Goal: Task Accomplishment & Management: Use online tool/utility

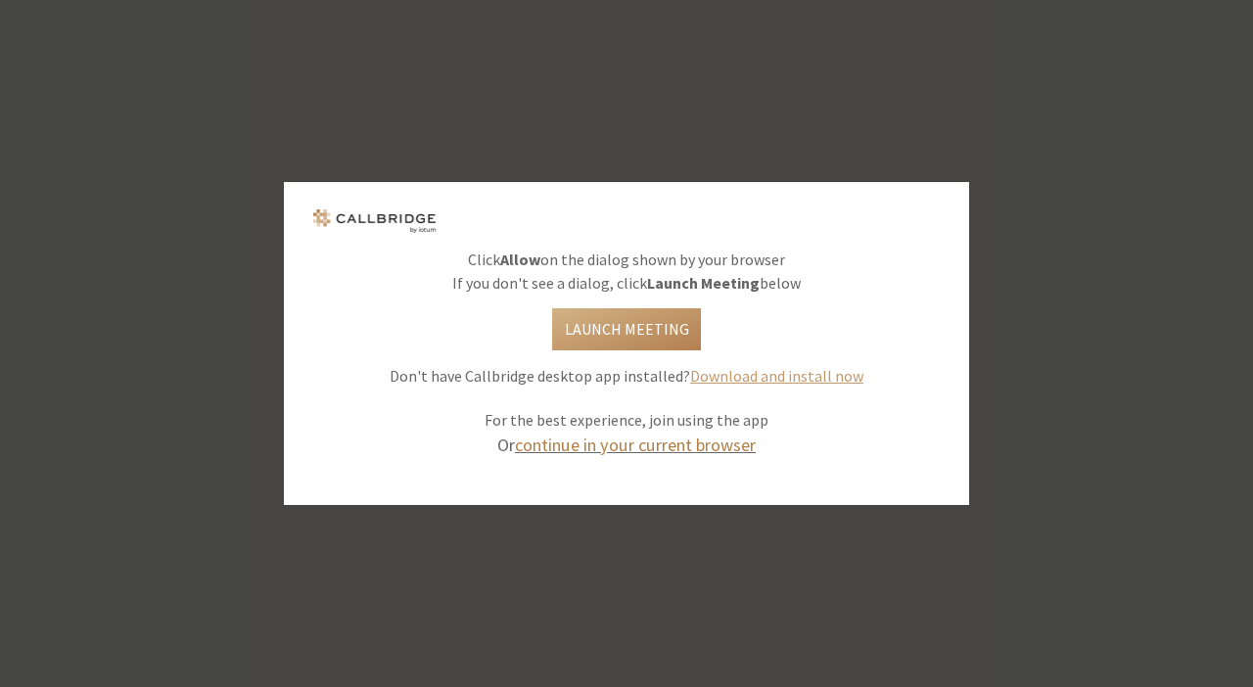
click at [704, 447] on link "continue in your current browser" at bounding box center [635, 445] width 241 height 23
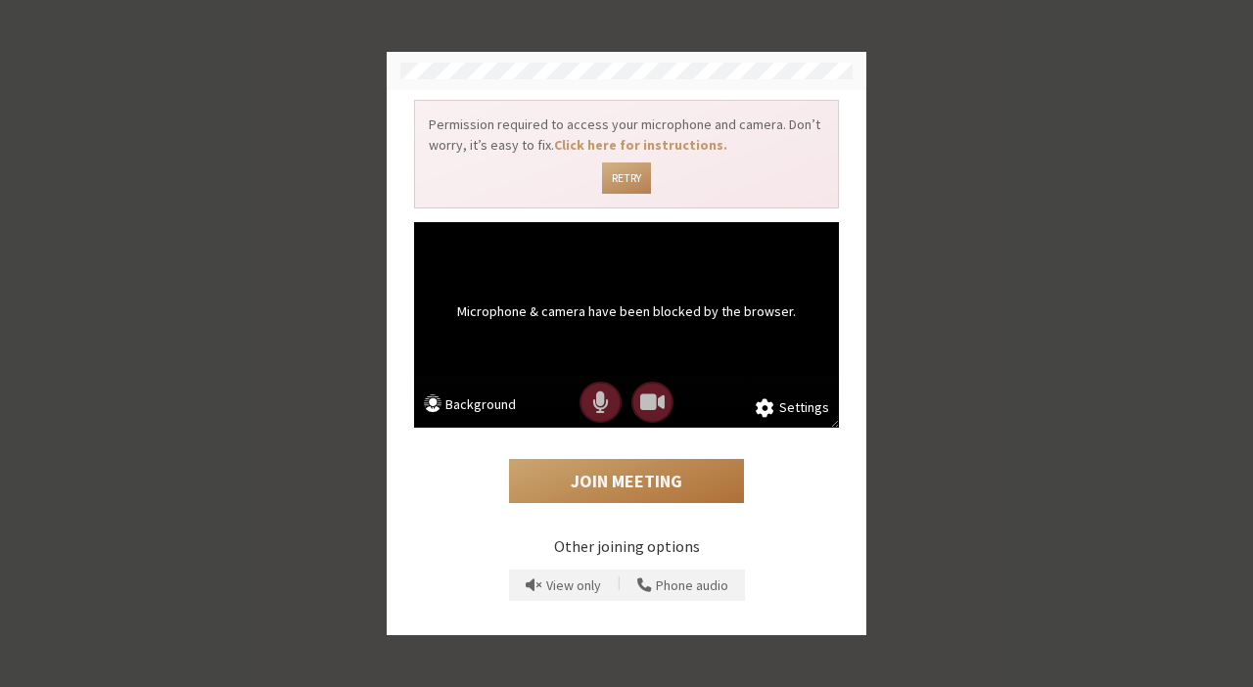
click at [641, 485] on button "Join Meeting" at bounding box center [626, 481] width 235 height 45
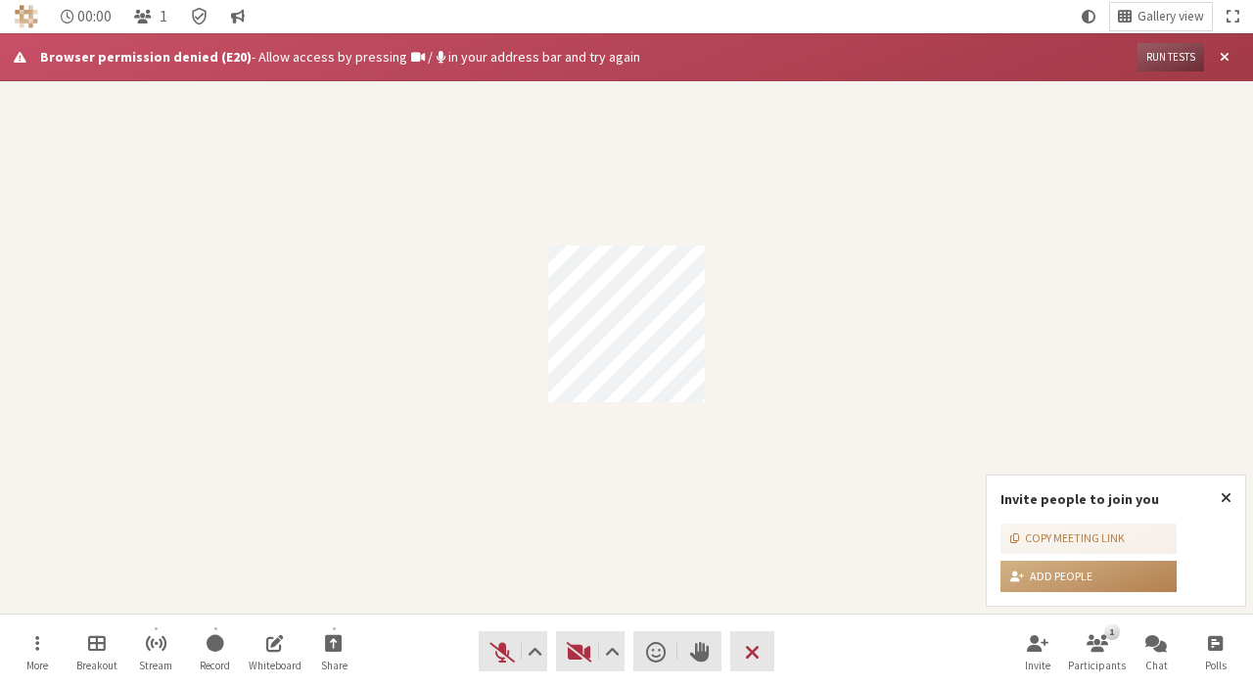
click at [501, 241] on div "Participant" at bounding box center [626, 323] width 1253 height 580
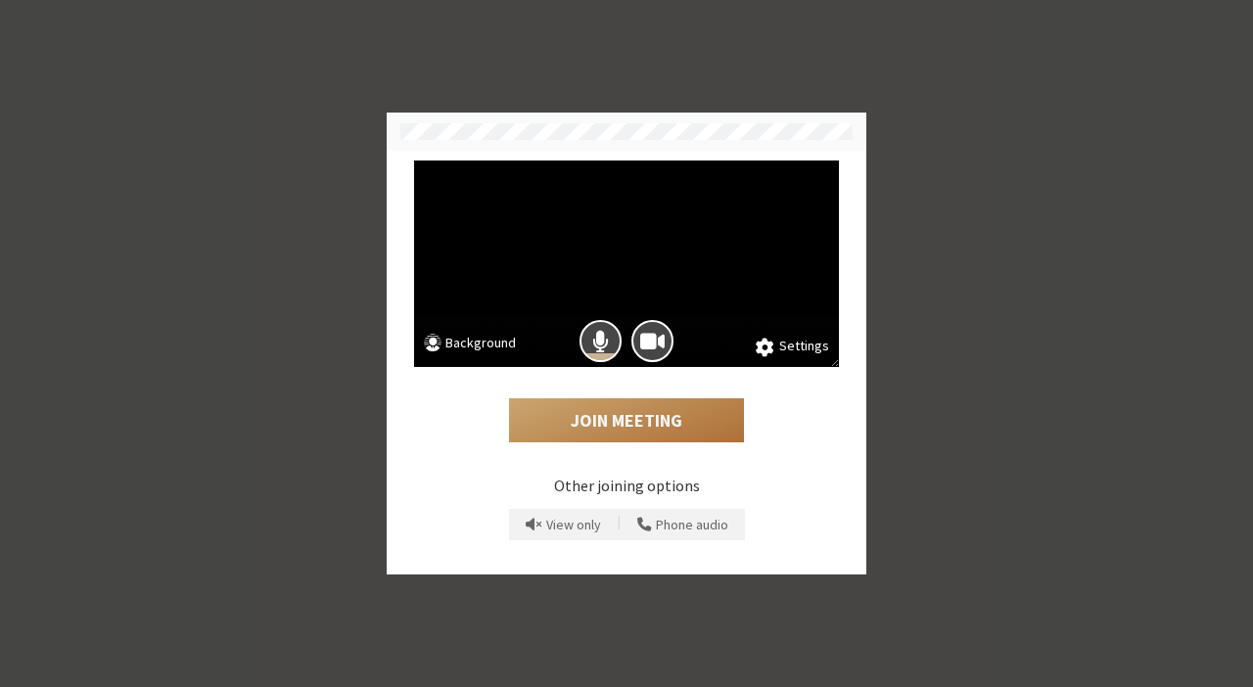
click at [649, 414] on button "Join Meeting" at bounding box center [626, 420] width 235 height 45
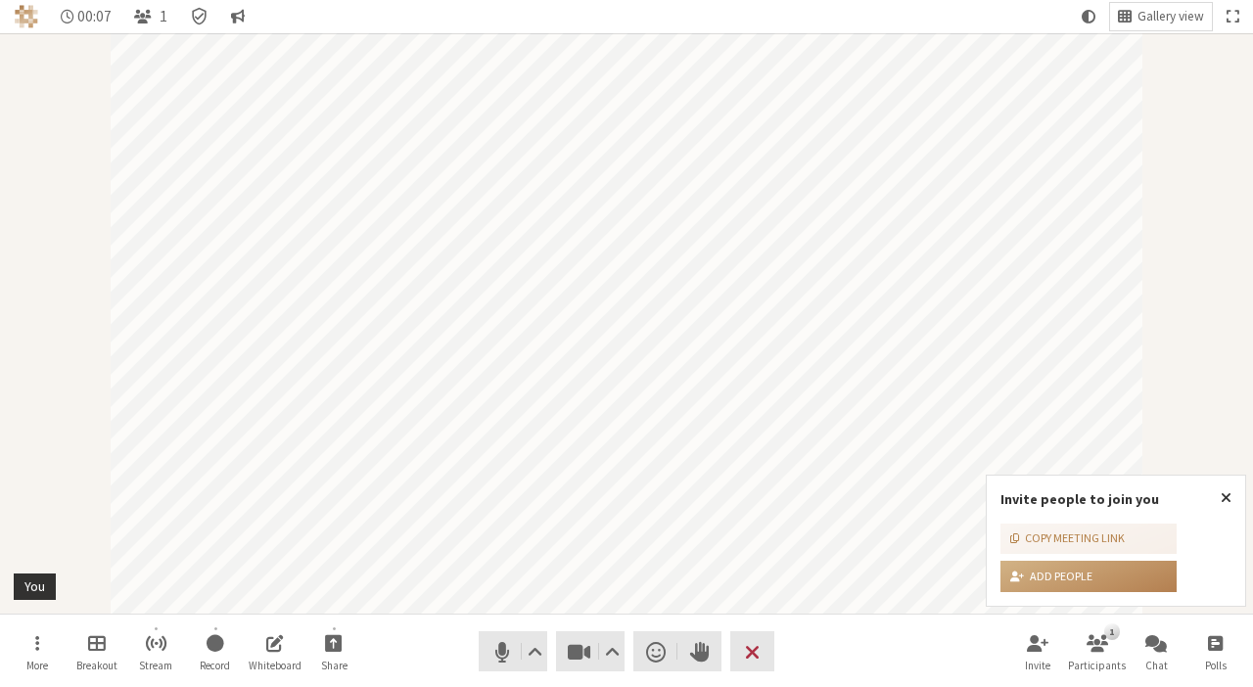
click at [429, 614] on div "More Breakout Stream Record Whiteboard Share Audio Video Send a reaction Raise …" at bounding box center [626, 651] width 1253 height 74
click at [23, 646] on button "More" at bounding box center [37, 651] width 55 height 53
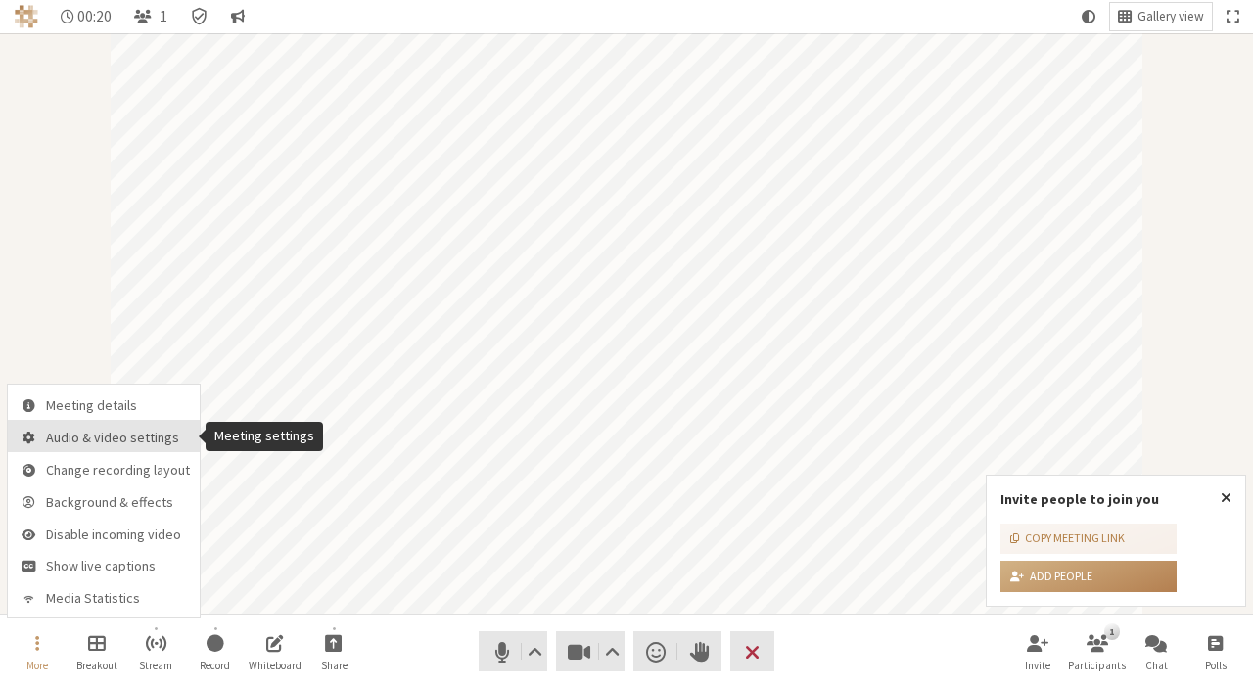
click at [129, 436] on span "Audio & video settings" at bounding box center [118, 438] width 144 height 15
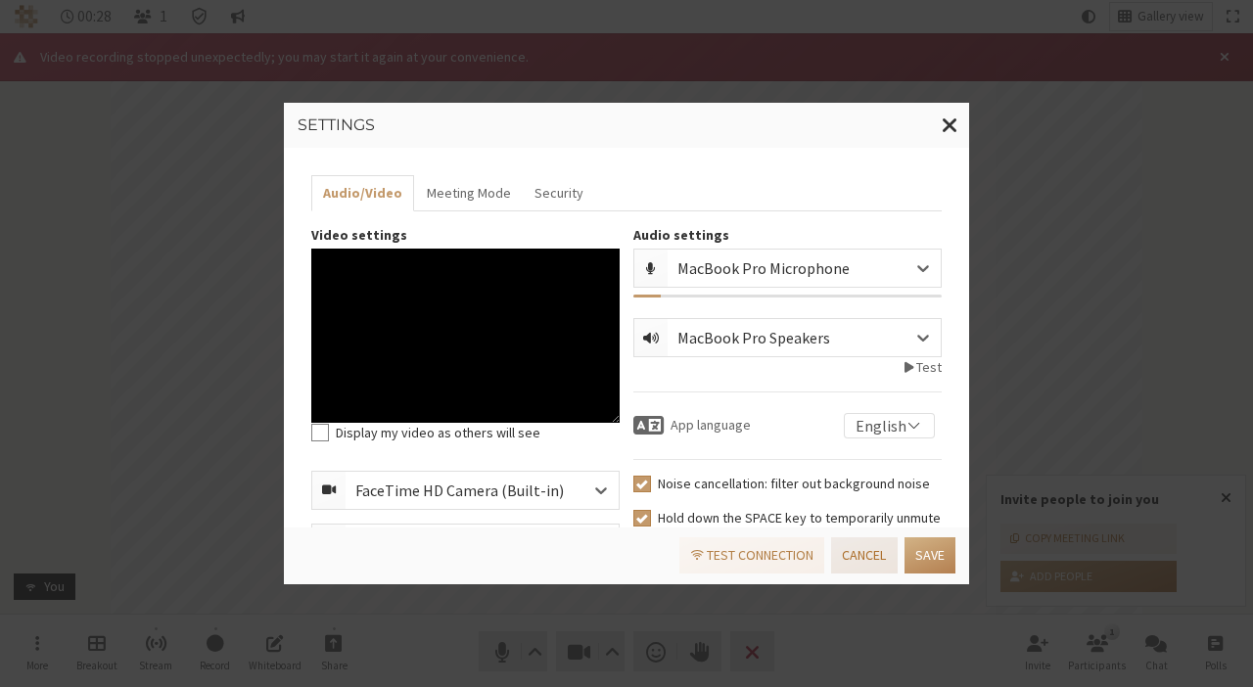
click at [858, 548] on button "Cancel" at bounding box center [864, 555] width 66 height 36
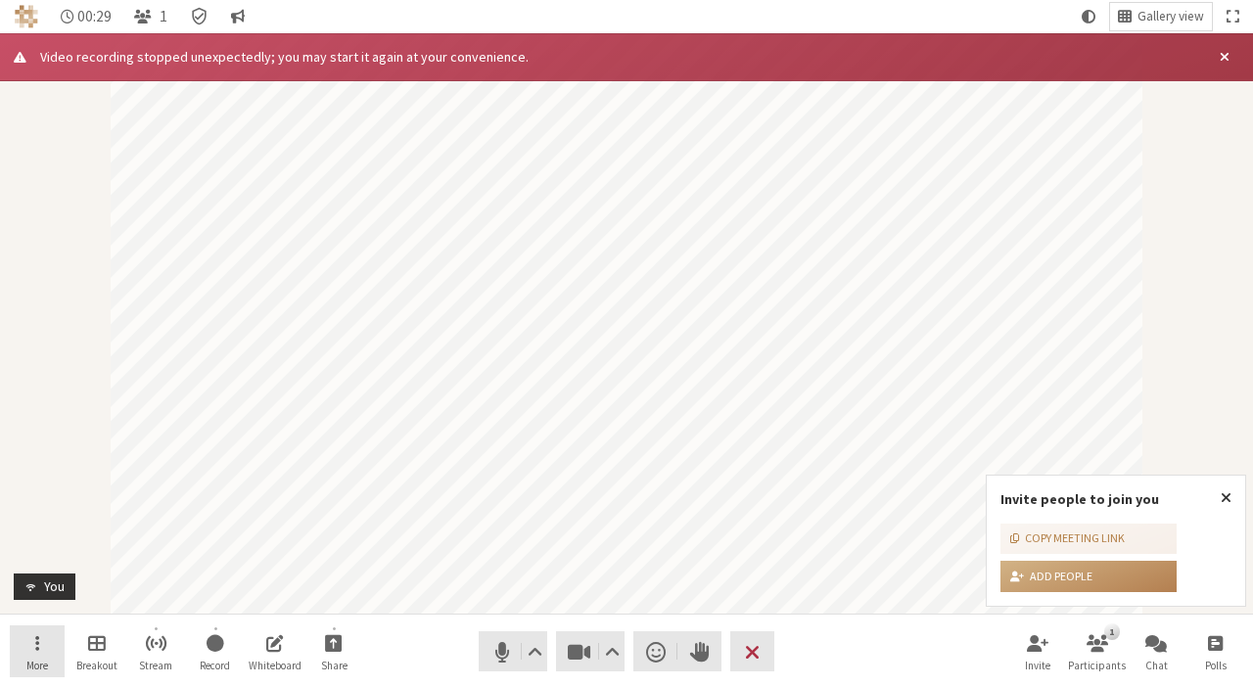
click at [37, 660] on span "More" at bounding box center [37, 666] width 22 height 12
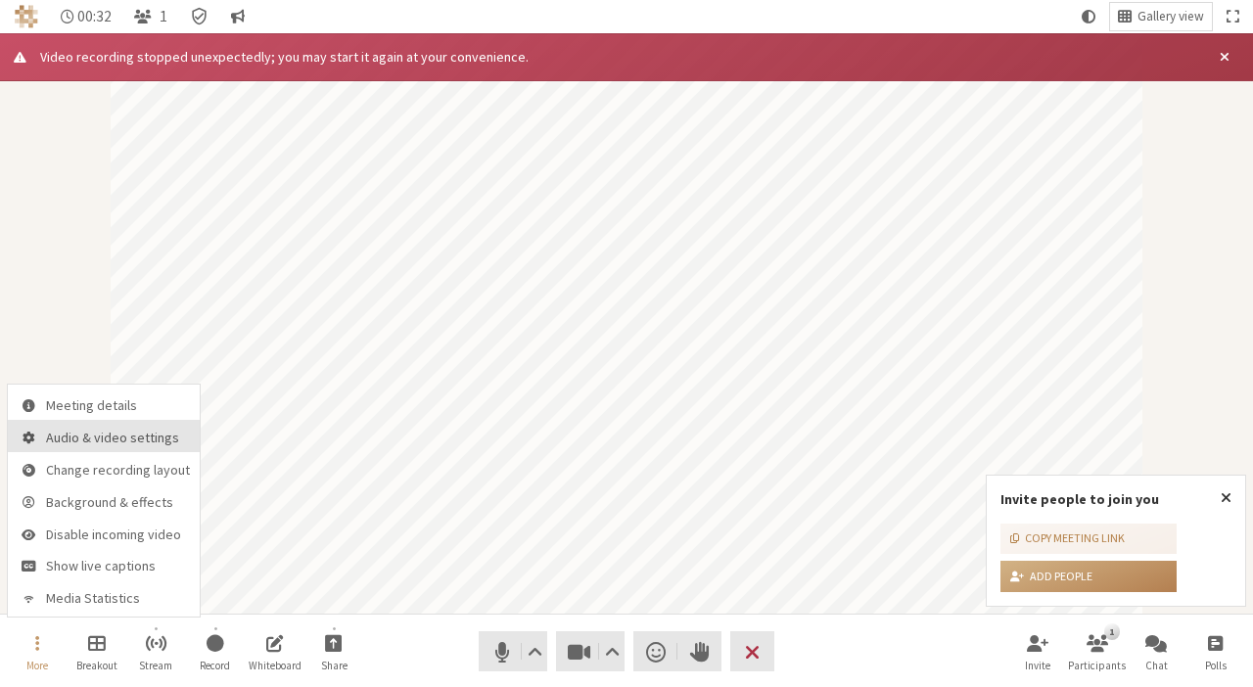
click at [143, 442] on span "Audio & video settings" at bounding box center [118, 438] width 144 height 15
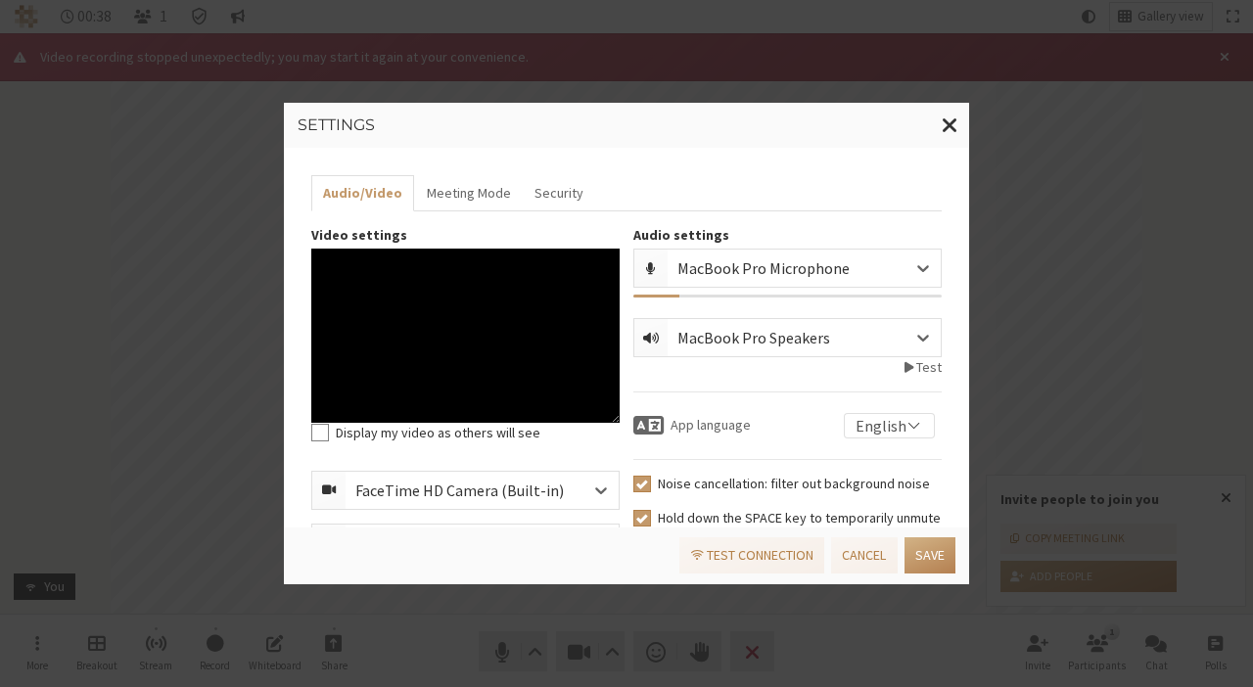
click at [771, 254] on div "MacBook Pro Microphone" at bounding box center [804, 268] width 273 height 37
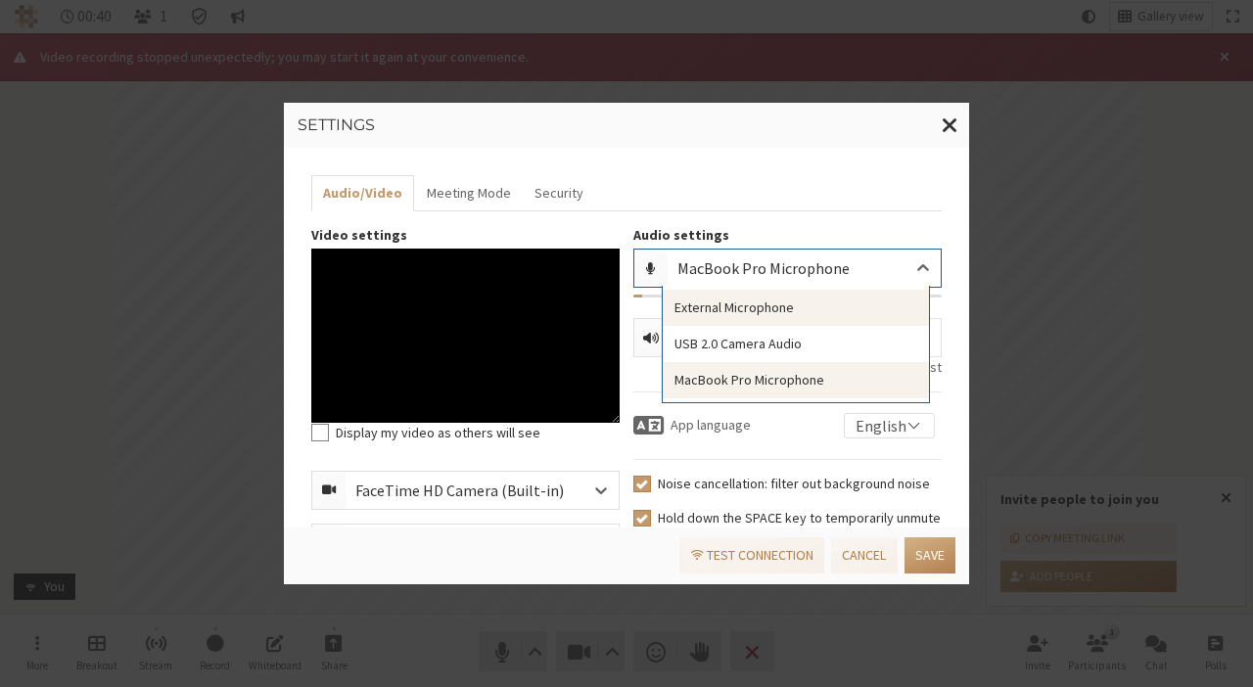
click at [799, 317] on div "External Microphone" at bounding box center [796, 308] width 266 height 36
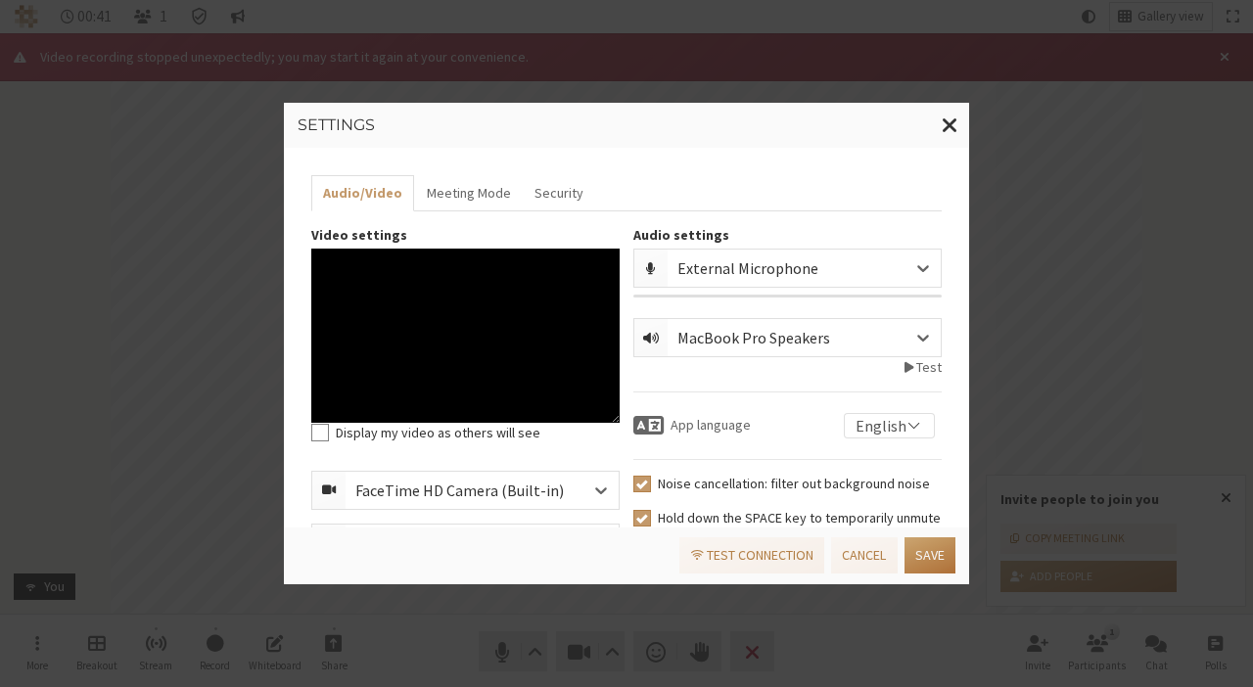
click at [945, 557] on button "Save" at bounding box center [929, 555] width 51 height 36
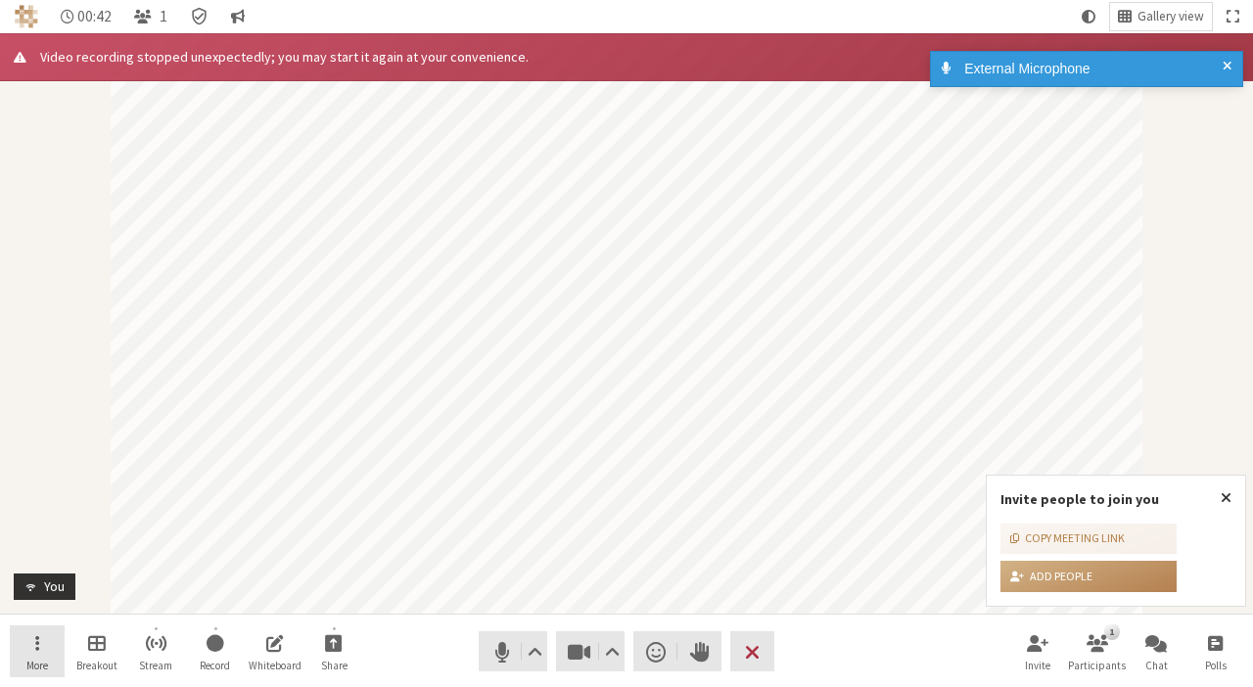
click at [39, 640] on span "Open menu" at bounding box center [37, 642] width 4 height 23
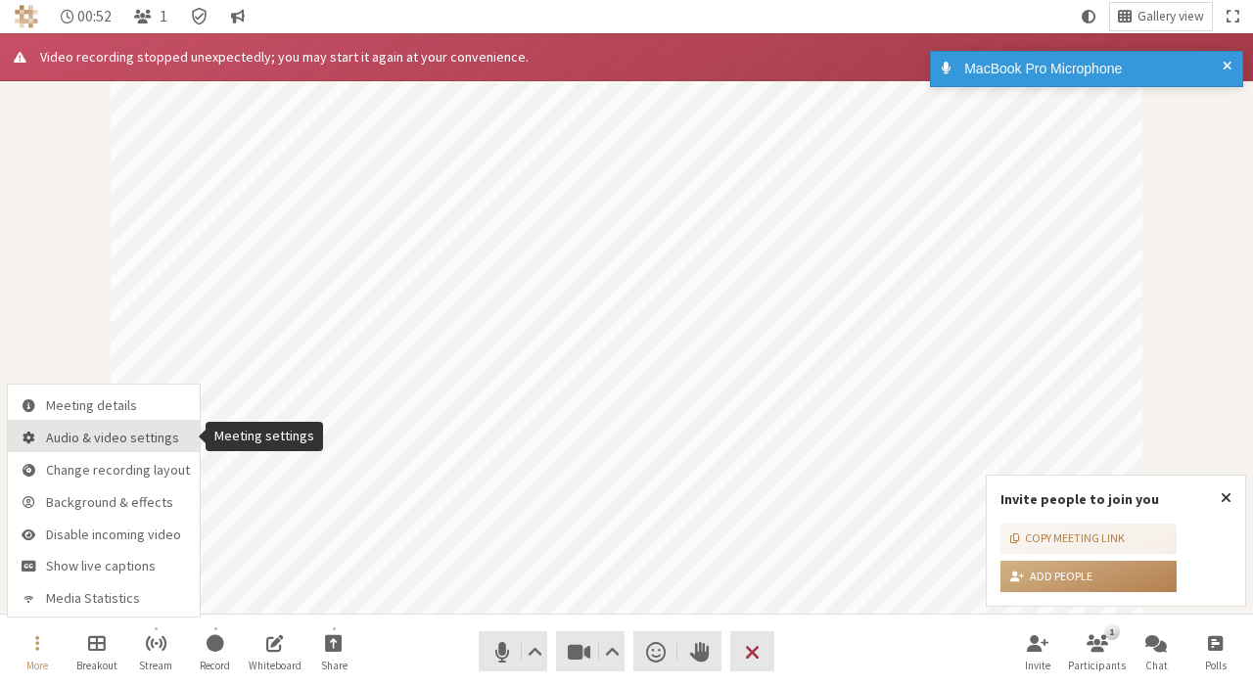
click at [151, 451] on button "Audio & video settings" at bounding box center [104, 436] width 192 height 32
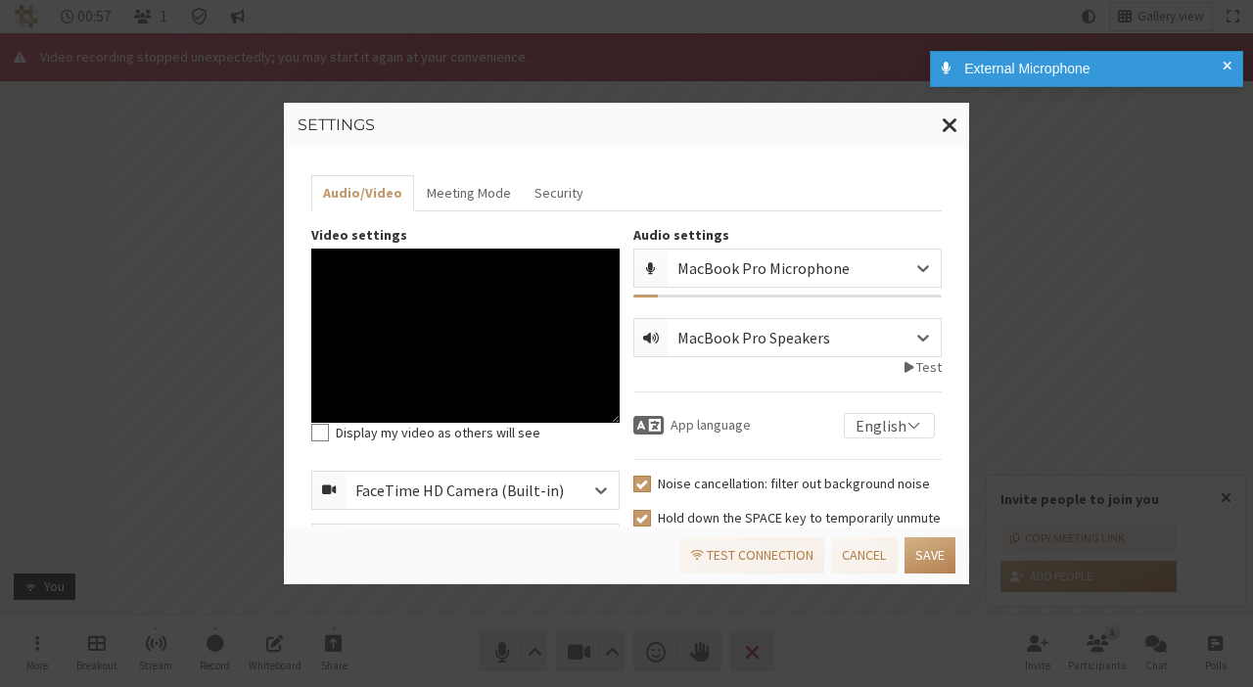
click at [796, 255] on div "MacBook Pro Microphone" at bounding box center [804, 268] width 273 height 37
click at [806, 274] on div "MacBook Pro Microphone" at bounding box center [779, 267] width 204 height 23
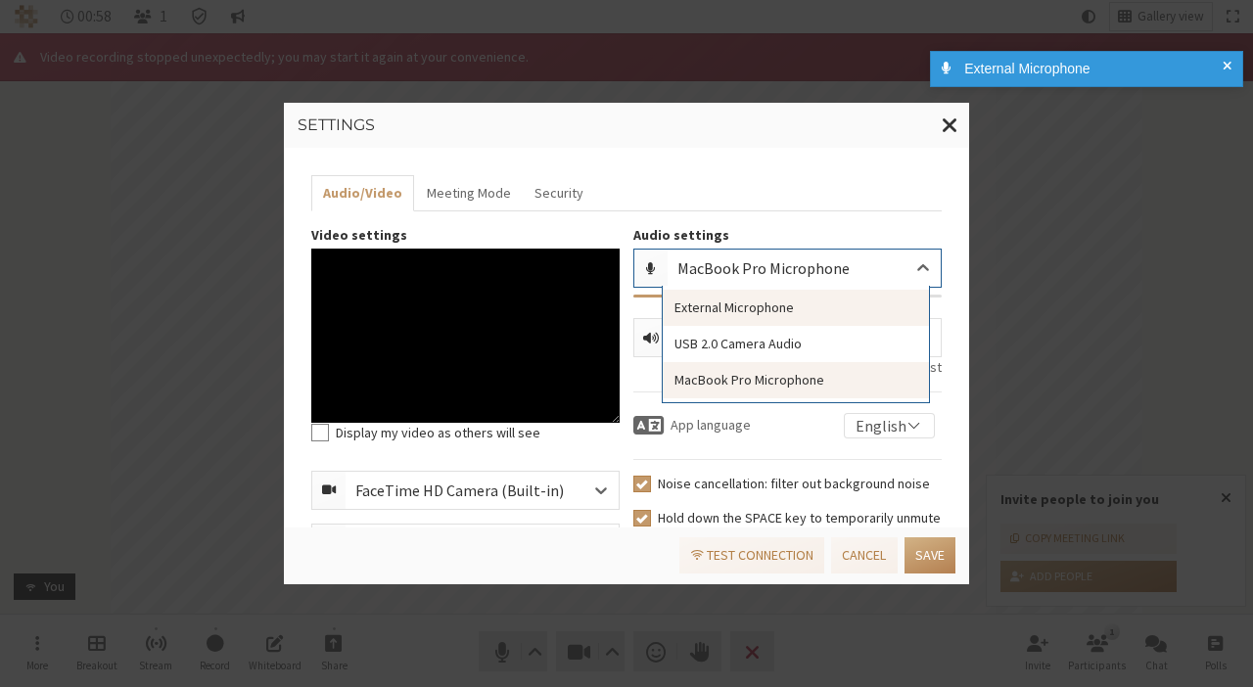
click at [802, 301] on div "External Microphone" at bounding box center [796, 308] width 266 height 36
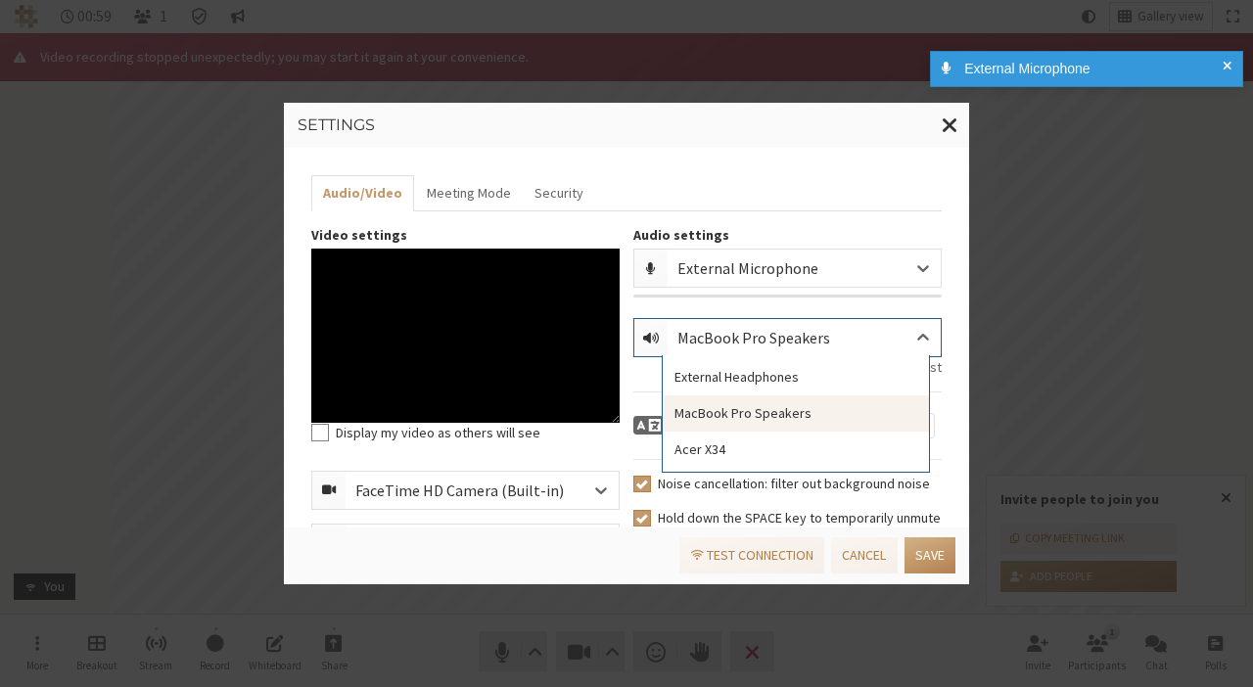
click at [773, 341] on div "MacBook Pro Speakers" at bounding box center [769, 337] width 184 height 23
click at [774, 384] on div "External Headphones" at bounding box center [796, 377] width 266 height 36
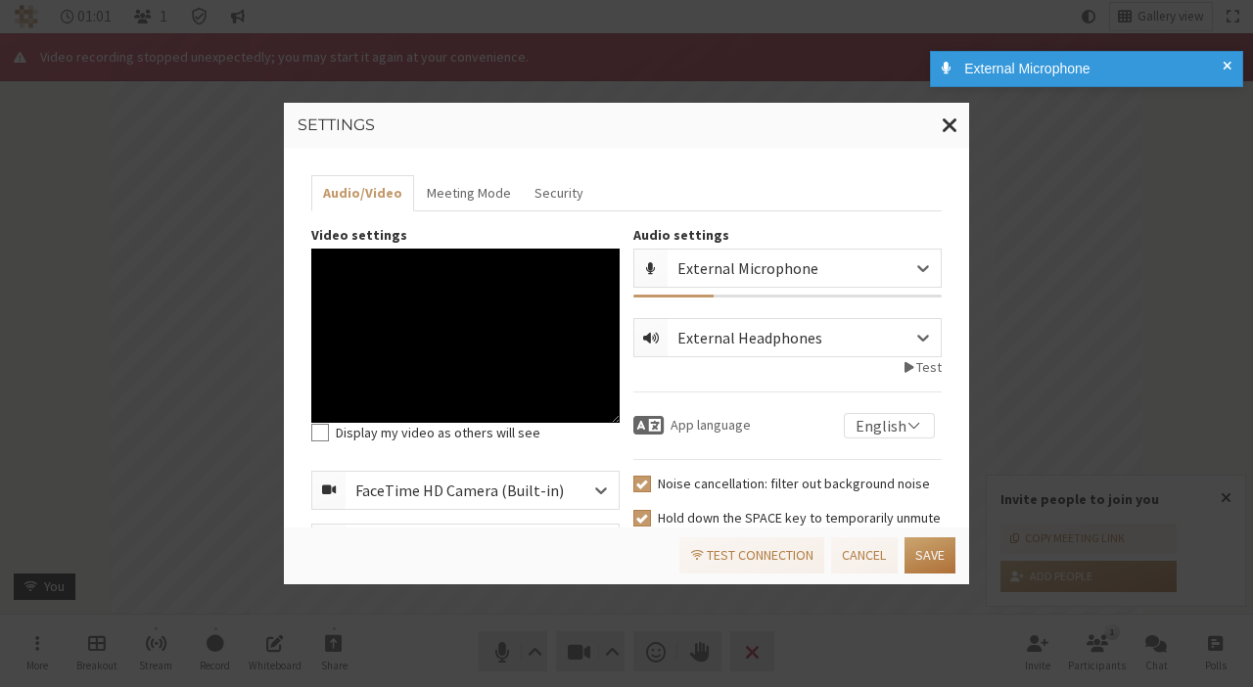
click at [949, 557] on button "Save" at bounding box center [929, 555] width 51 height 36
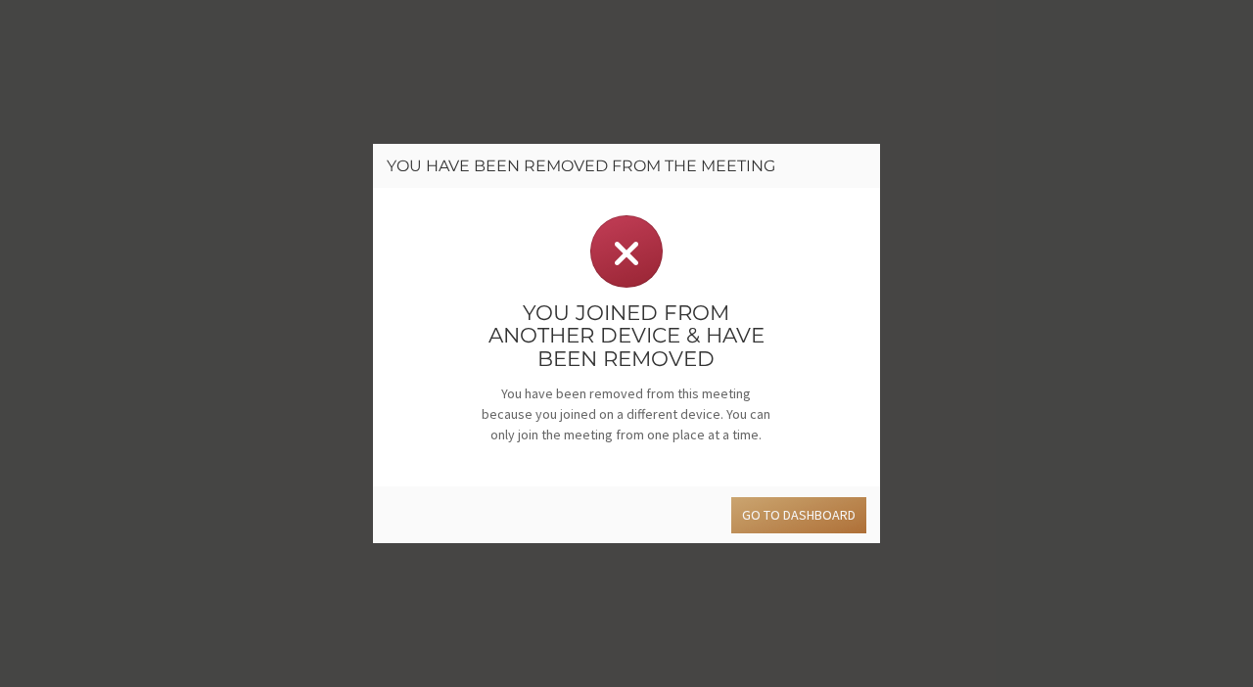
click at [835, 506] on button "Go to dashboard" at bounding box center [798, 515] width 135 height 36
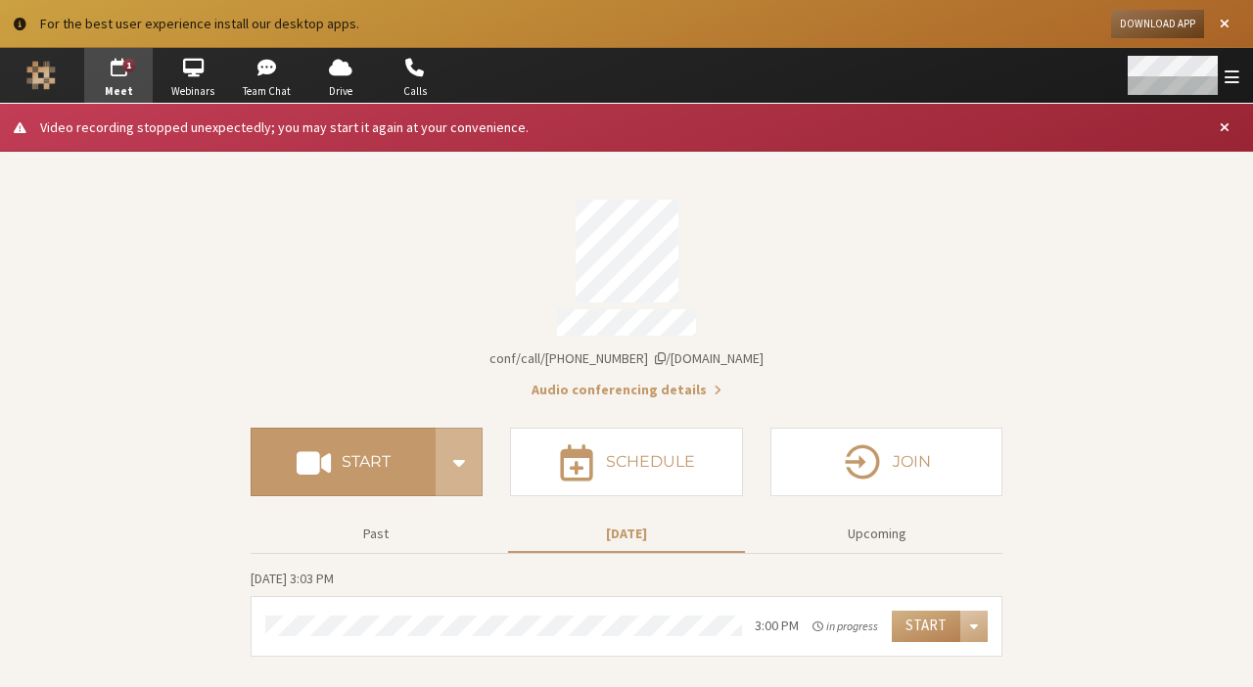
click at [1236, 64] on div "Open menu" at bounding box center [1181, 75] width 143 height 55
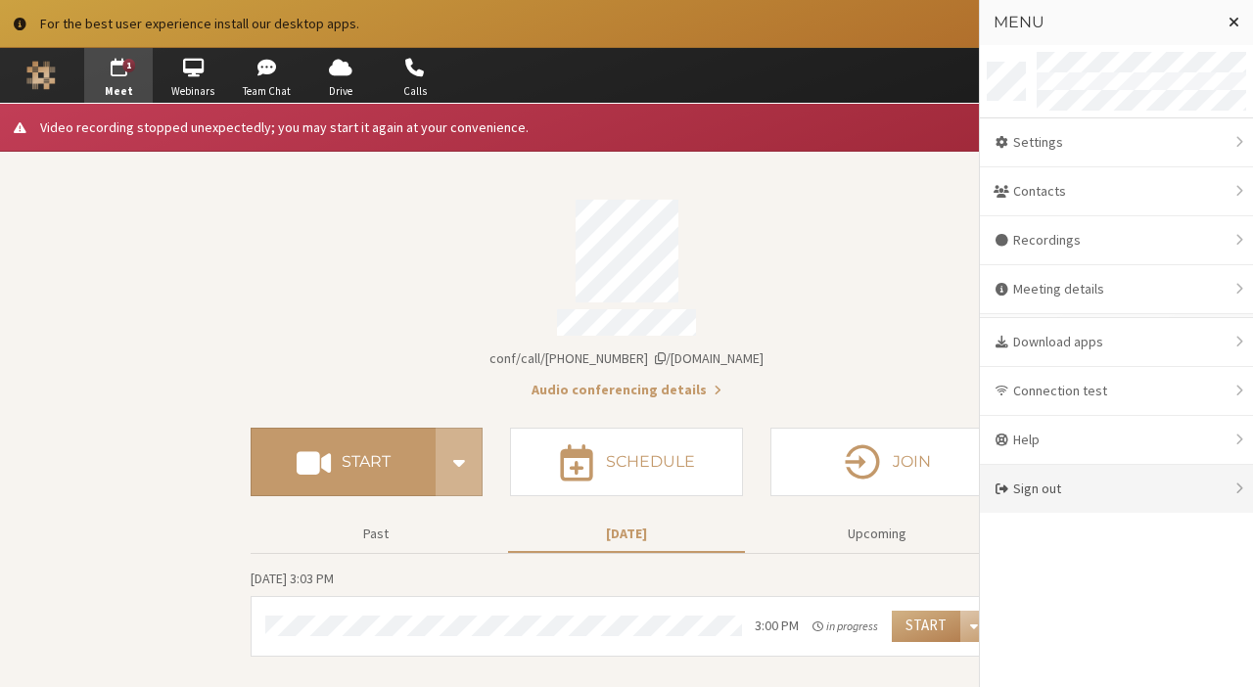
click at [1147, 494] on div "Sign out" at bounding box center [1116, 489] width 273 height 48
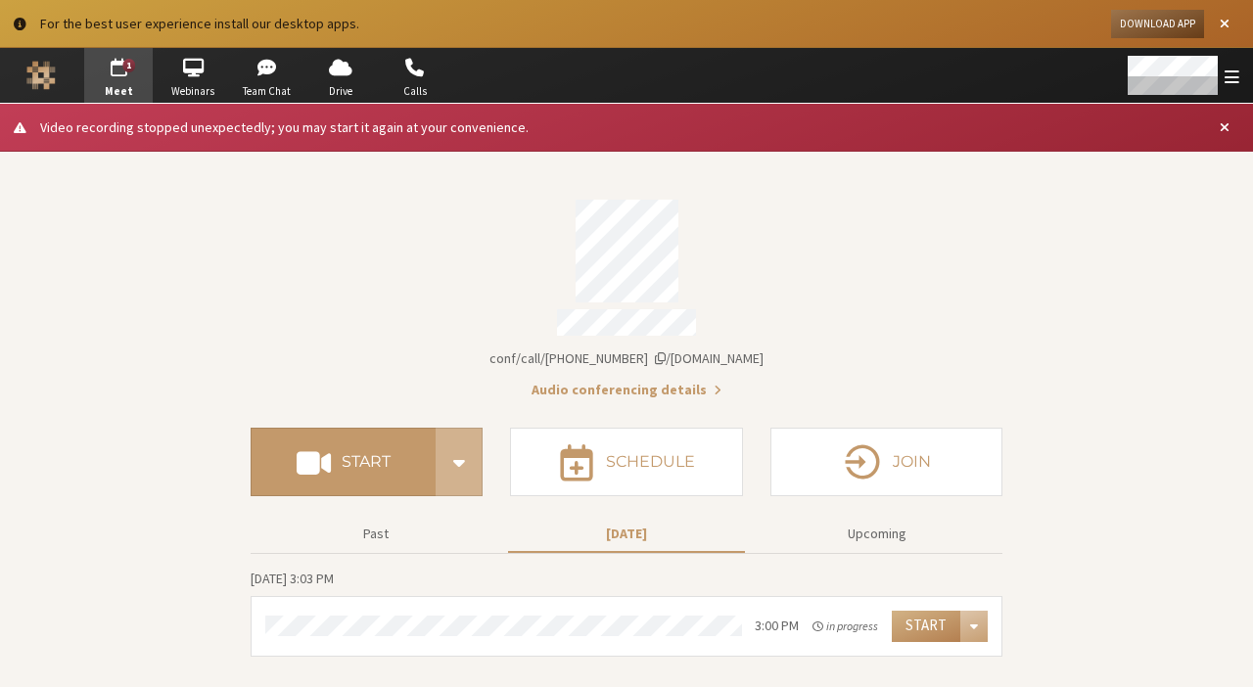
click at [398, 282] on div "Account details" at bounding box center [627, 251] width 752 height 103
click at [1237, 82] on span "Open menu" at bounding box center [1232, 77] width 15 height 19
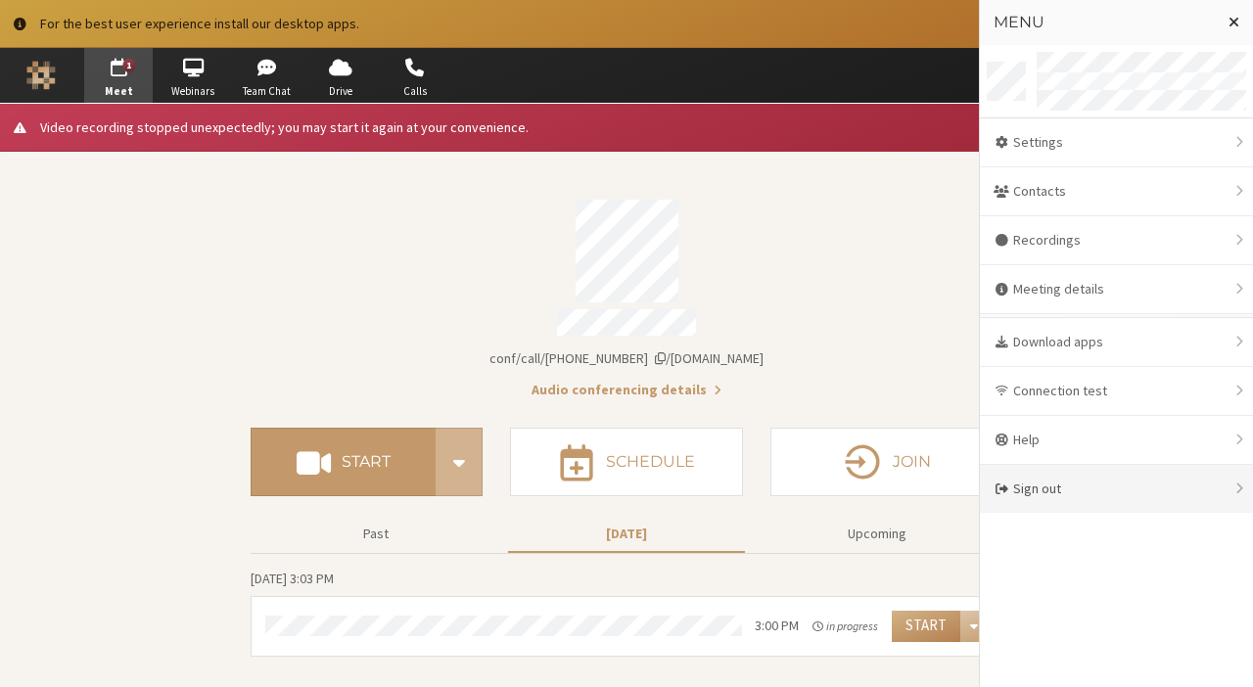
click at [1025, 490] on div "Sign out" at bounding box center [1116, 489] width 273 height 48
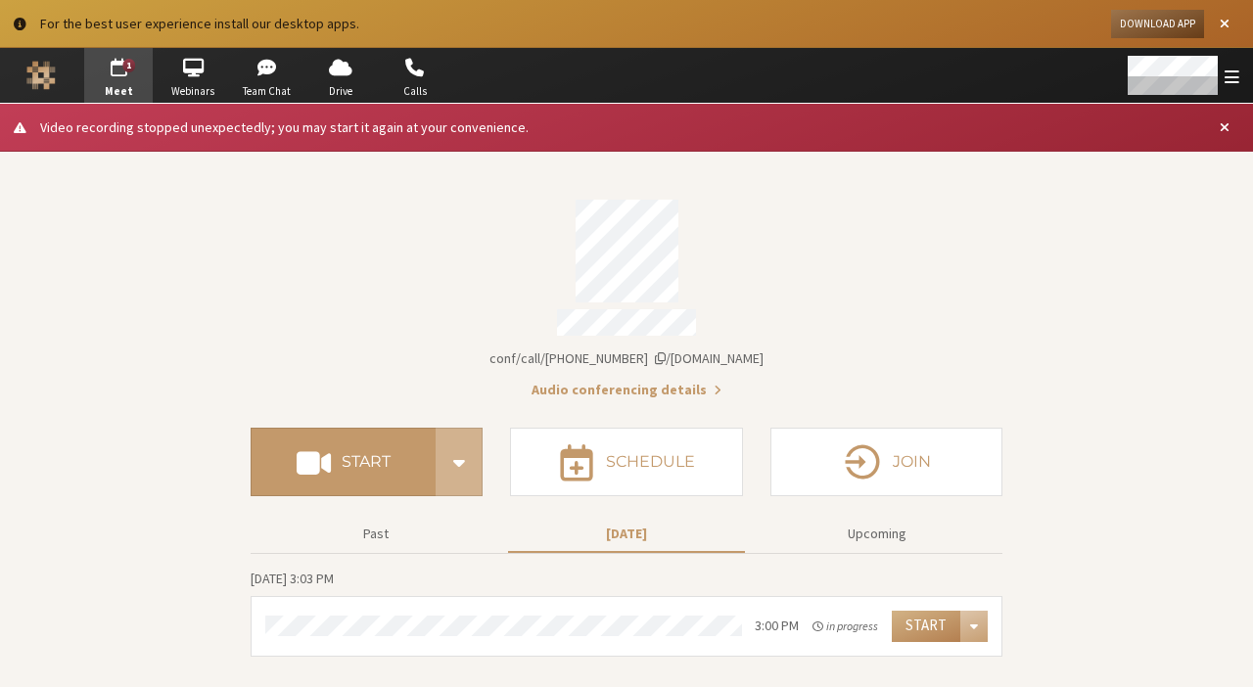
click at [892, 288] on div "Account details" at bounding box center [627, 251] width 752 height 103
click at [903, 243] on div "Account details" at bounding box center [627, 251] width 752 height 103
click at [1222, 121] on span "Close alert" at bounding box center [1225, 127] width 10 height 15
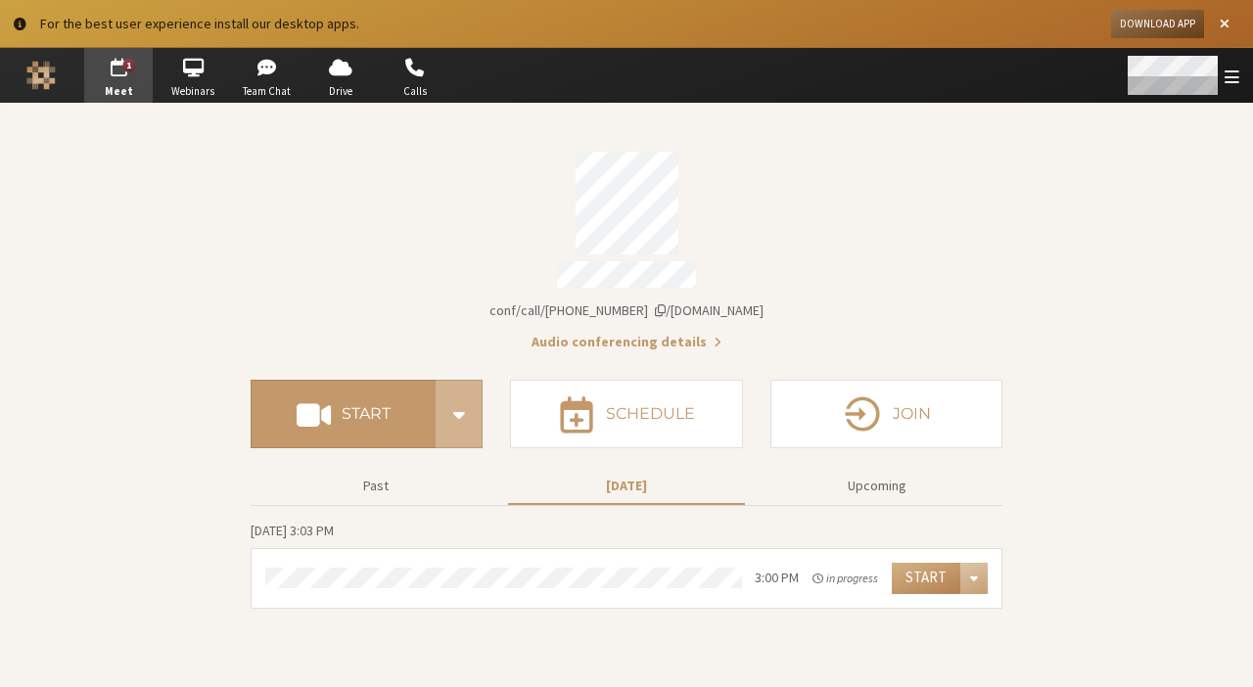
click at [1229, 84] on span "Open menu" at bounding box center [1232, 77] width 15 height 19
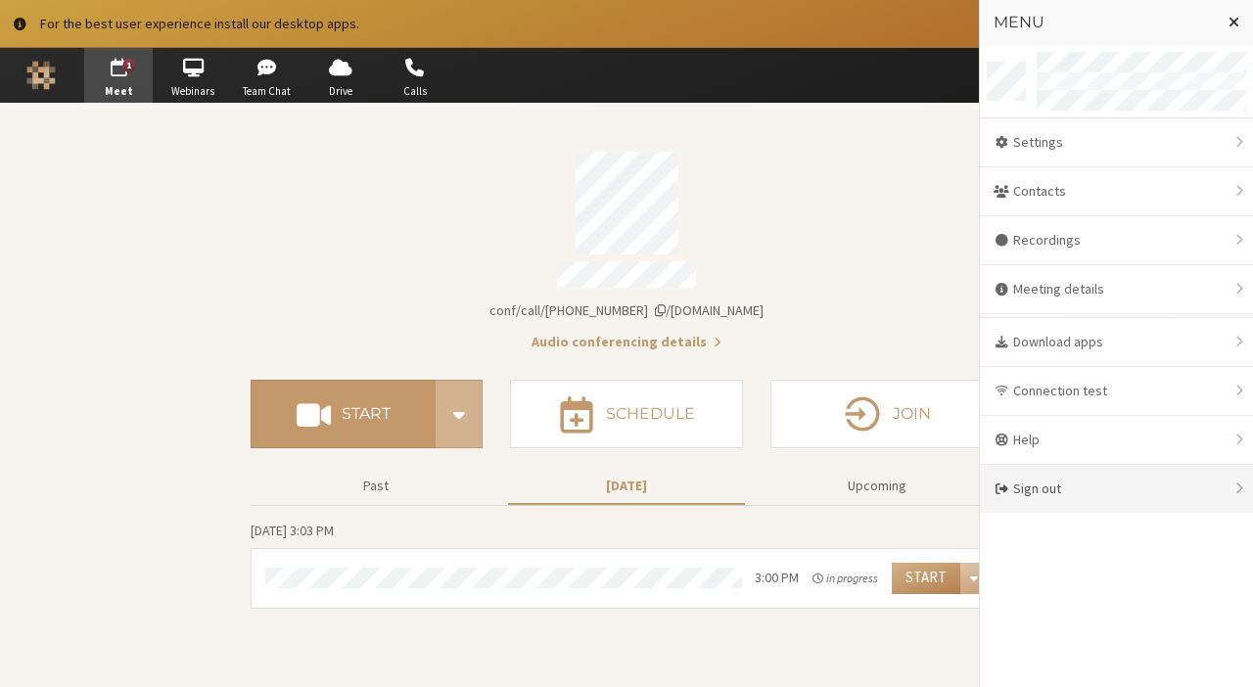
click at [1138, 486] on div "Sign out" at bounding box center [1116, 489] width 273 height 48
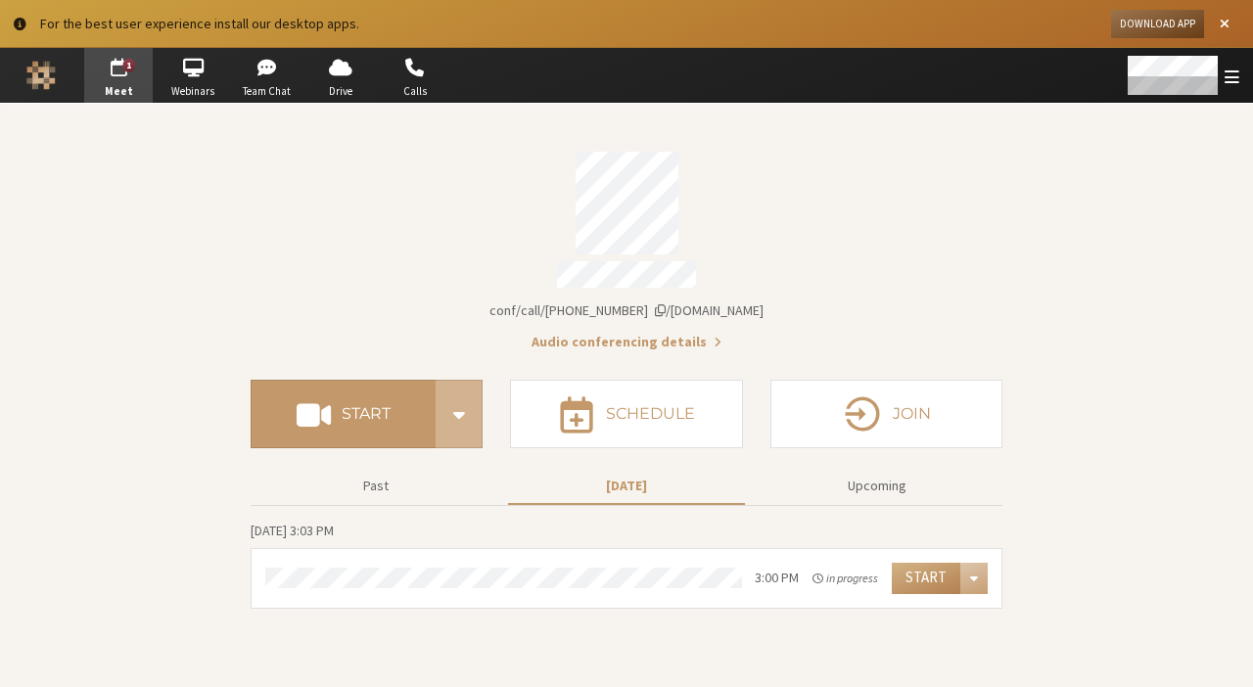
click at [1016, 183] on section "Meeting link iotum.callbridge.rocks/conf/call/8587695 Audio conferencing detail…" at bounding box center [626, 395] width 1253 height 583
click at [1227, 85] on span "Open menu" at bounding box center [1232, 77] width 15 height 19
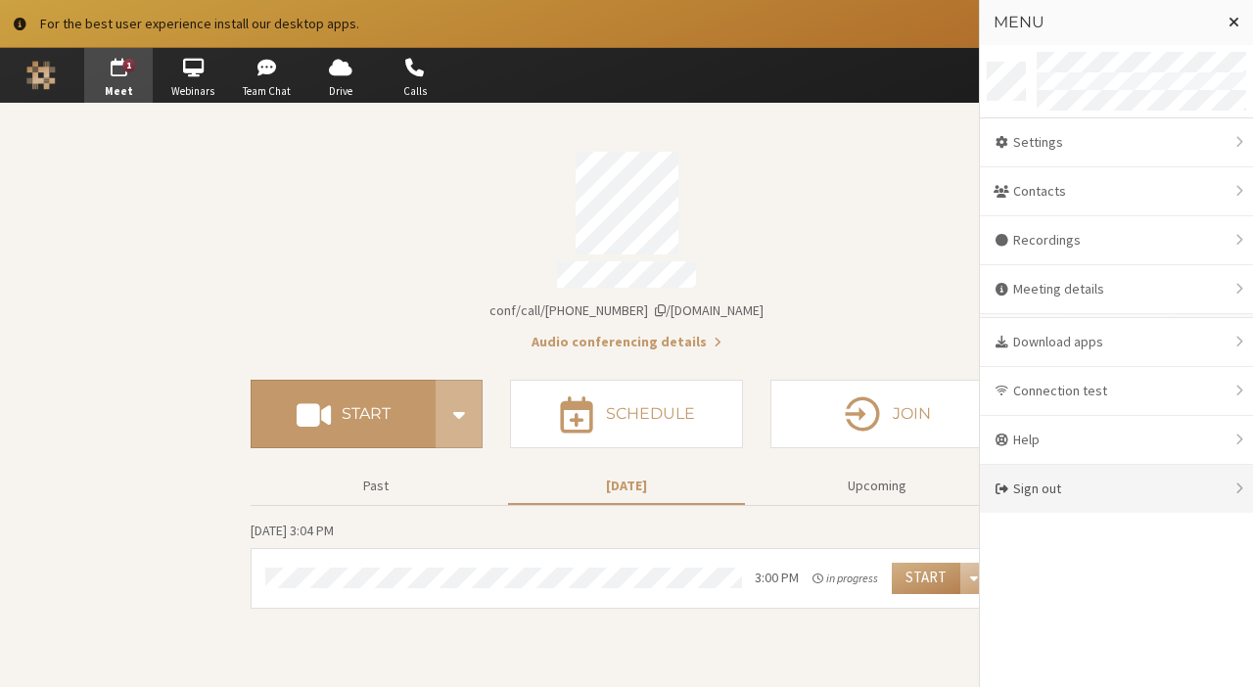
click at [1235, 488] on div "Sign out" at bounding box center [1116, 489] width 273 height 48
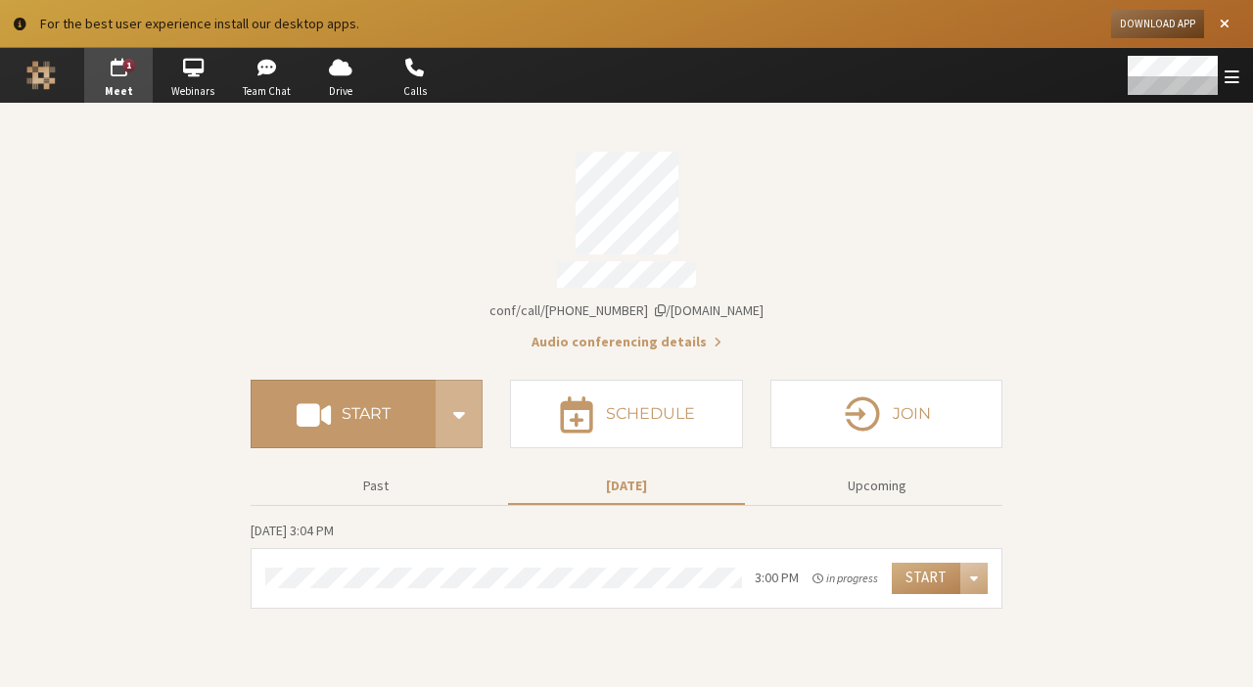
click at [1194, 443] on section "Meeting link iotum.callbridge.rocks/conf/call/8587695 Audio conferencing detail…" at bounding box center [626, 395] width 1253 height 583
click at [1134, 328] on section "Meeting link iotum.callbridge.rocks/conf/call/8587695 Audio conferencing detail…" at bounding box center [626, 395] width 1253 height 583
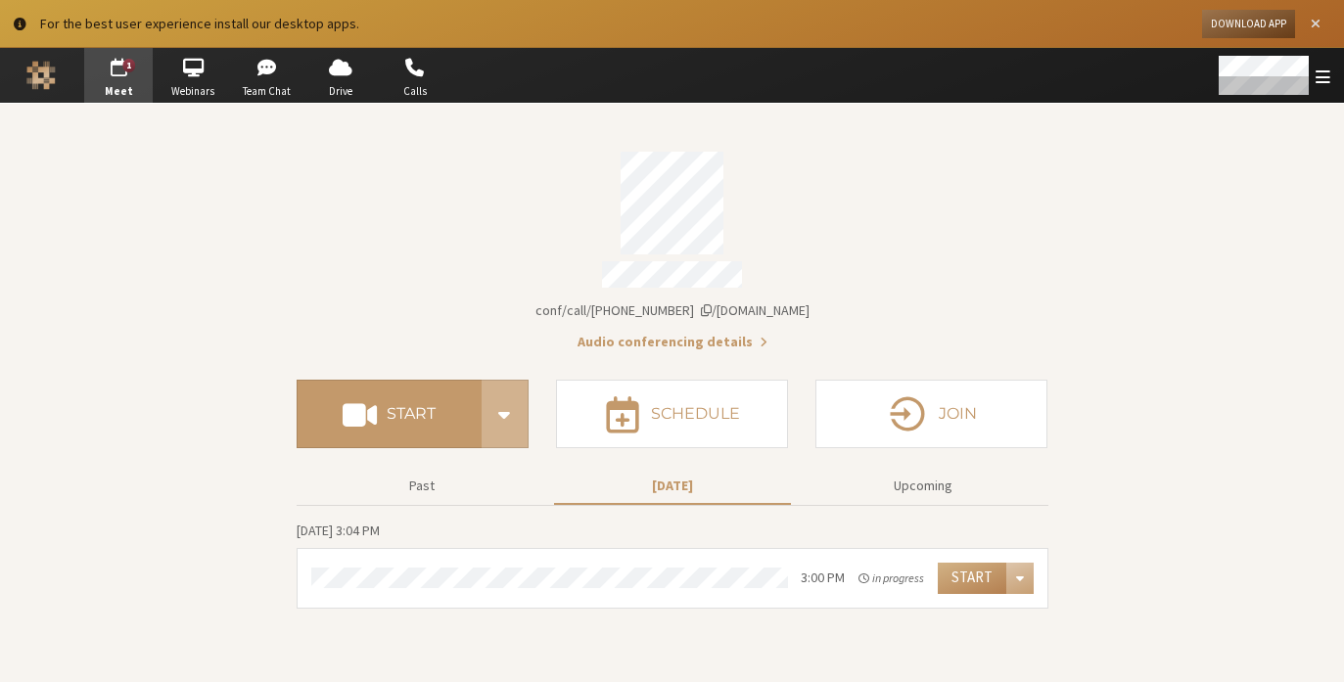
click at [1252, 26] on span "Close alert" at bounding box center [1316, 24] width 10 height 15
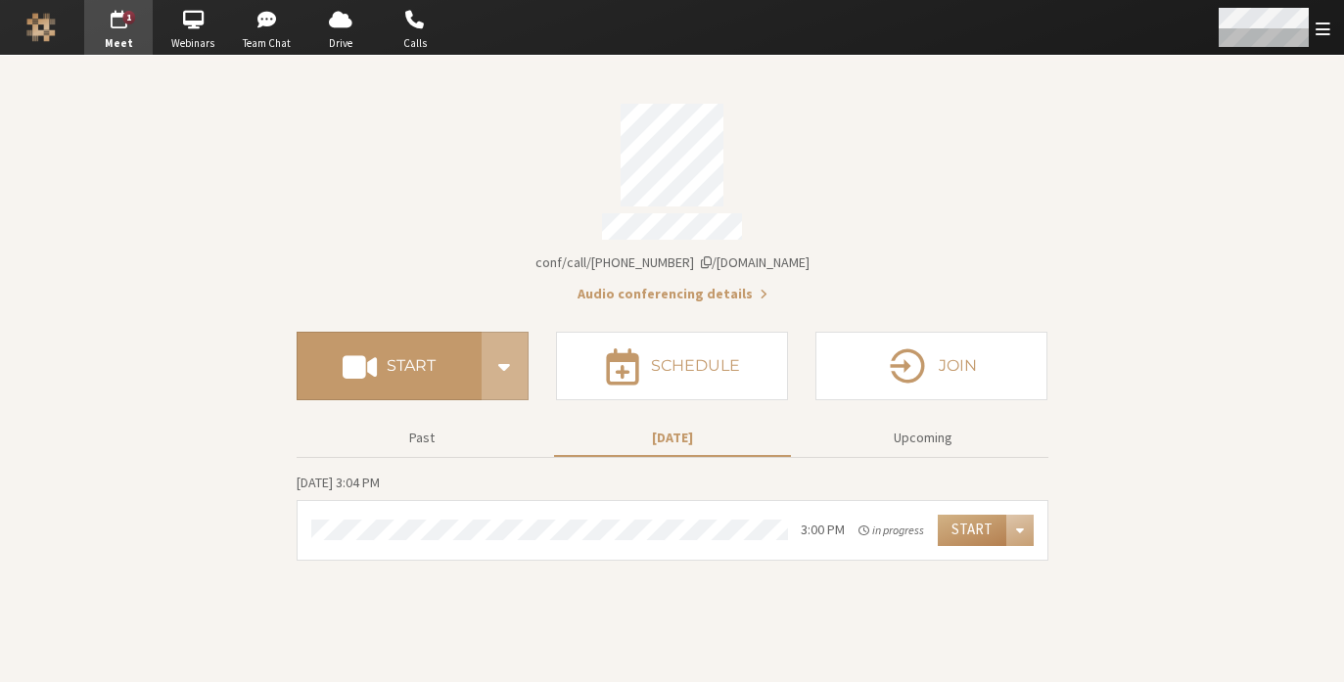
click at [1252, 26] on span "Open menu" at bounding box center [1323, 29] width 15 height 19
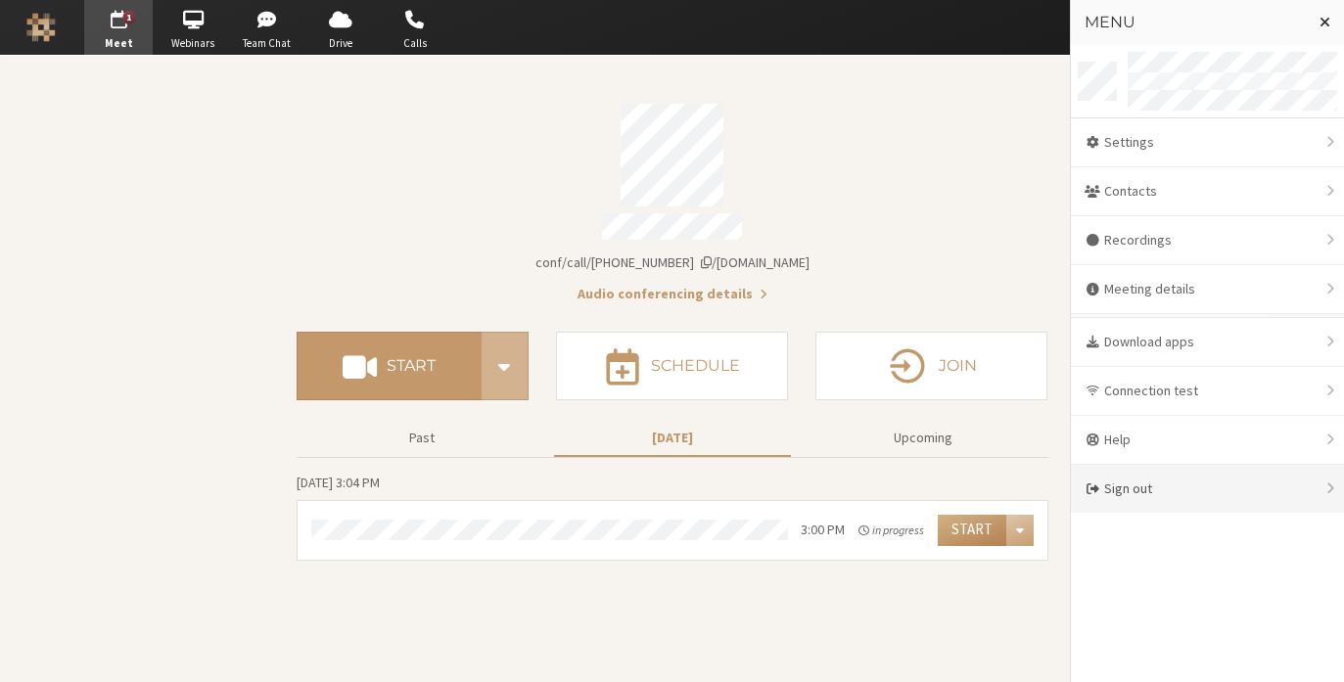
click at [1194, 486] on div "Sign out" at bounding box center [1207, 489] width 273 height 48
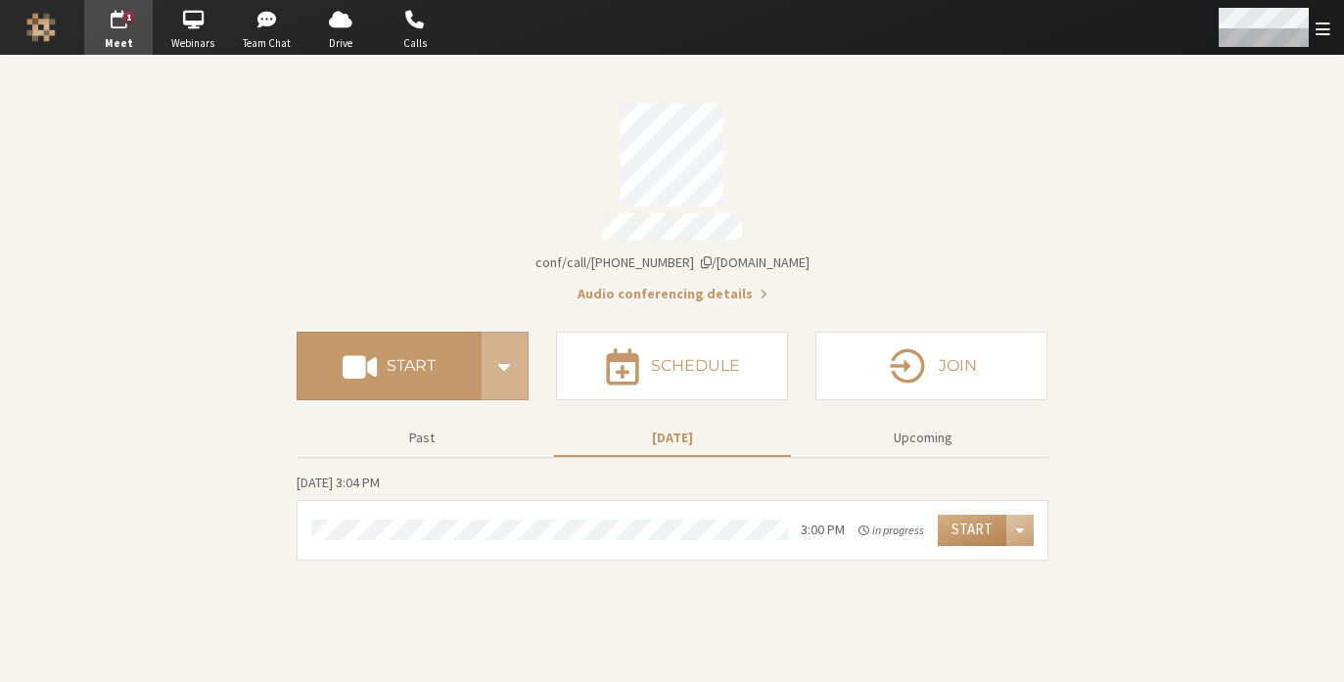
click at [1252, 25] on span "Open menu" at bounding box center [1323, 29] width 15 height 19
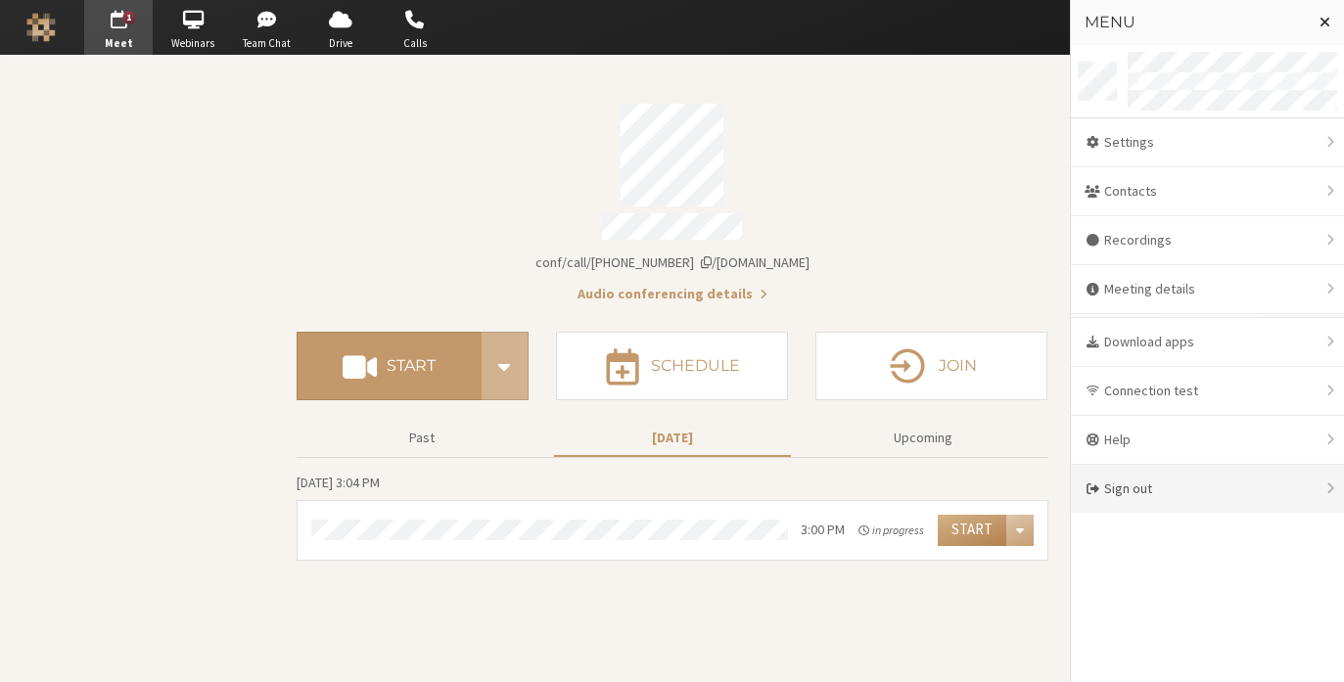
click at [1238, 480] on div "Sign out" at bounding box center [1207, 489] width 273 height 48
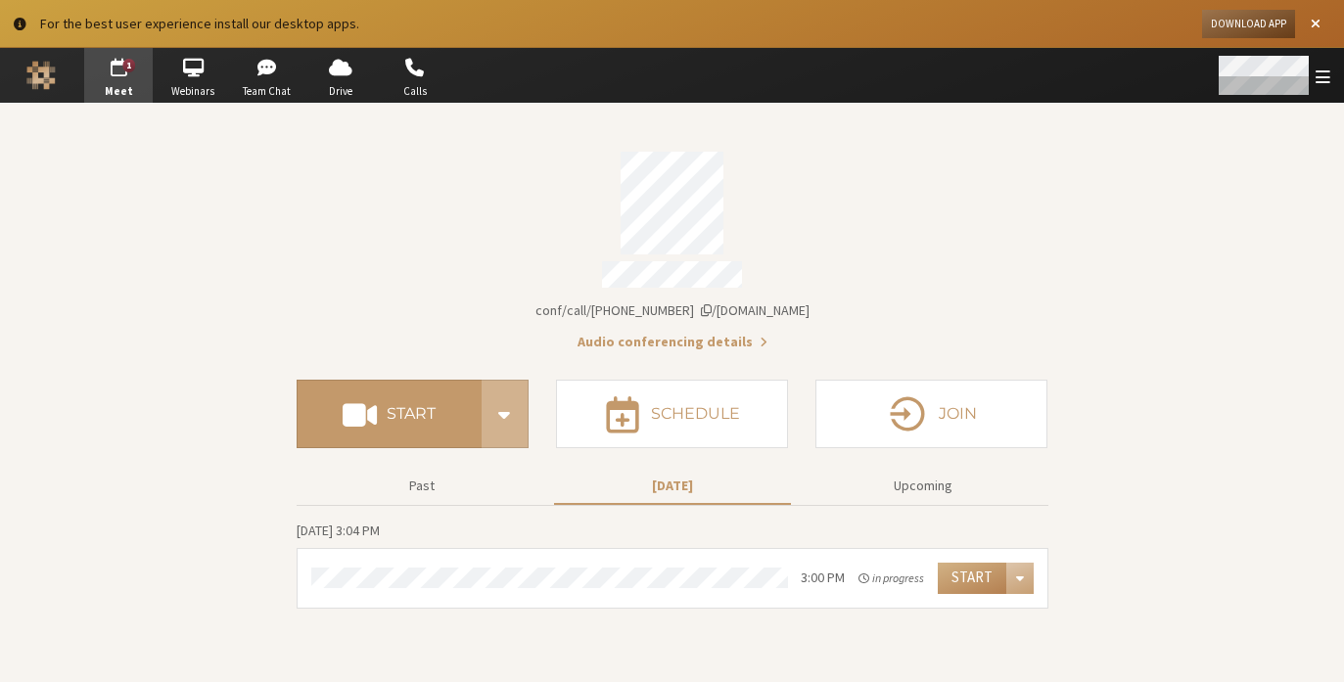
click at [1317, 66] on div "Open menu" at bounding box center [1323, 76] width 15 height 22
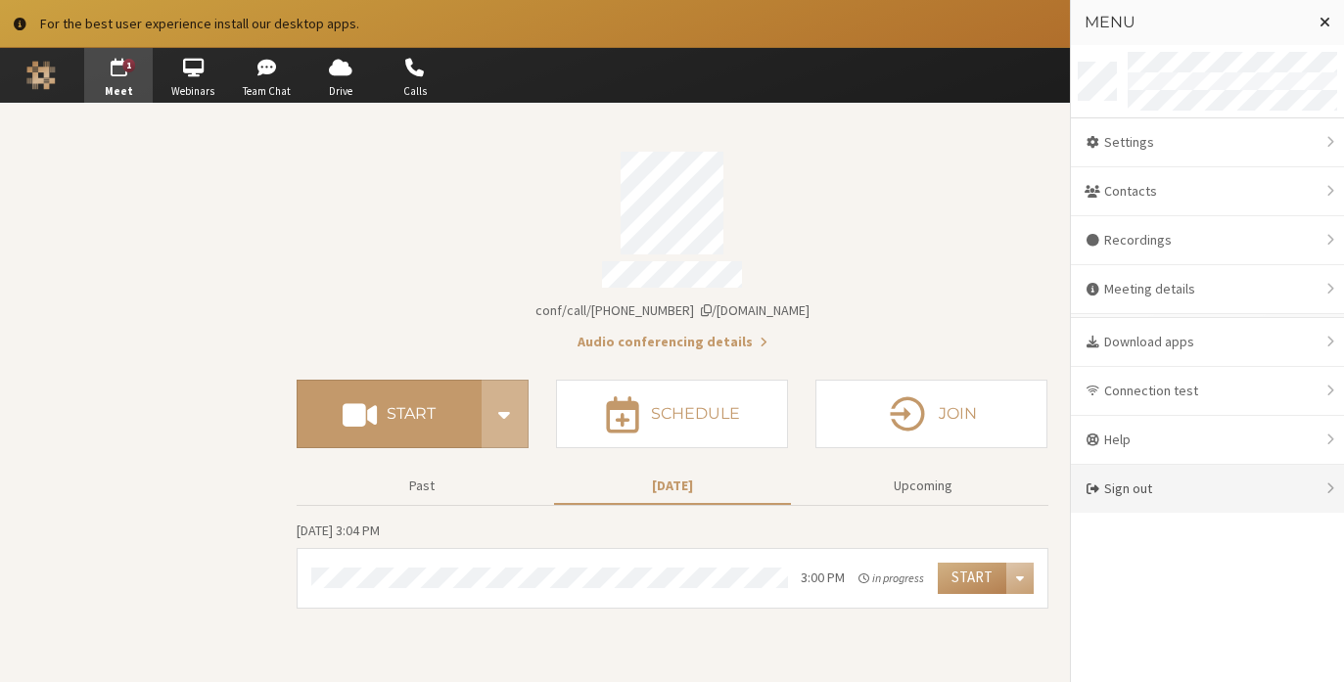
click at [1170, 497] on div "Sign out" at bounding box center [1207, 489] width 273 height 48
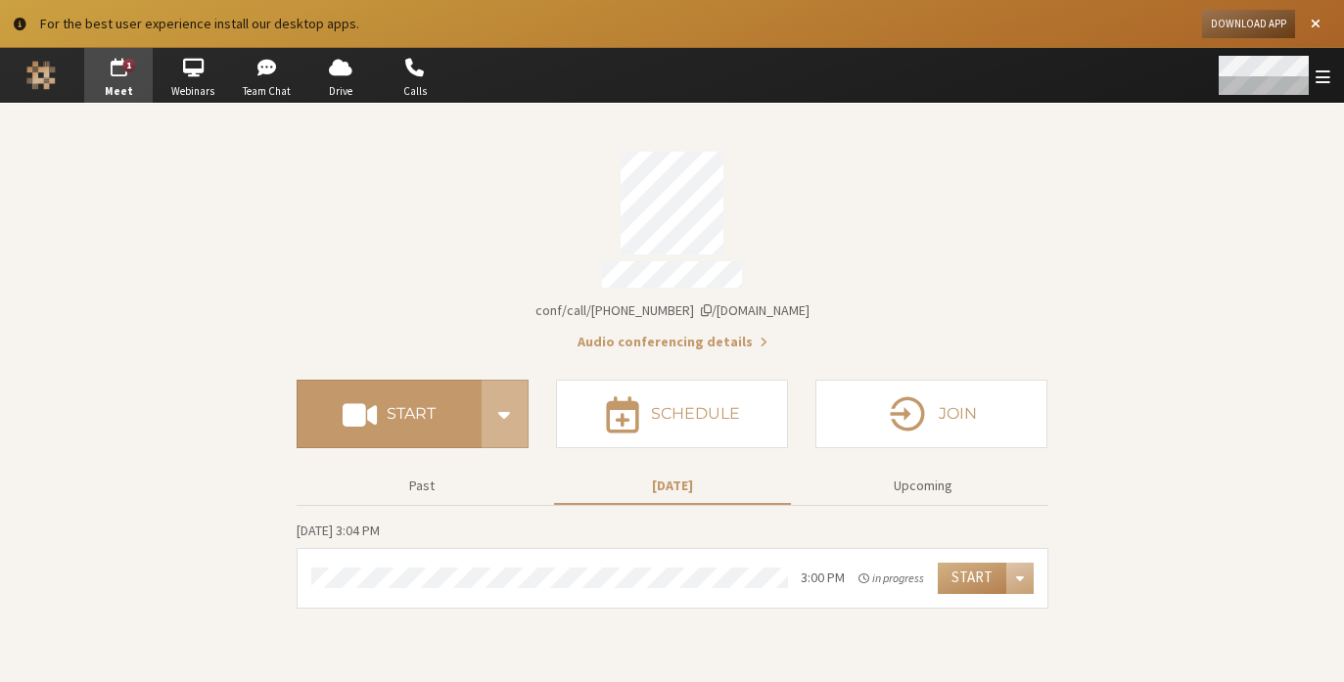
click at [1310, 85] on div "Open menu" at bounding box center [1272, 75] width 143 height 55
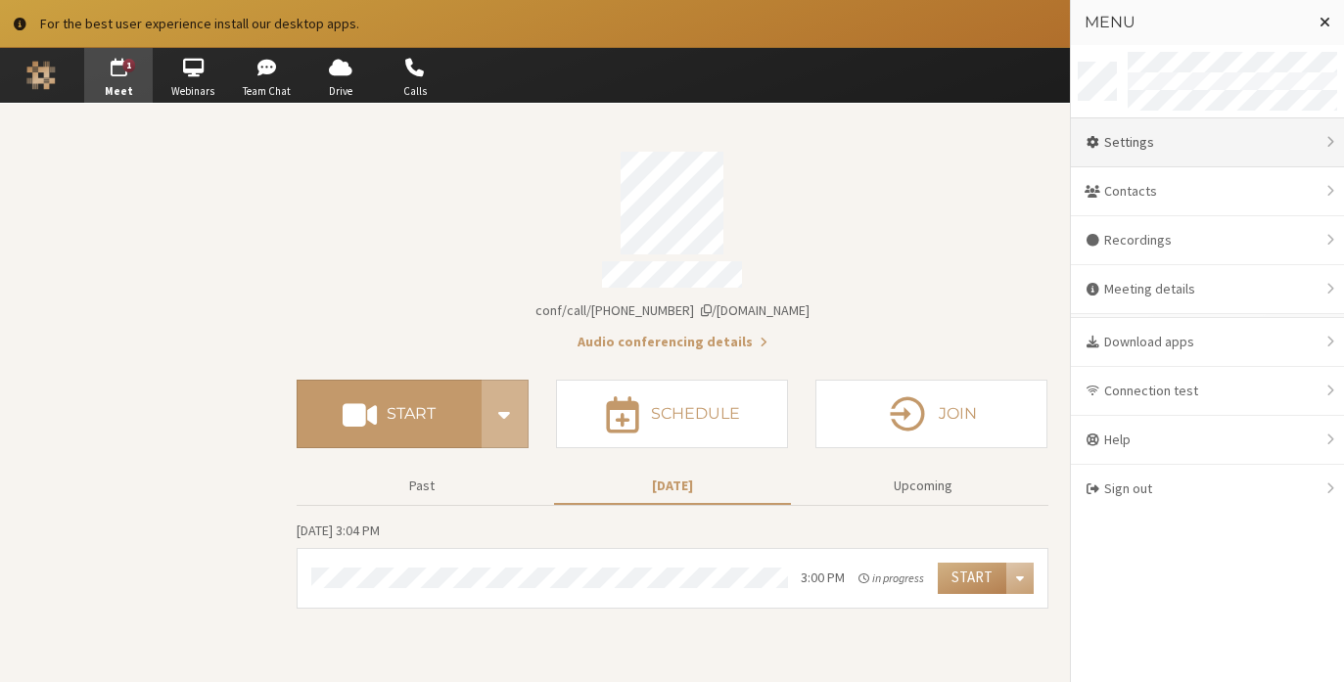
click at [1284, 155] on div "Settings" at bounding box center [1207, 142] width 273 height 49
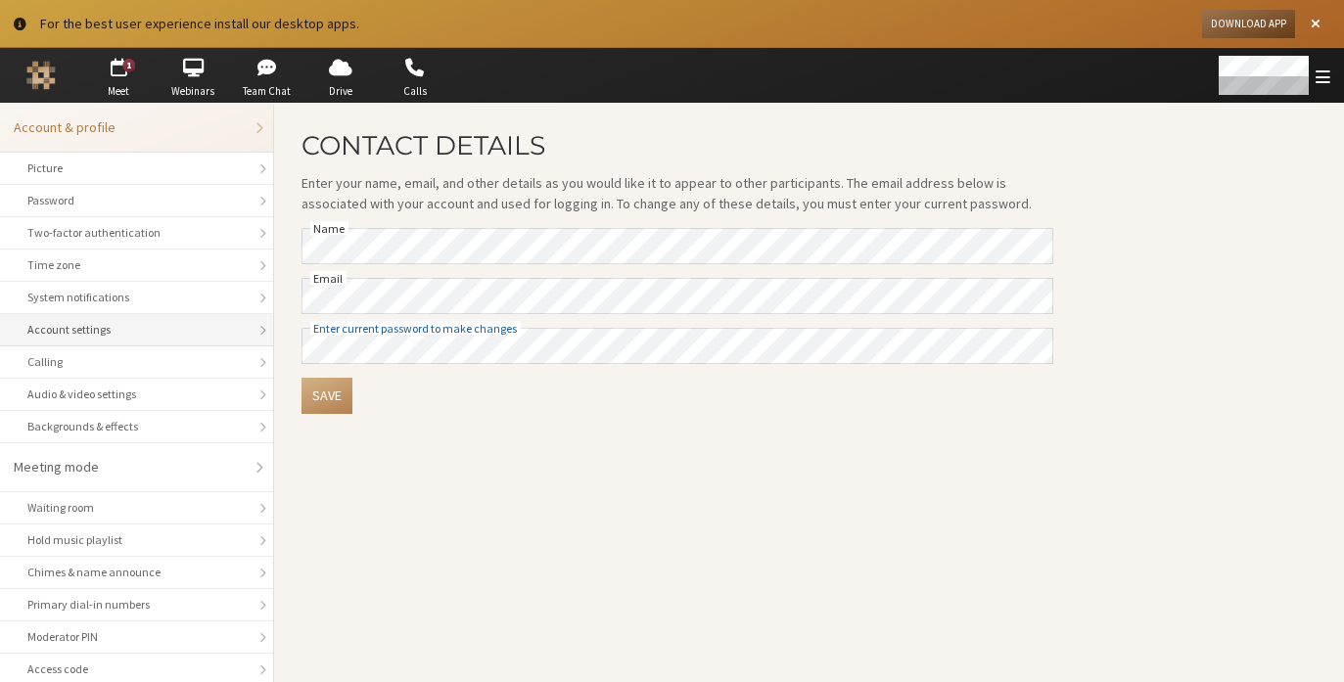
click at [173, 340] on li "Account settings" at bounding box center [136, 330] width 273 height 32
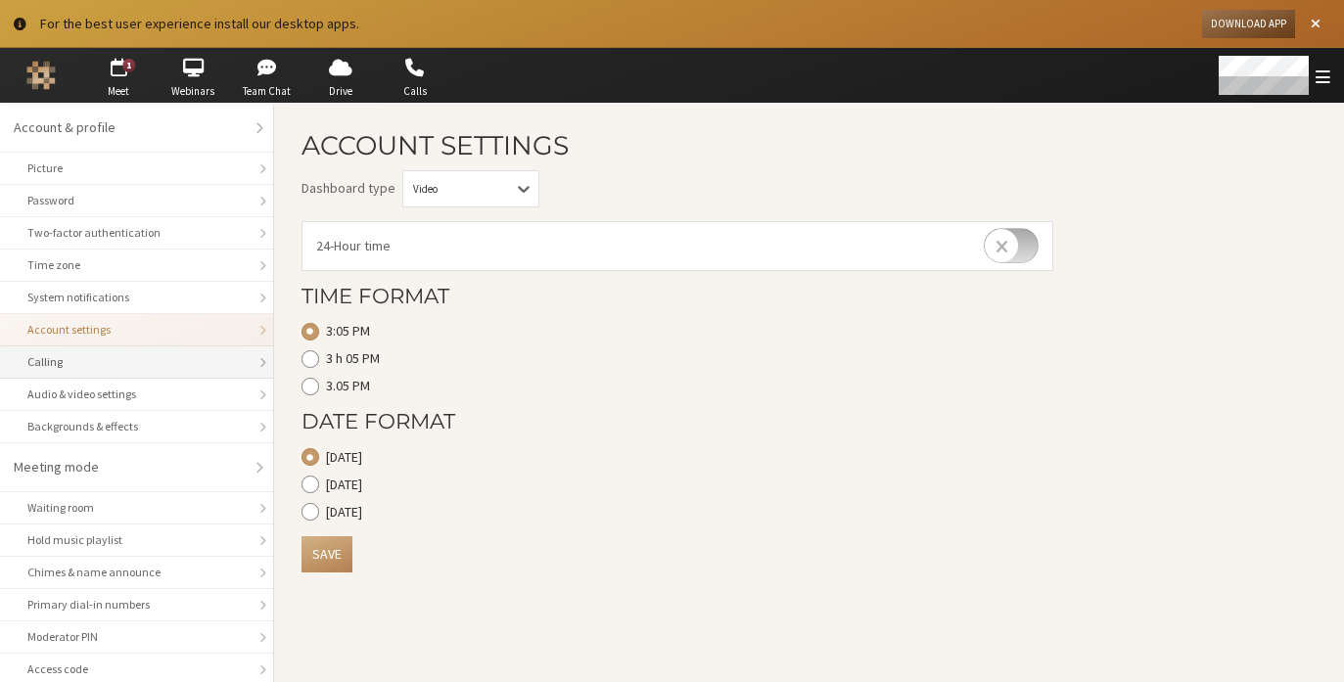
click at [180, 362] on div "Calling" at bounding box center [136, 362] width 218 height 18
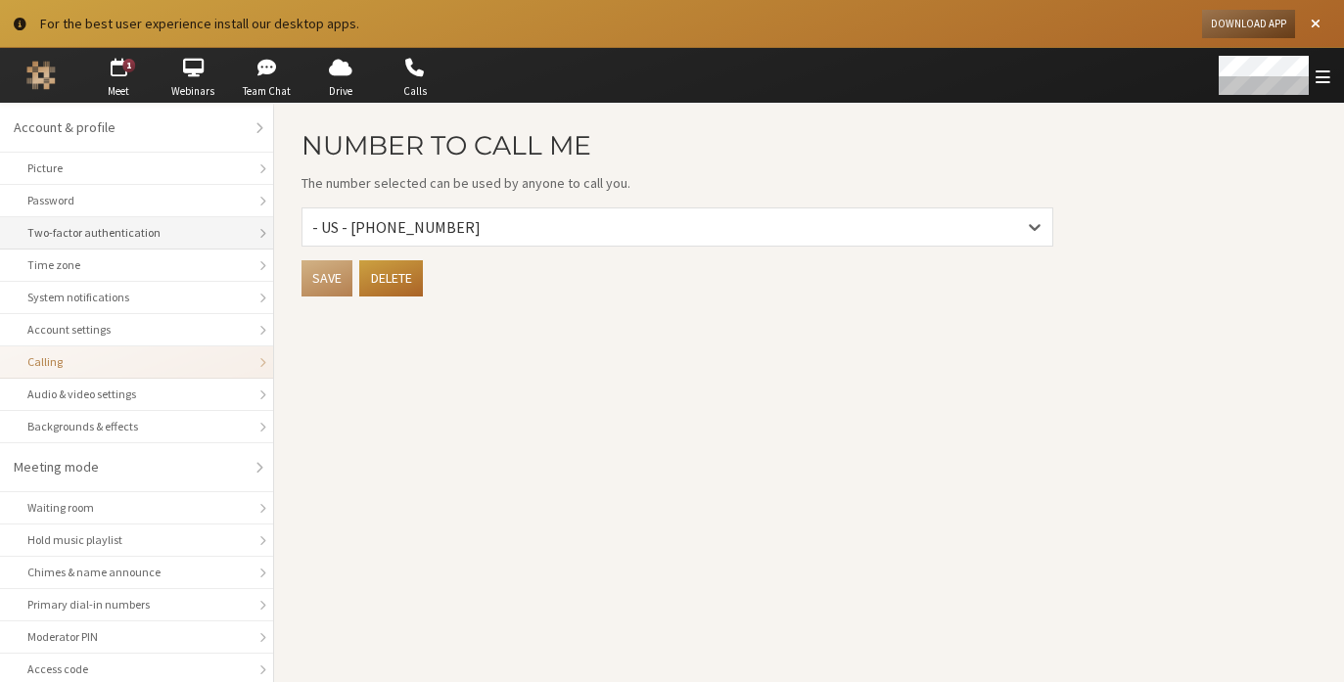
click at [59, 224] on div "Two-factor authentication" at bounding box center [136, 233] width 218 height 18
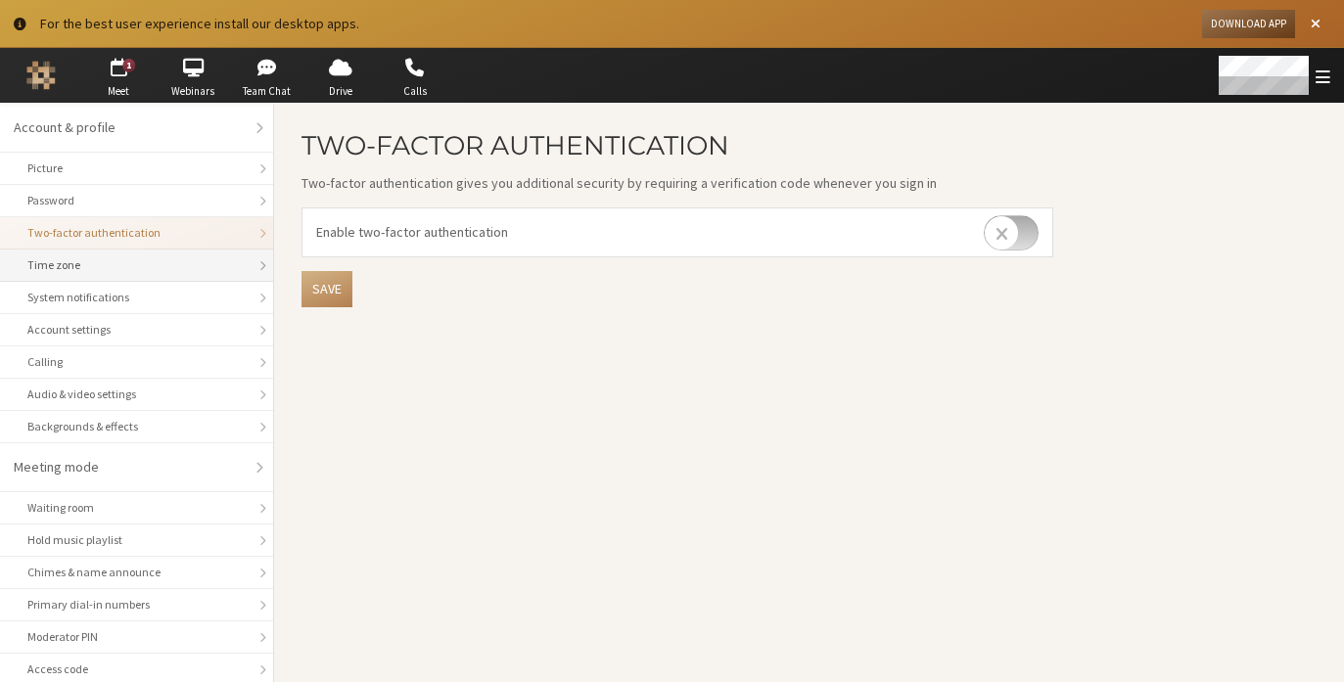
click at [65, 260] on div "Time zone" at bounding box center [136, 265] width 218 height 18
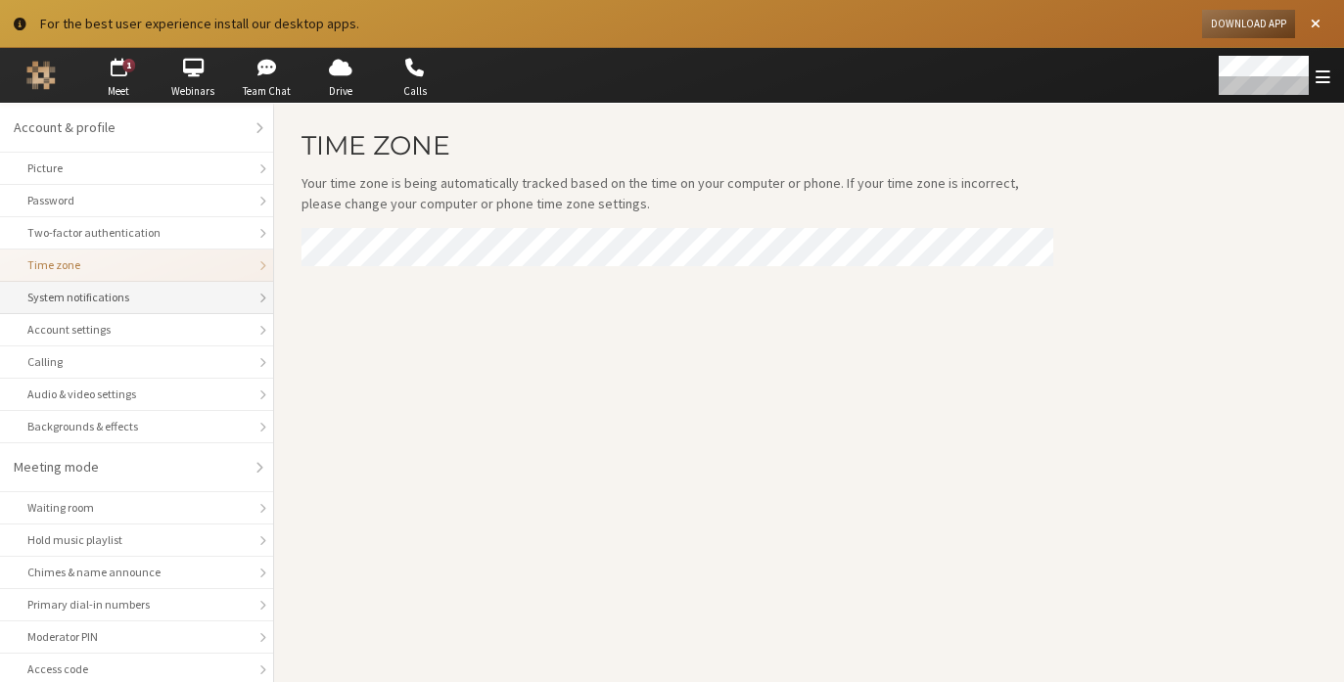
click at [63, 296] on div "System notifications" at bounding box center [136, 298] width 218 height 18
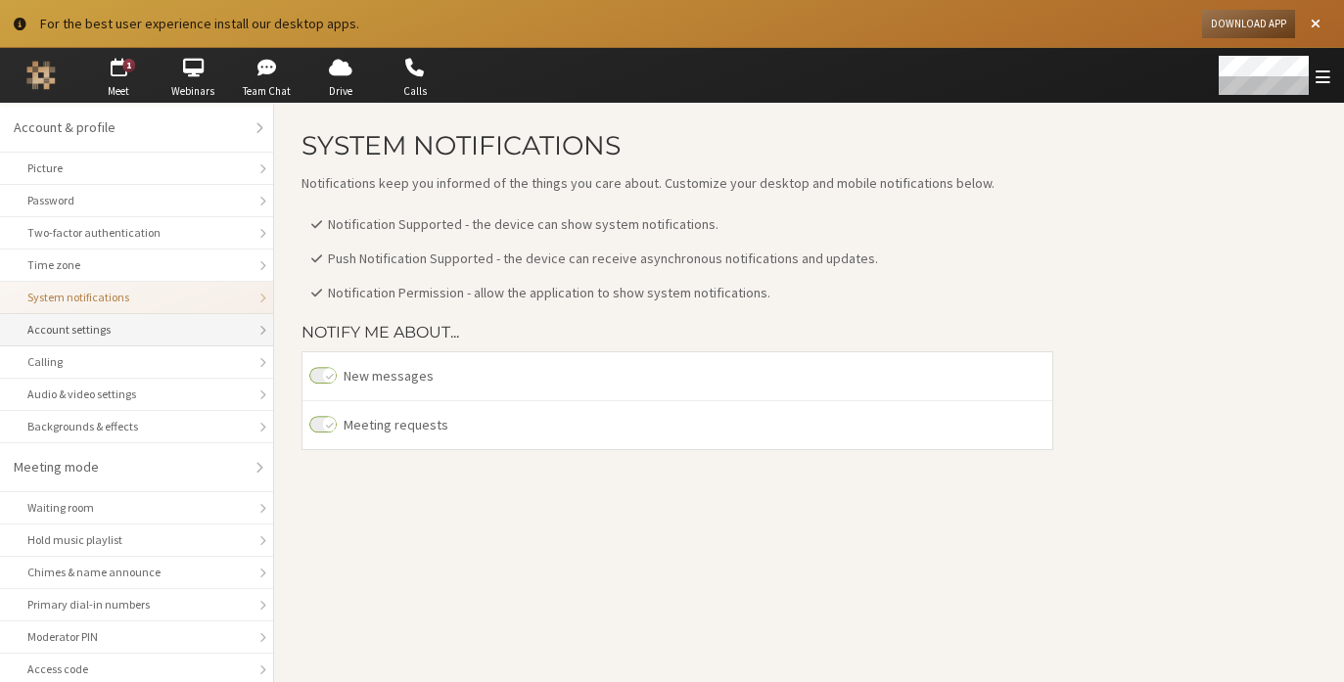
click at [65, 319] on li "Account settings" at bounding box center [136, 330] width 273 height 32
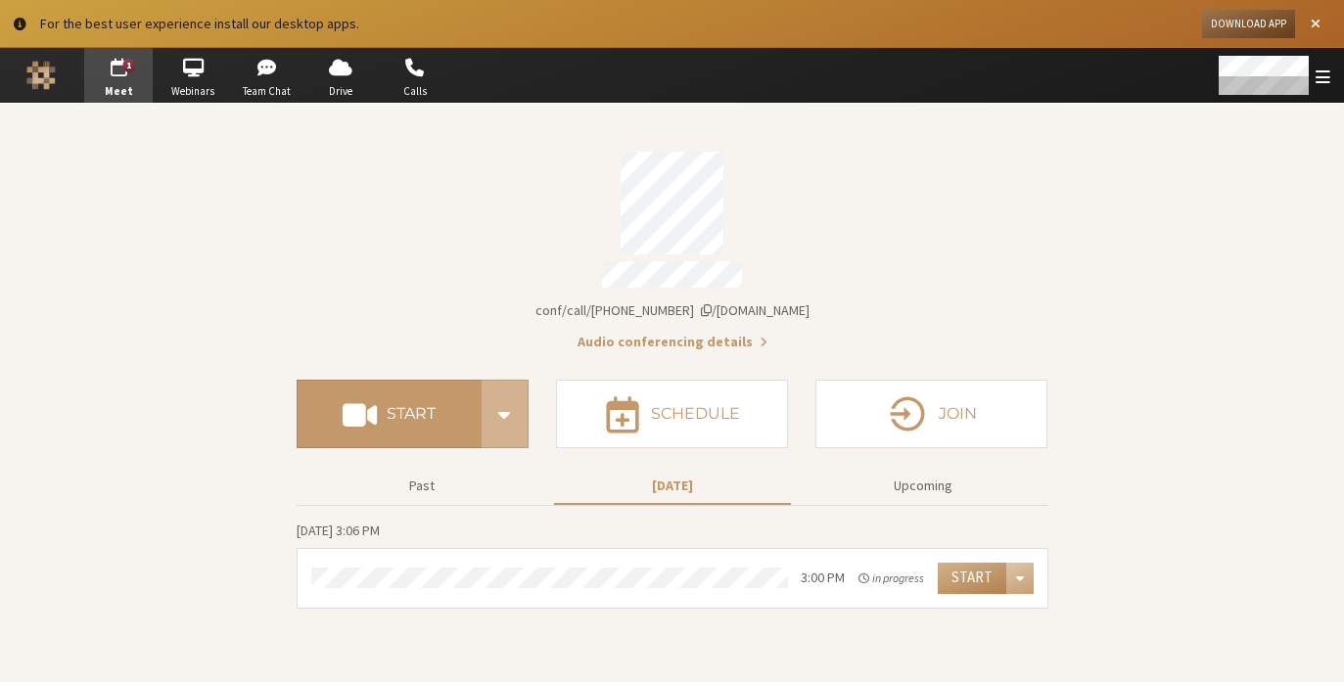
click at [1129, 179] on section "Meeting link [DOMAIN_NAME]/conf/call/8587695 Audio conferencing details Start S…" at bounding box center [672, 393] width 1344 height 578
click at [1326, 78] on span "Open menu" at bounding box center [1323, 77] width 15 height 19
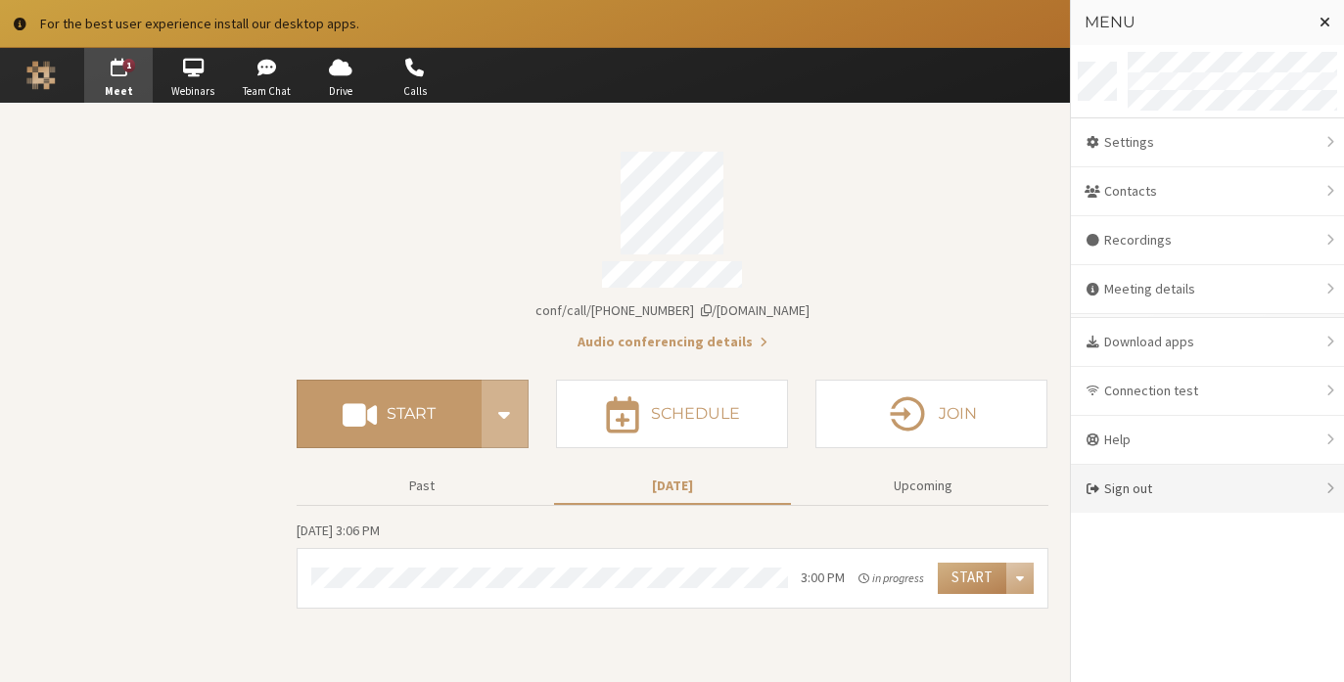
click at [1236, 494] on div "Sign out" at bounding box center [1207, 489] width 273 height 48
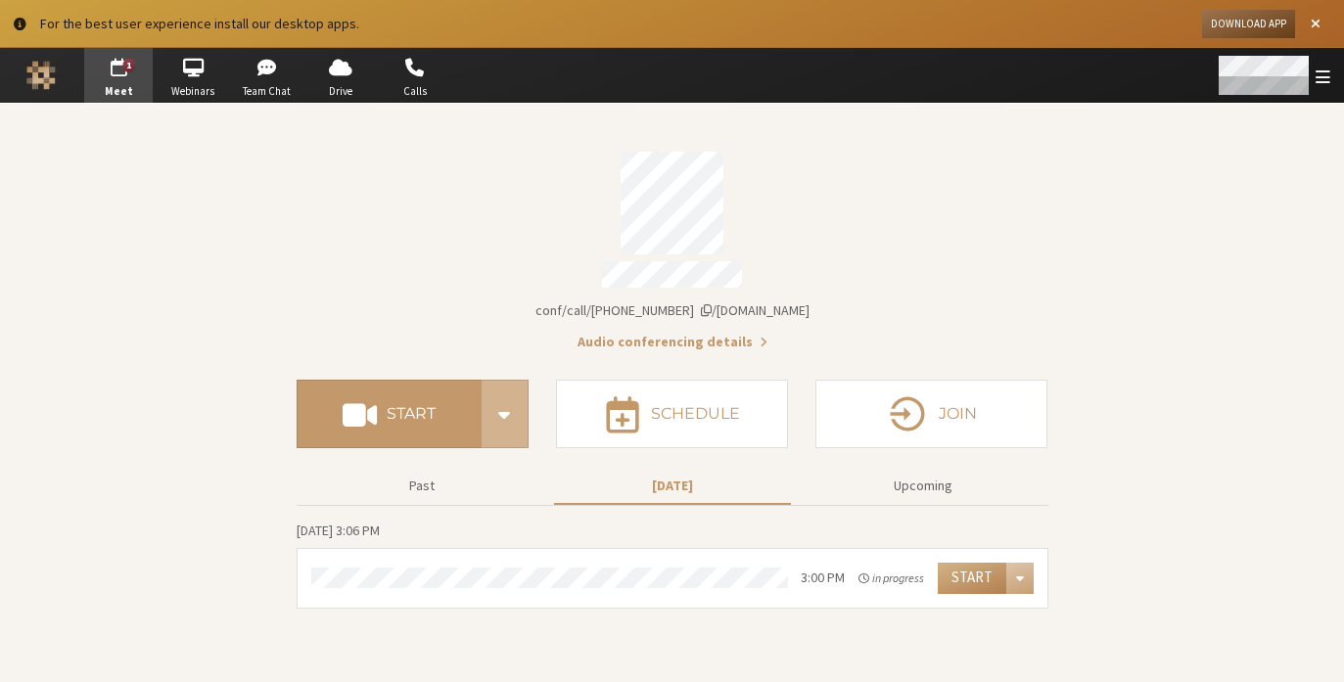
click at [1327, 77] on span "Open menu" at bounding box center [1323, 77] width 15 height 19
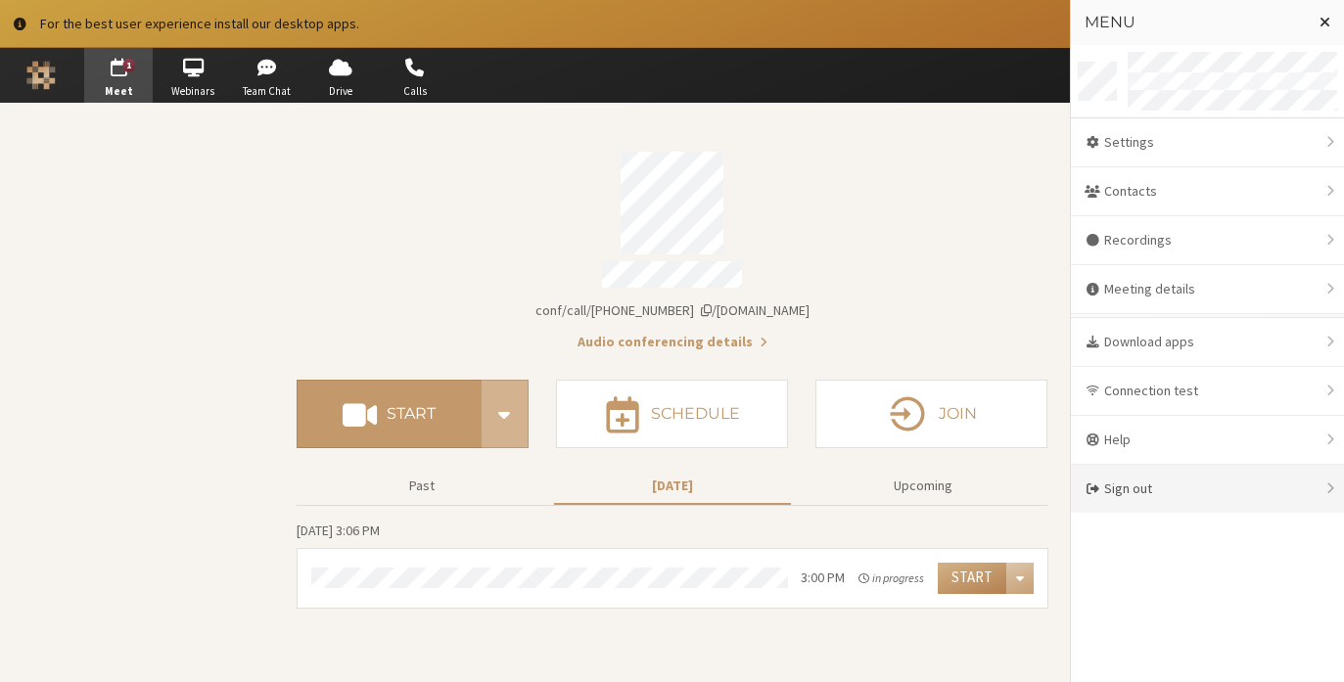
click at [1138, 488] on div "Sign out" at bounding box center [1207, 489] width 273 height 48
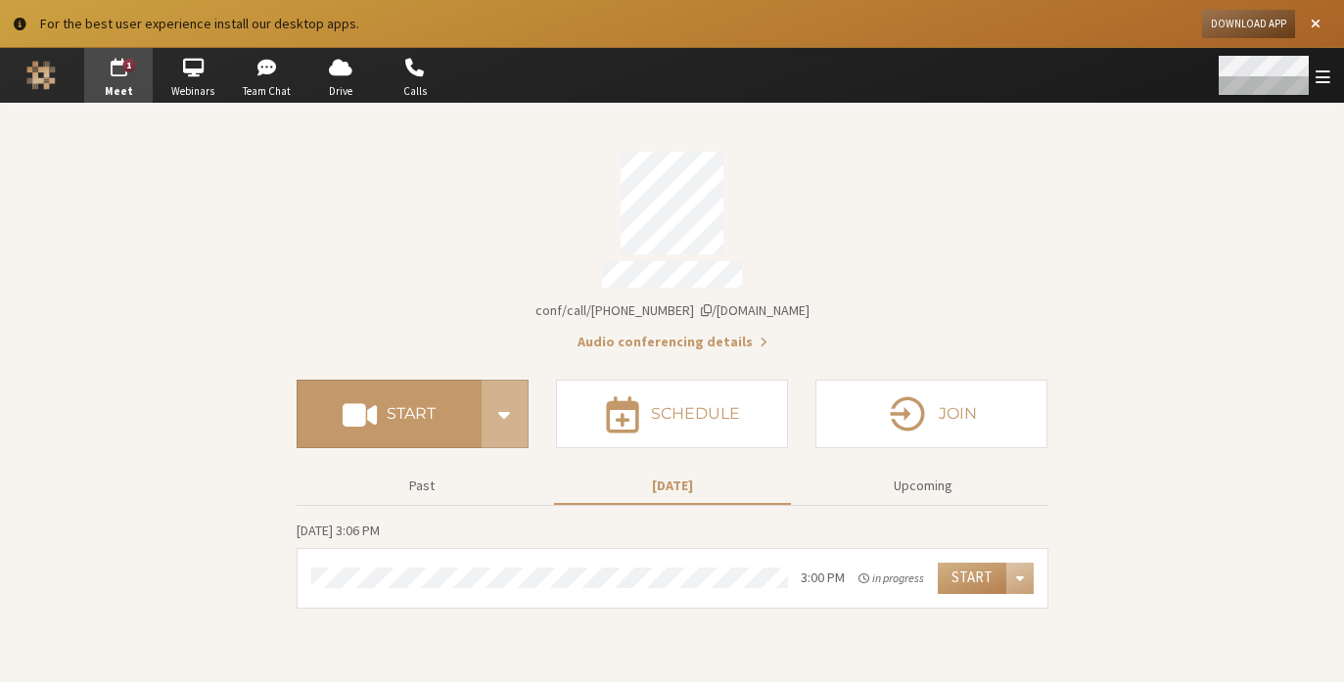
click at [1315, 72] on div "Open menu" at bounding box center [1272, 75] width 143 height 55
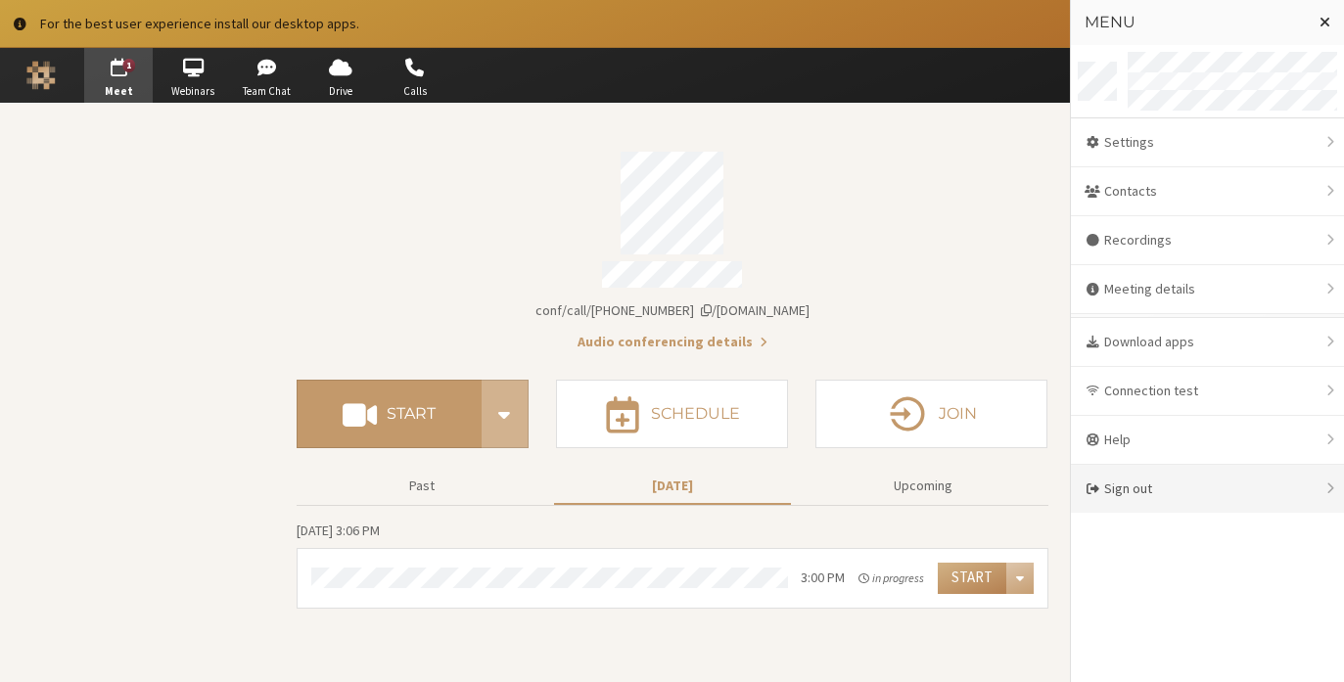
click at [1179, 480] on div "Sign out" at bounding box center [1207, 489] width 273 height 48
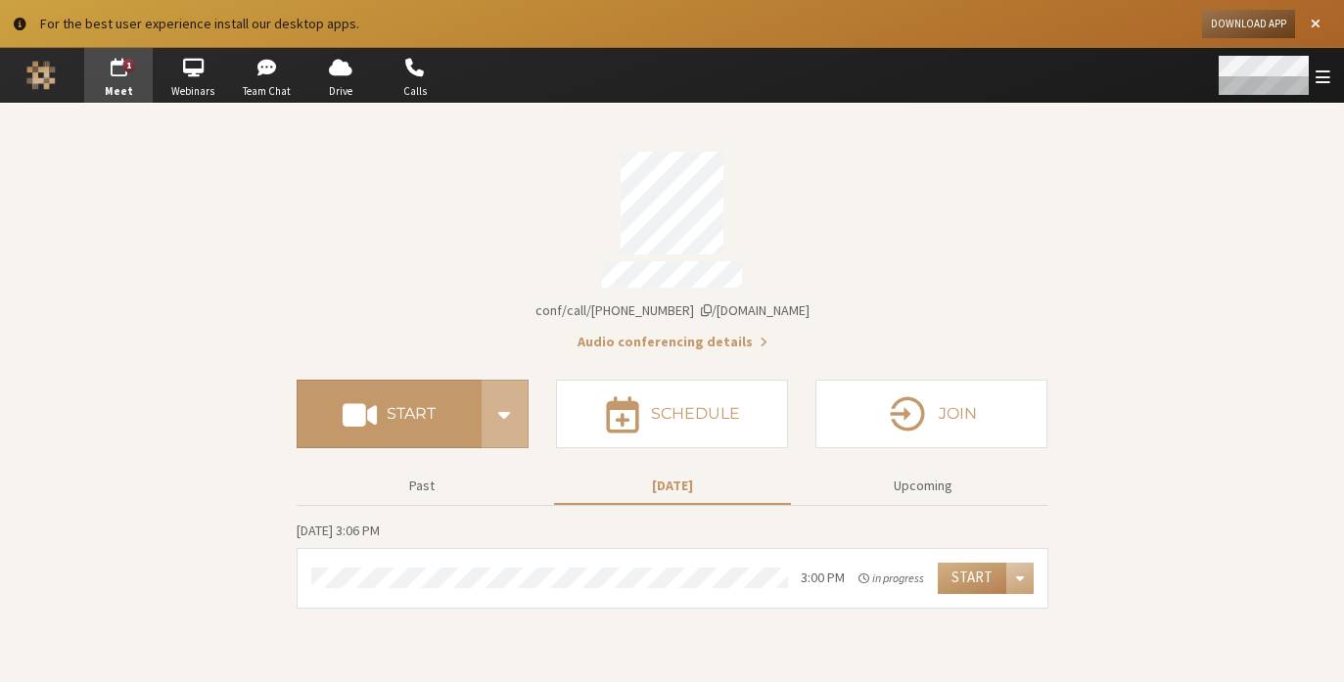
click at [1326, 71] on span "Open menu" at bounding box center [1323, 77] width 15 height 19
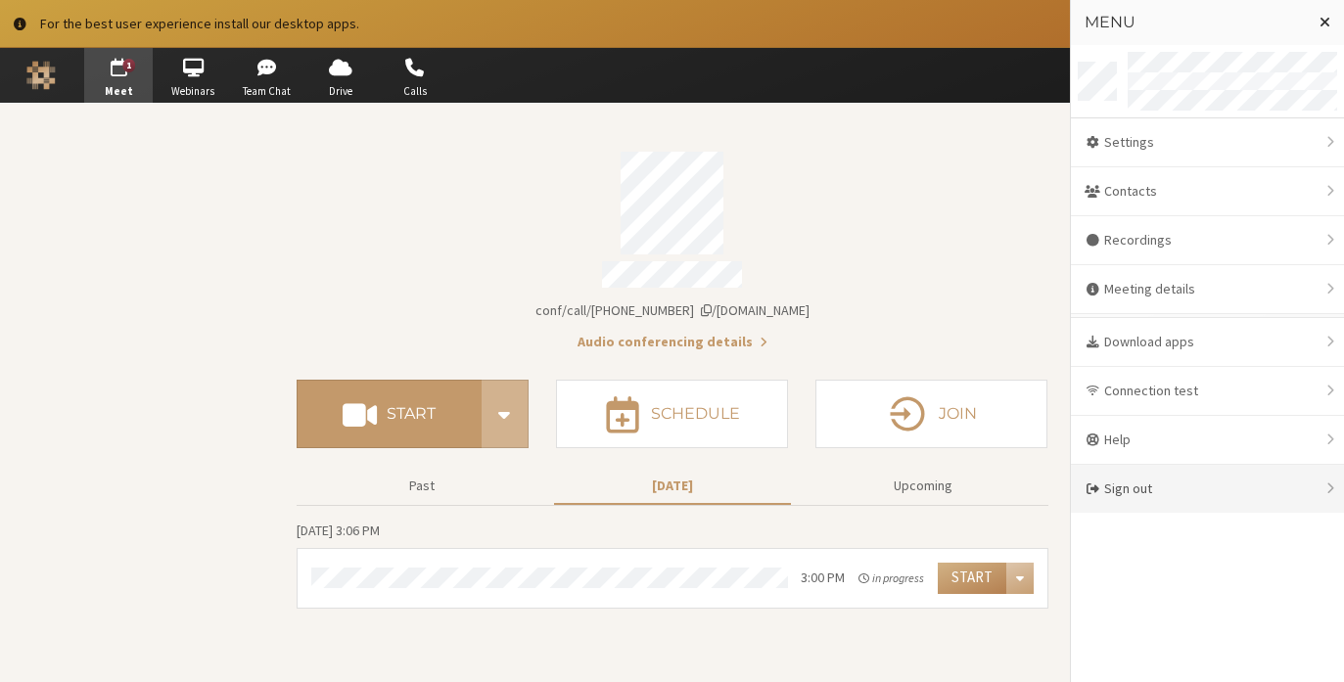
click at [1171, 496] on div "Sign out" at bounding box center [1207, 489] width 273 height 48
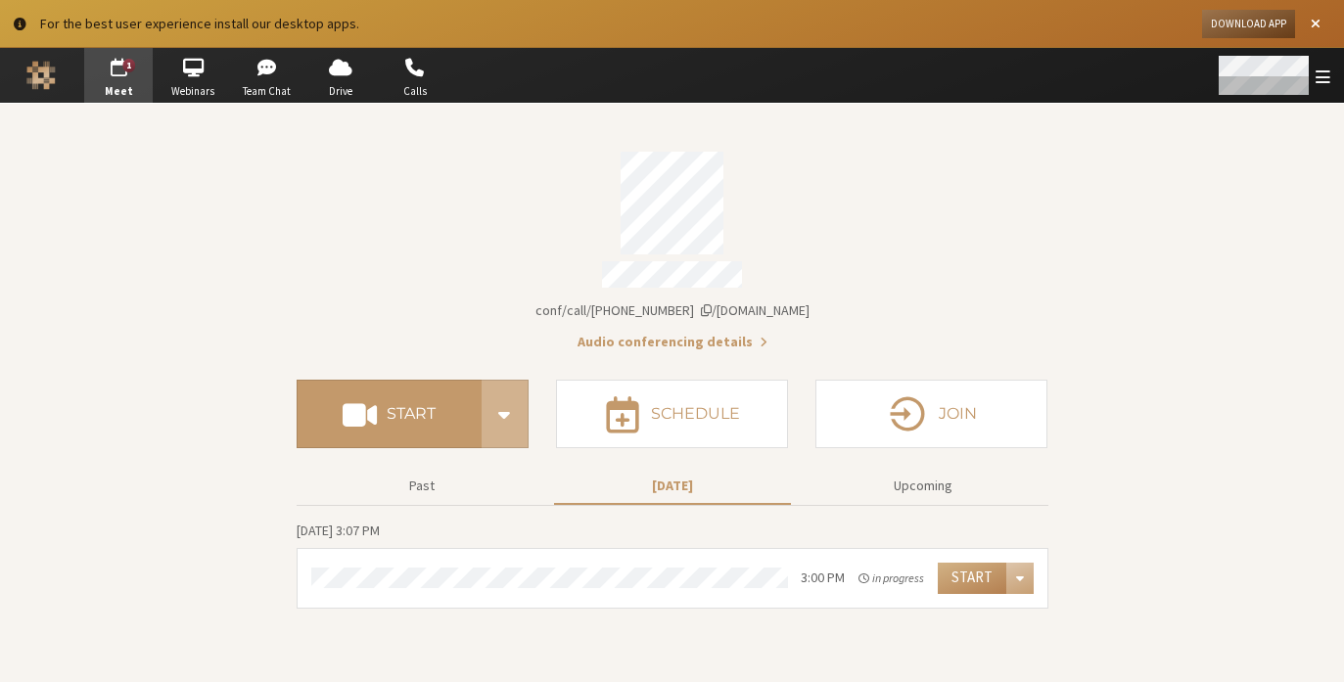
click at [1319, 78] on span "Open menu" at bounding box center [1323, 77] width 15 height 19
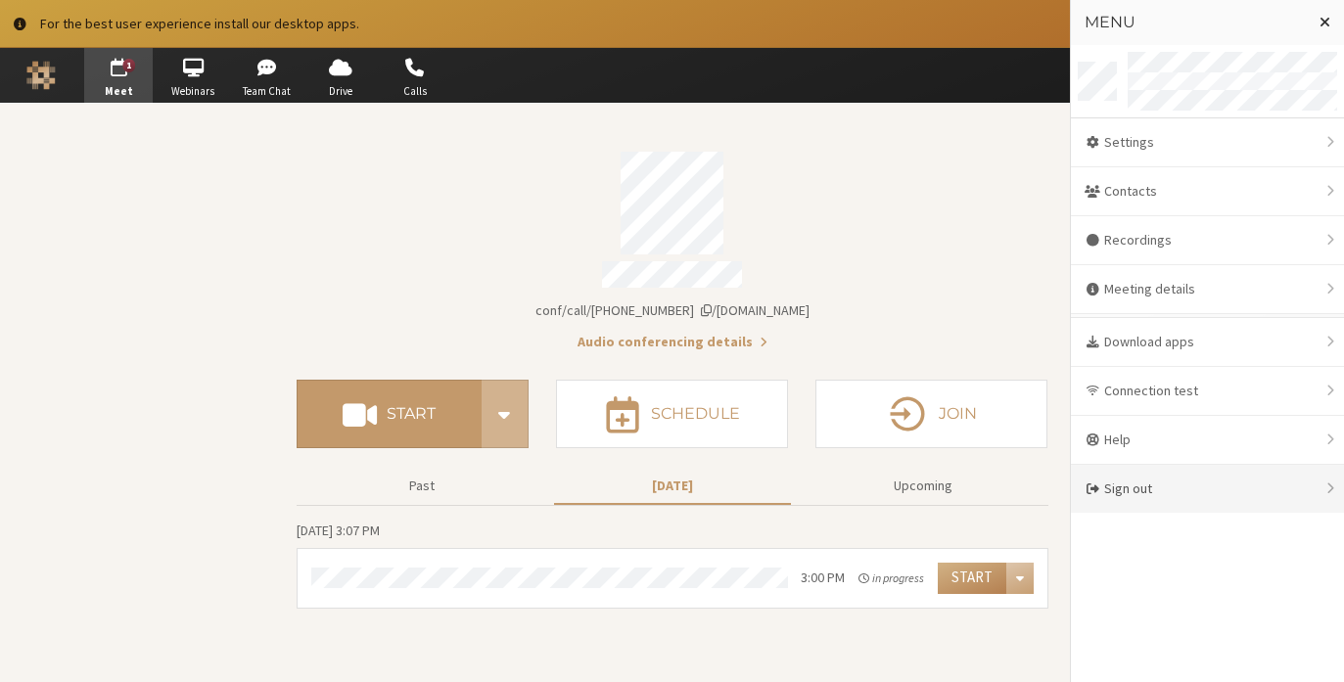
click at [1169, 494] on div "Sign out" at bounding box center [1207, 489] width 273 height 48
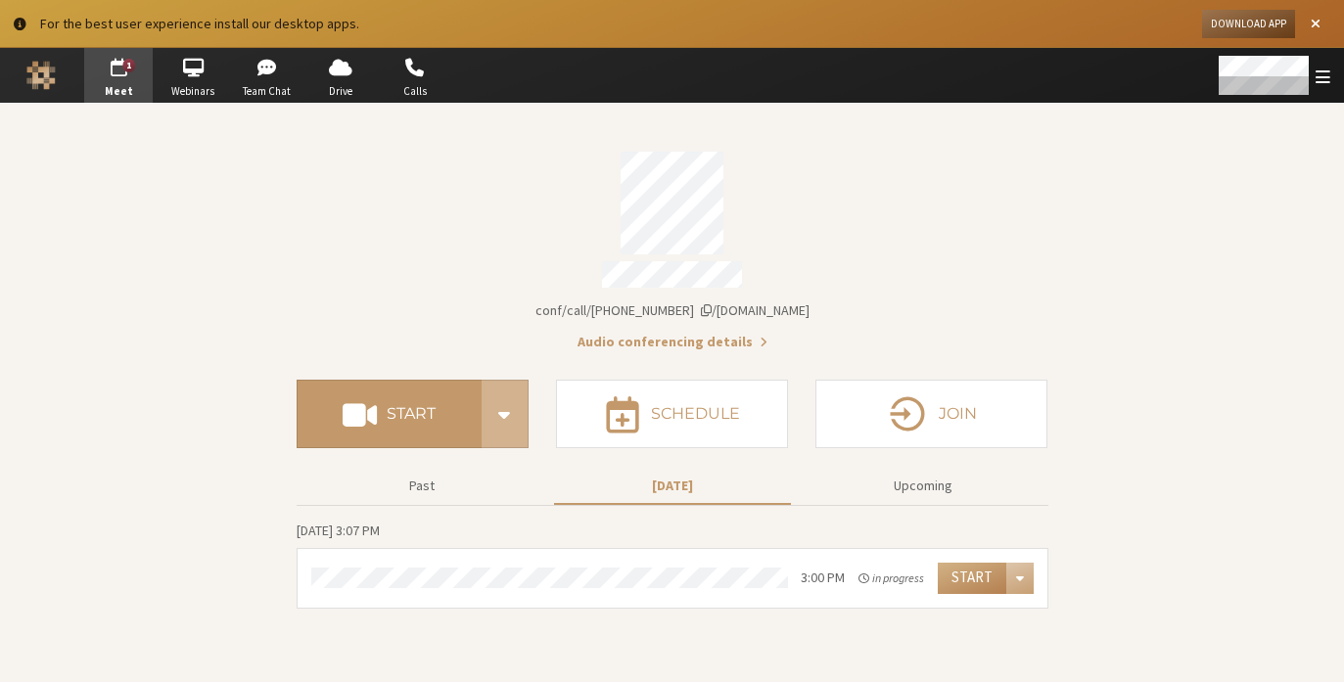
click at [1180, 313] on section "Meeting link [DOMAIN_NAME]/conf/call/8587695 Audio conferencing details Start S…" at bounding box center [672, 393] width 1344 height 578
click at [787, 301] on button "Meeting link iotum.callbridge.rocks/conf/call/8587695" at bounding box center [672, 311] width 274 height 21
click at [1319, 74] on span "Open menu" at bounding box center [1323, 77] width 15 height 19
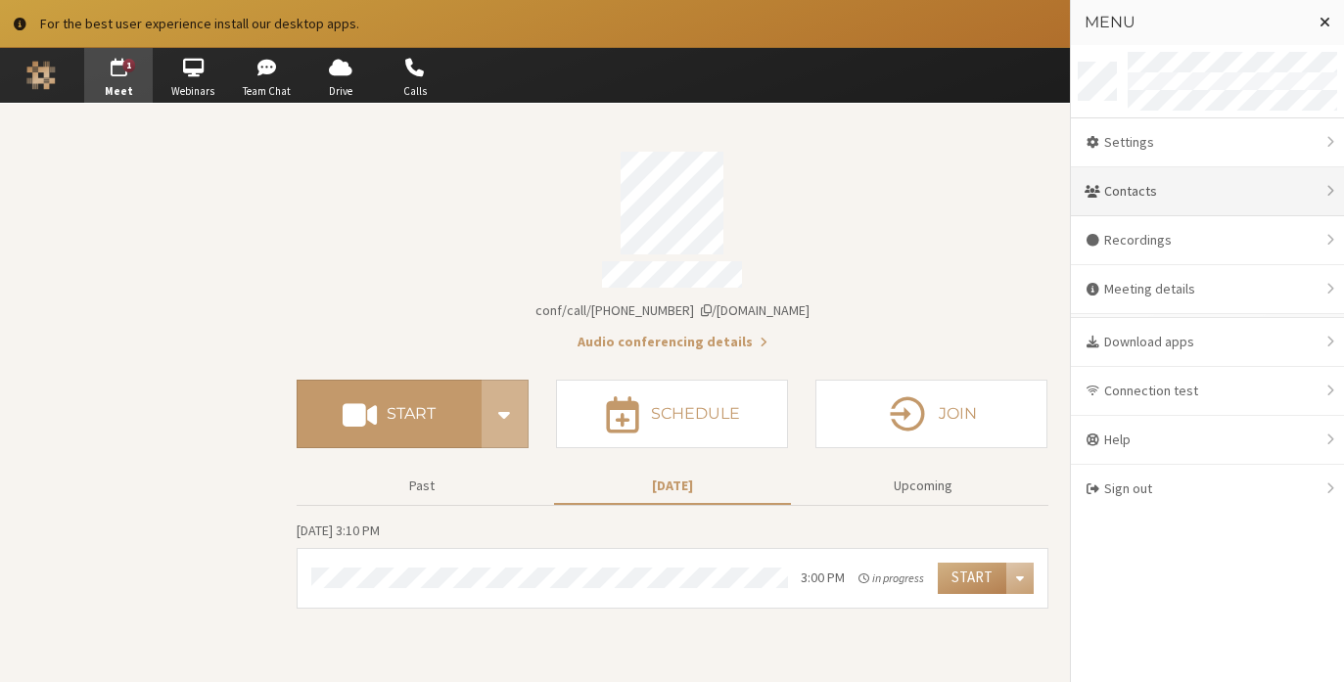
click at [1181, 197] on div "Contacts" at bounding box center [1207, 191] width 273 height 49
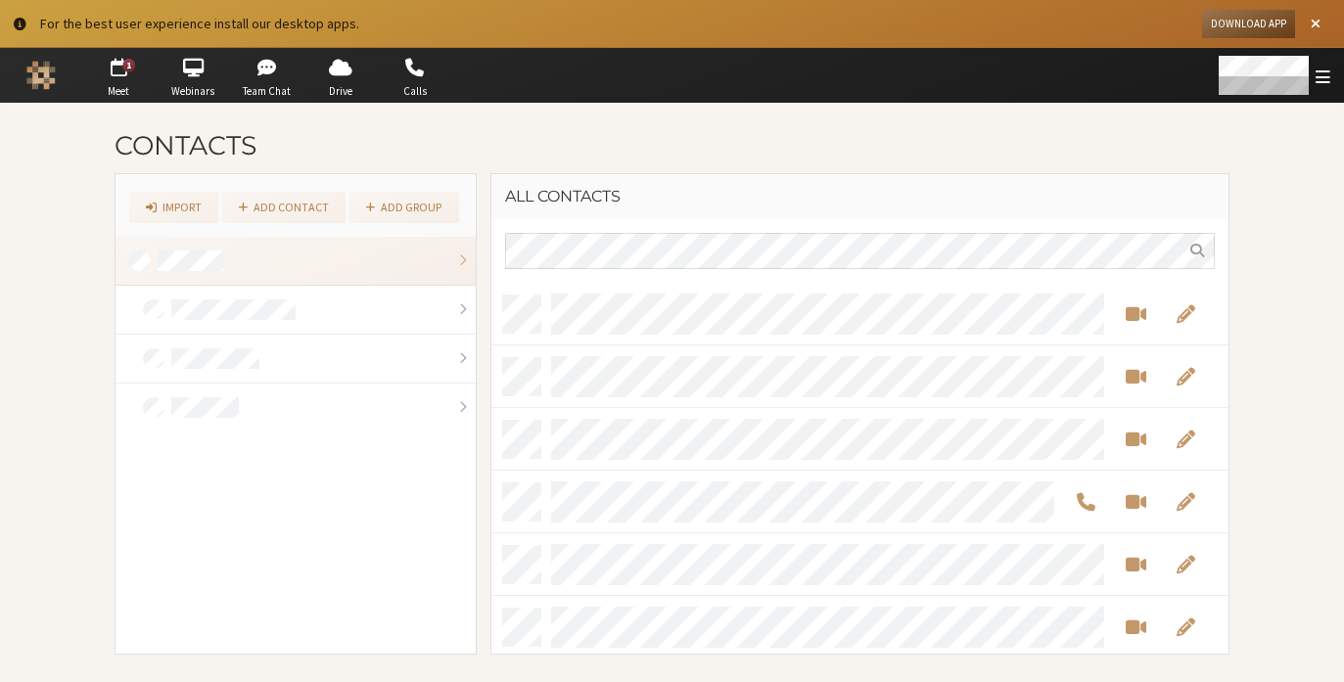
scroll to position [356, 723]
click at [1316, 77] on div "Open menu" at bounding box center [1272, 75] width 143 height 55
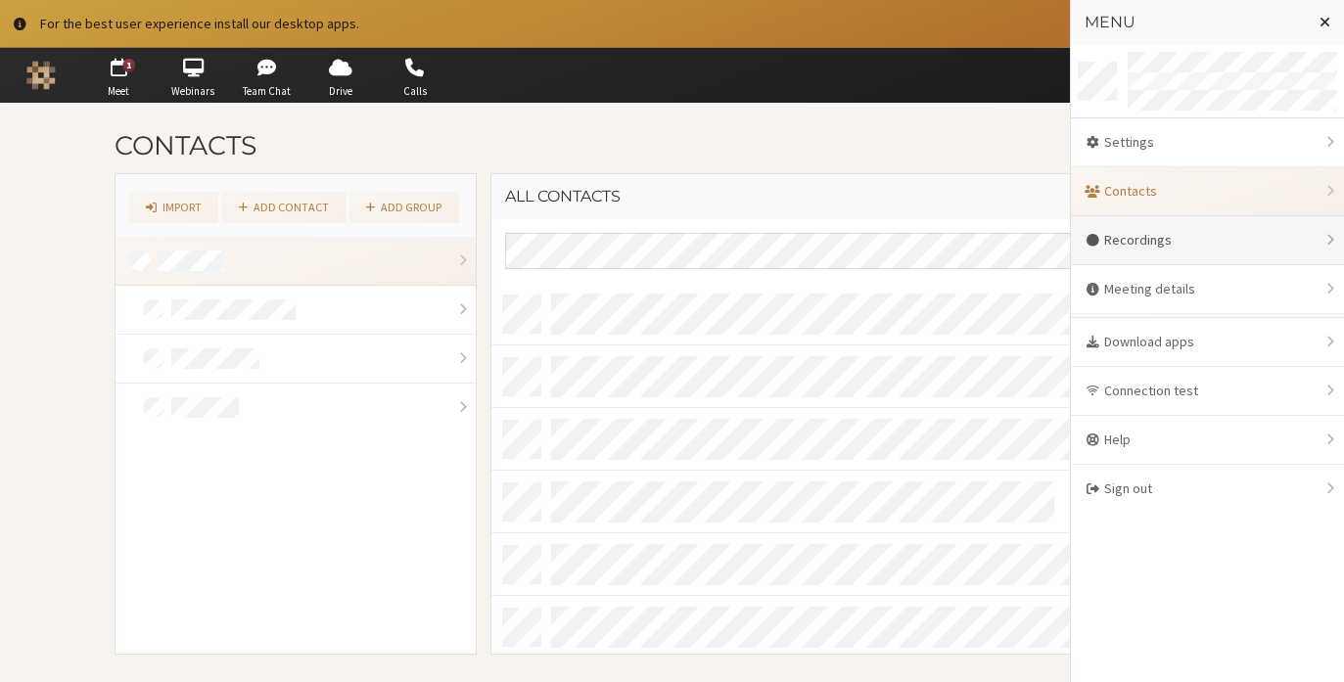
click at [1231, 248] on div "Recordings" at bounding box center [1207, 240] width 273 height 49
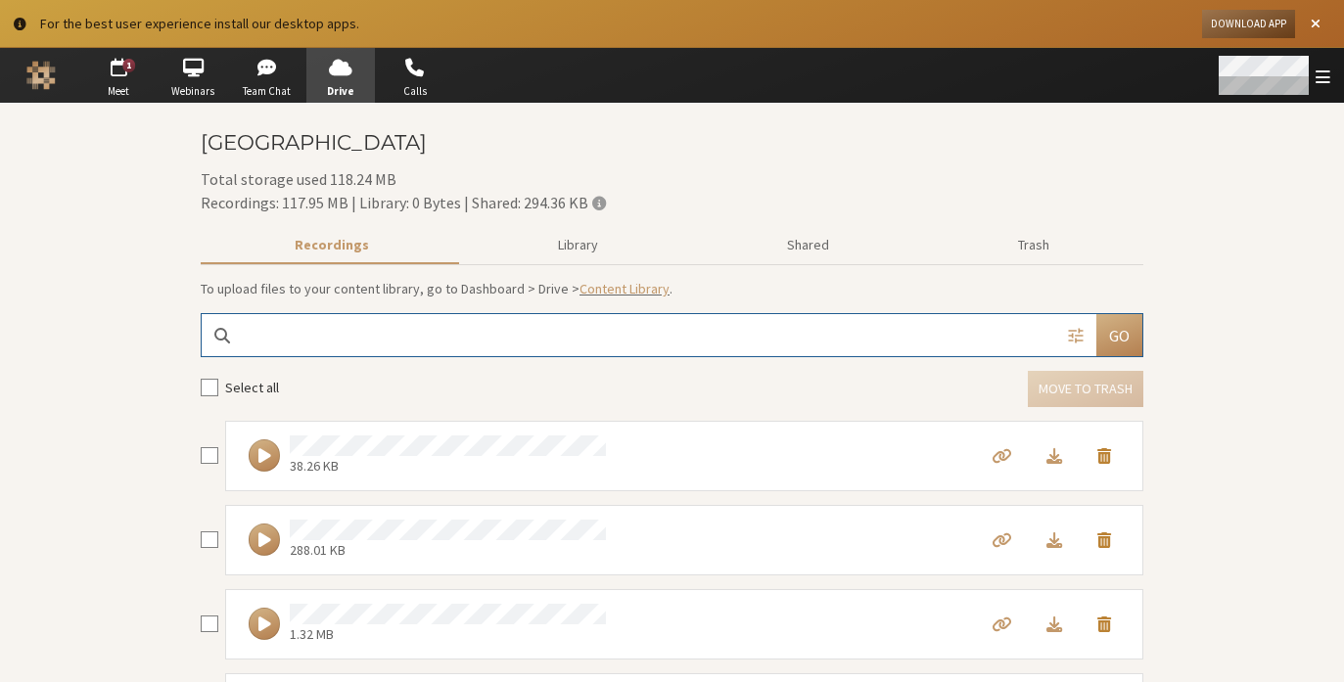
click at [1313, 81] on div "Open menu" at bounding box center [1272, 75] width 143 height 55
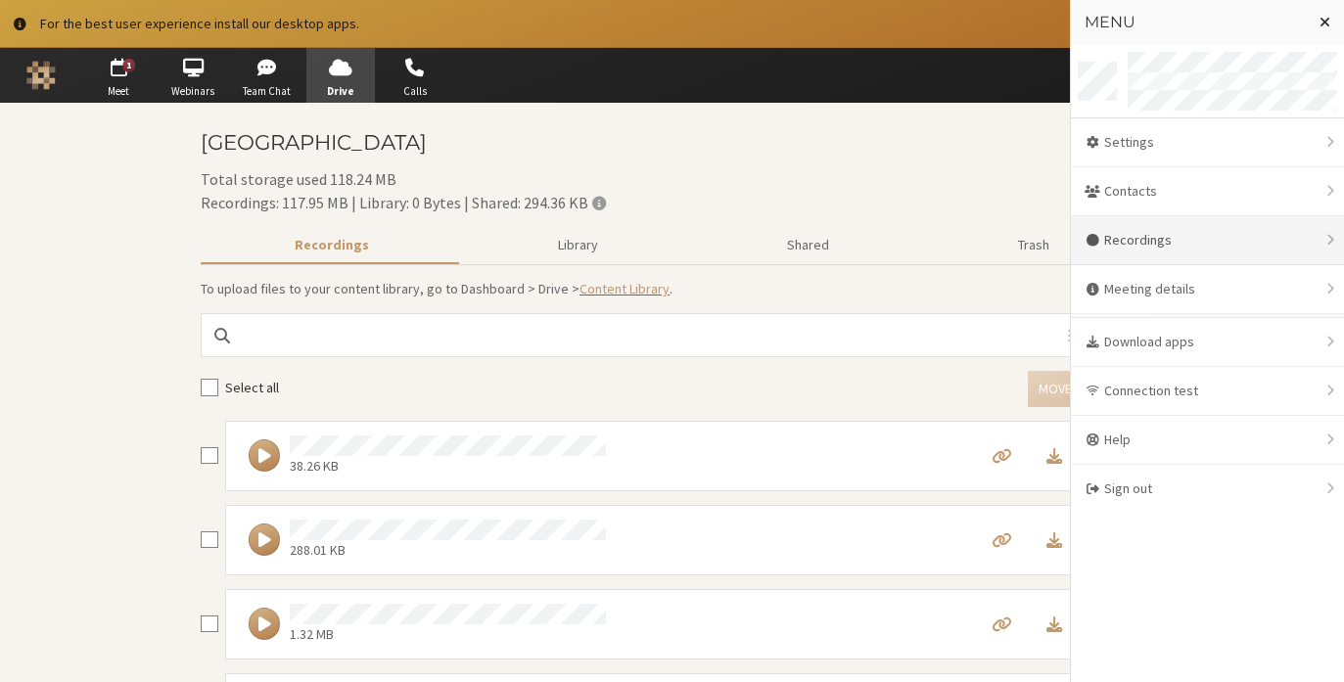
click at [1232, 248] on div "Recordings" at bounding box center [1207, 240] width 273 height 49
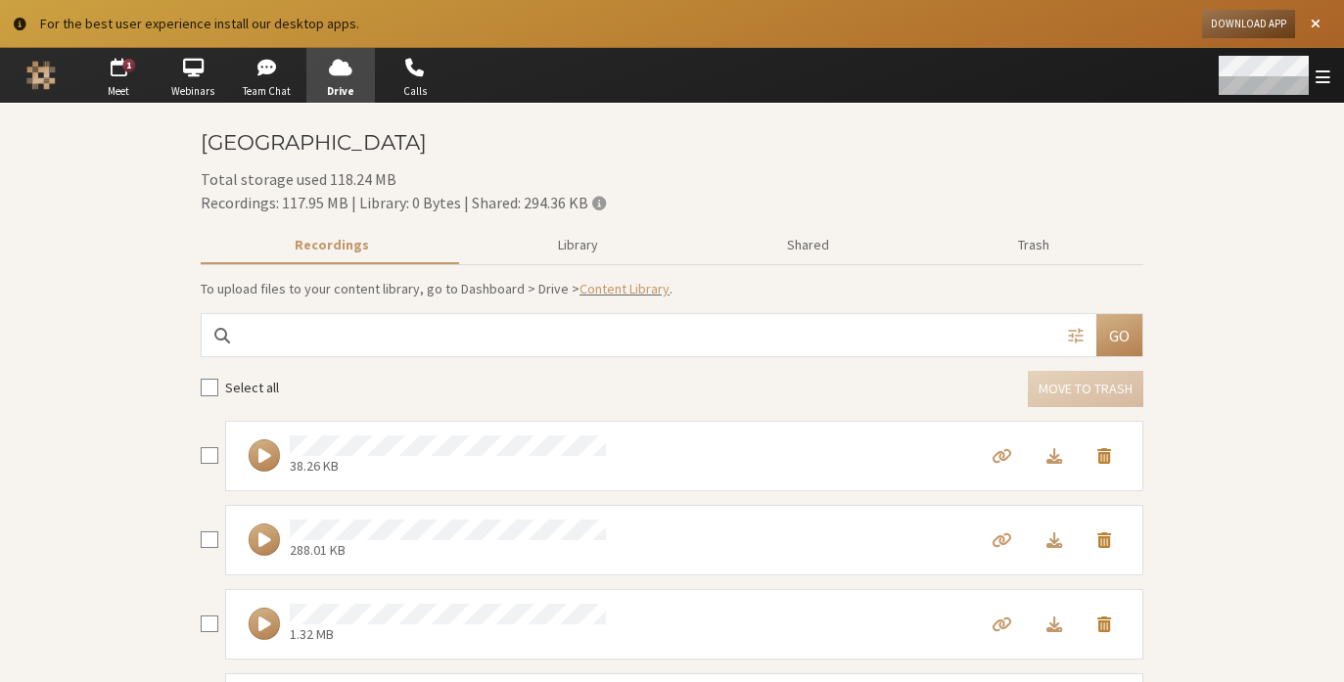
click at [1318, 77] on span "Open menu" at bounding box center [1323, 77] width 15 height 19
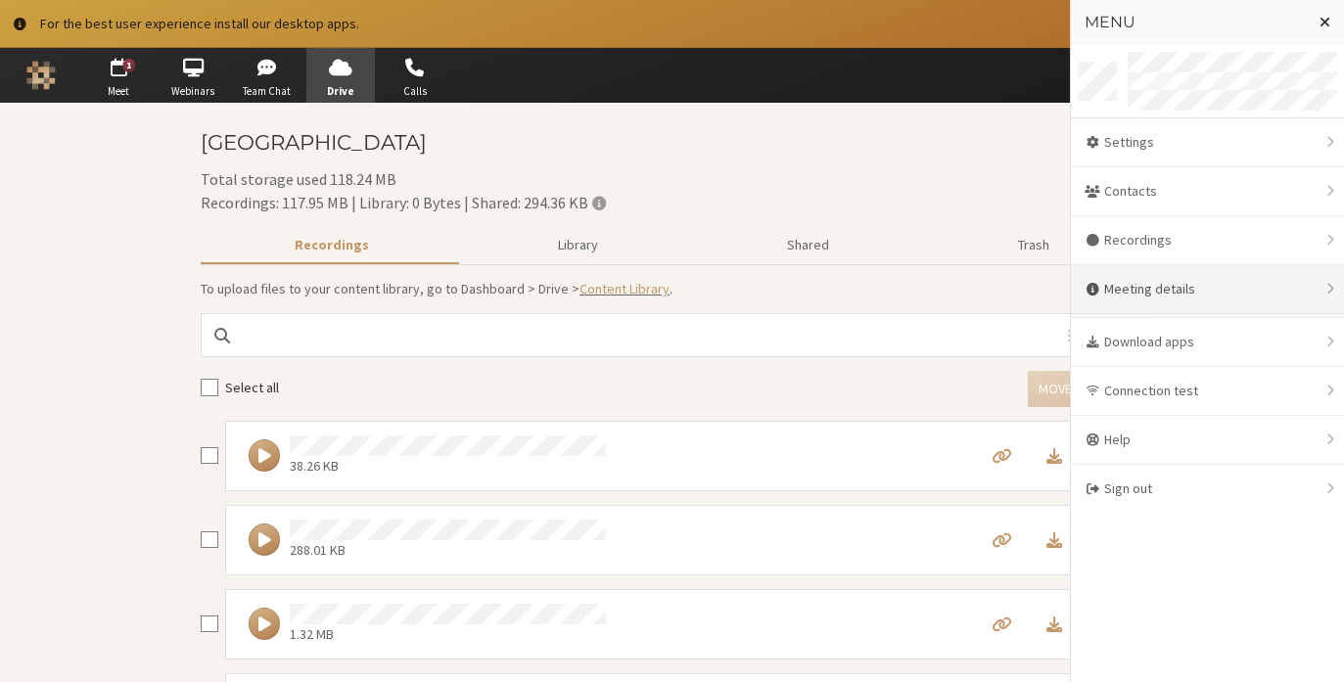
click at [1246, 295] on div "Meeting details" at bounding box center [1207, 289] width 273 height 49
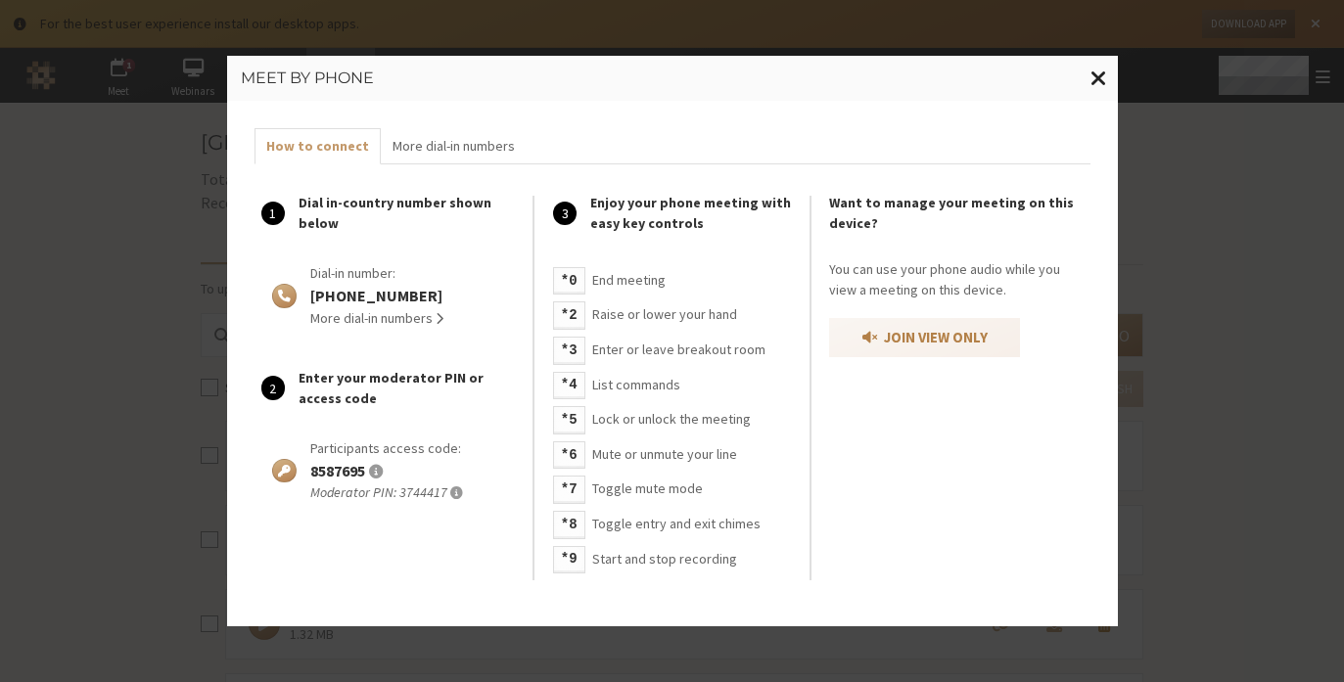
click at [1112, 77] on button "Close modal" at bounding box center [1099, 78] width 38 height 45
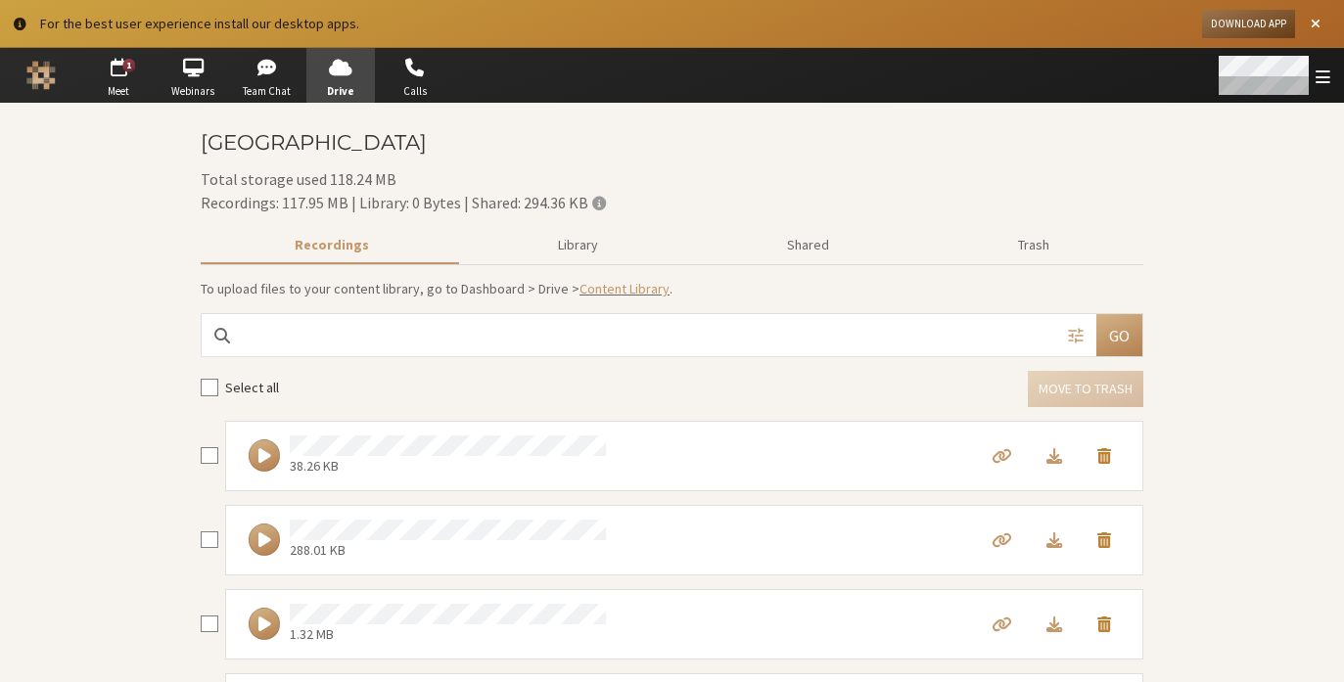
click at [1316, 87] on div "Open menu" at bounding box center [1272, 75] width 143 height 55
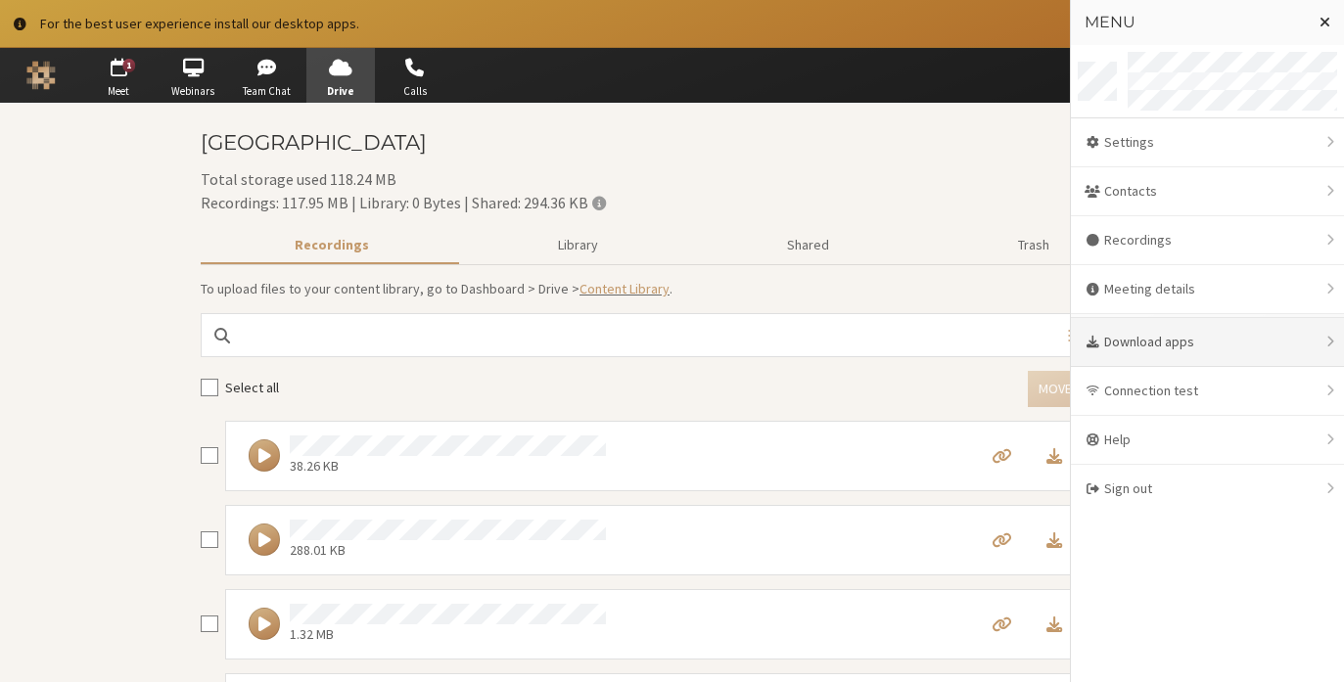
click at [1200, 349] on div "Download apps" at bounding box center [1207, 342] width 273 height 49
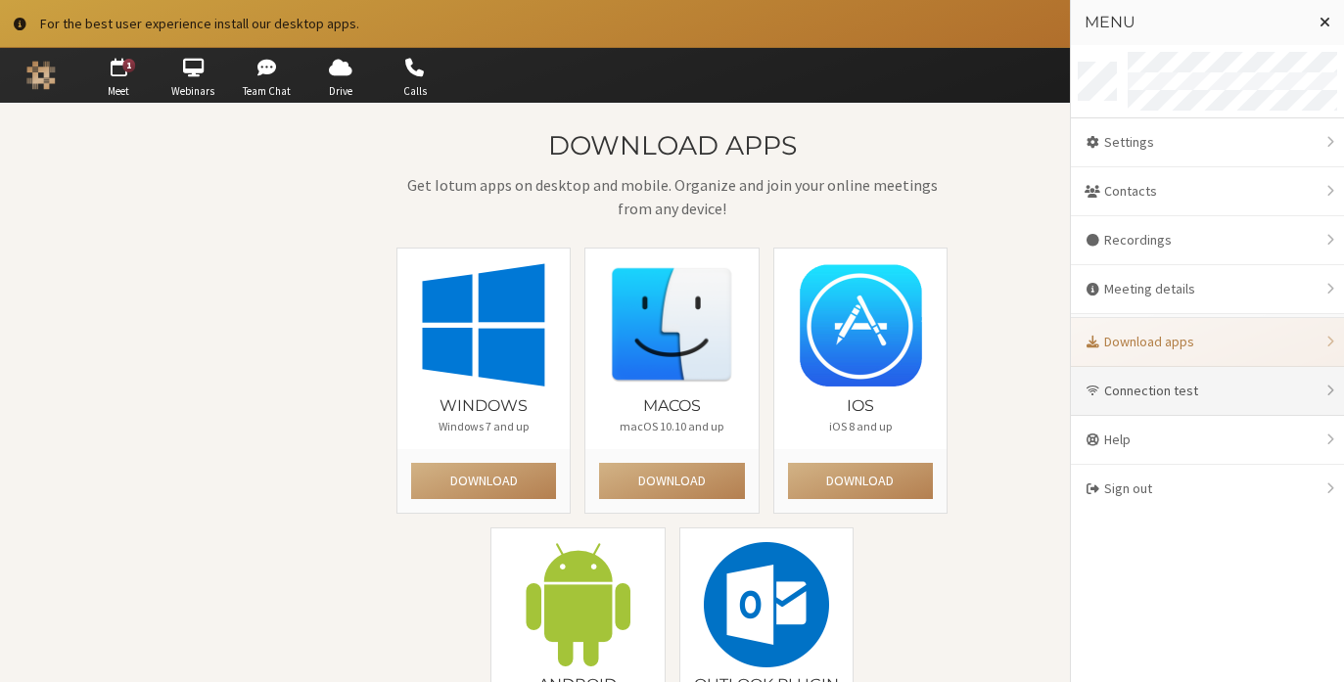
click at [1178, 386] on div "Connection test" at bounding box center [1207, 391] width 273 height 49
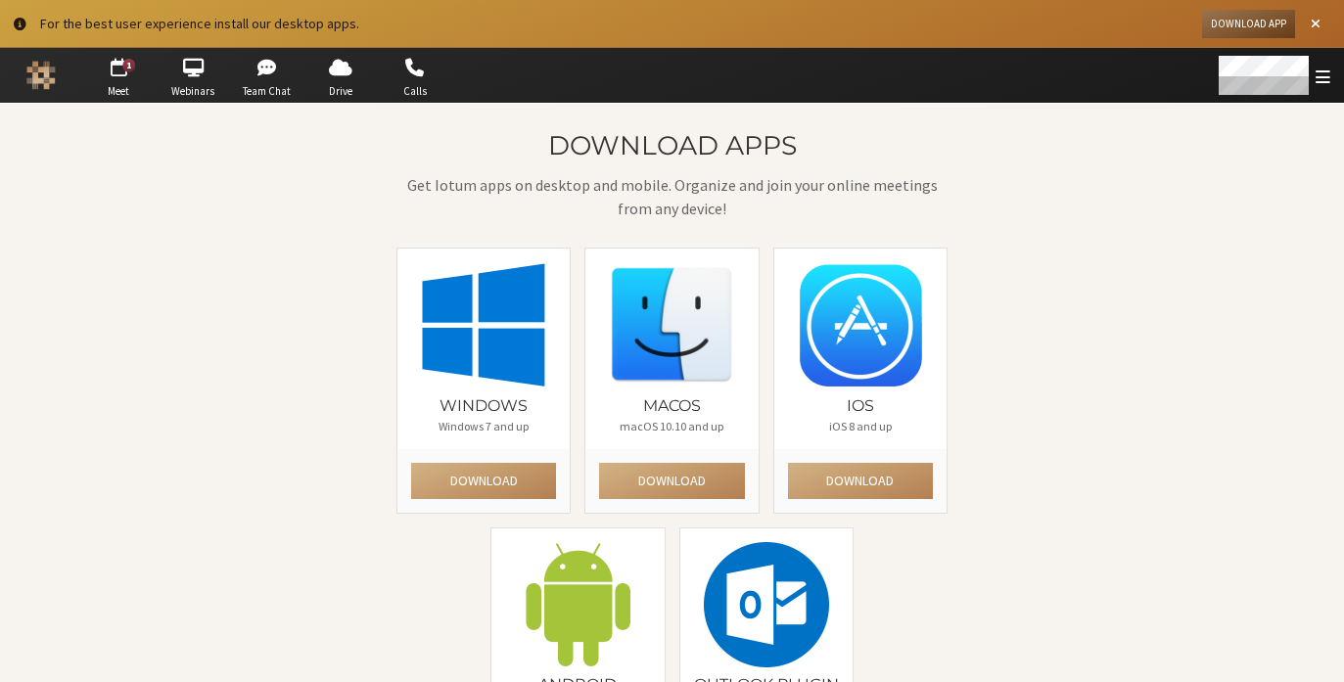
click at [1042, 180] on div "Download apps Get Iotum apps on desktop and mobile. Organize and join your onli…" at bounding box center [673, 469] width 1130 height 676
click at [1320, 78] on span "Open menu" at bounding box center [1324, 77] width 15 height 19
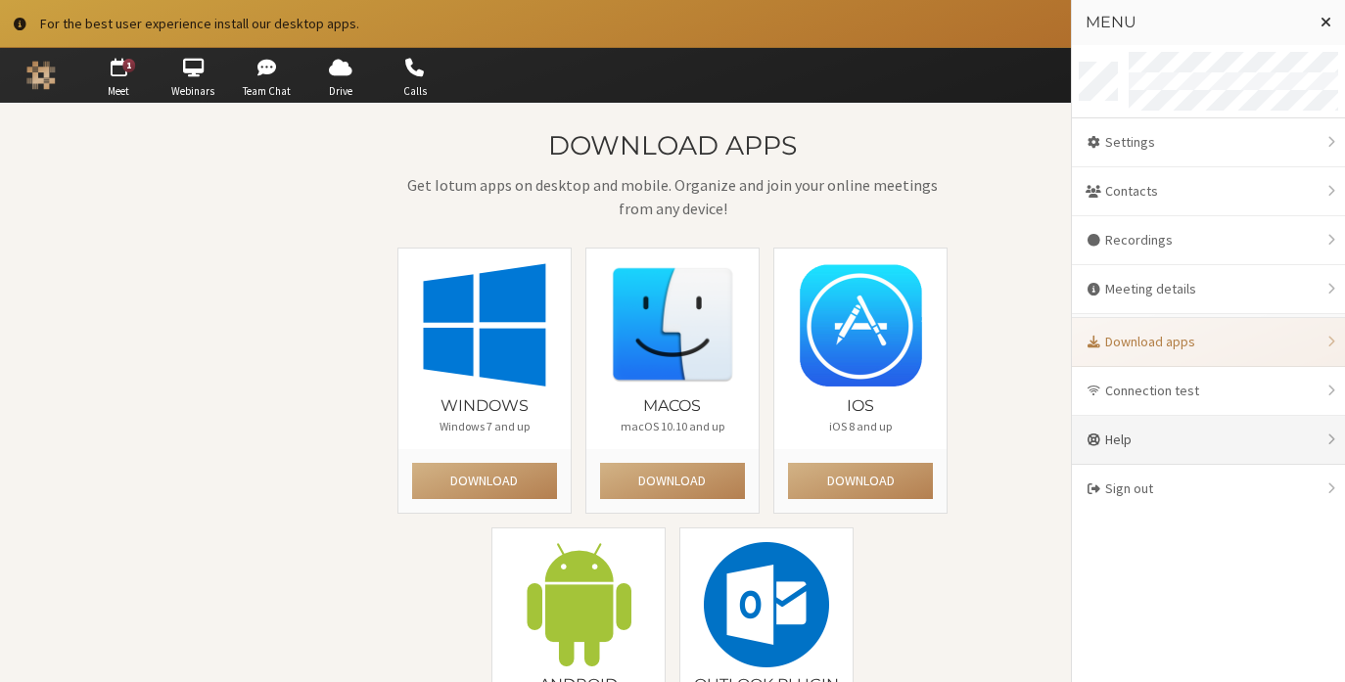
click at [1165, 422] on div "Help" at bounding box center [1208, 440] width 273 height 49
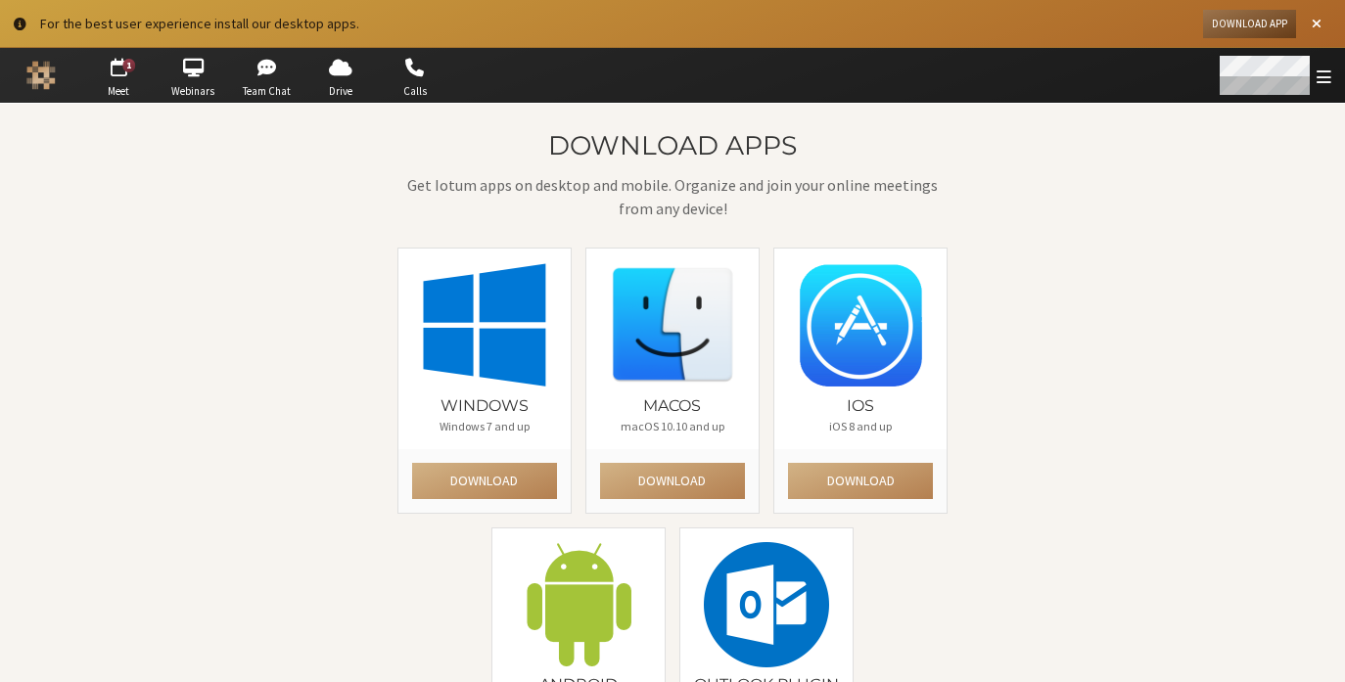
click at [1313, 86] on div "Open menu" at bounding box center [1273, 75] width 143 height 55
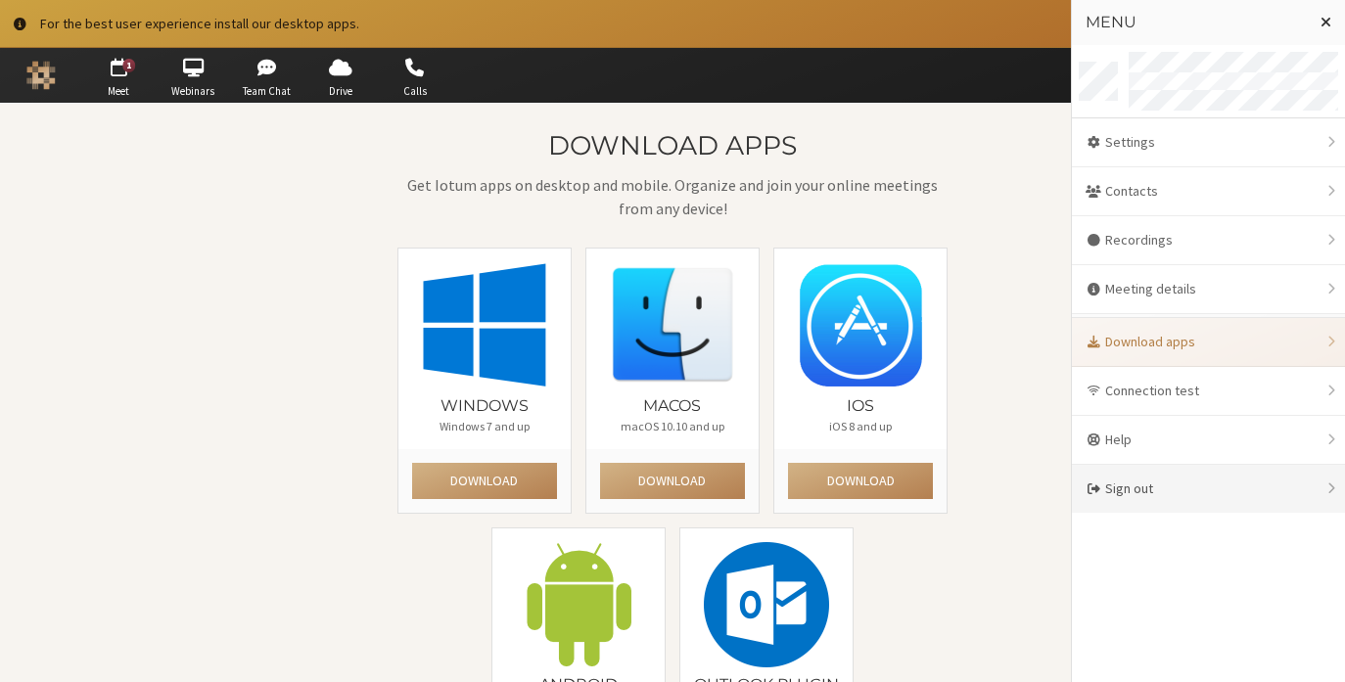
click at [1190, 495] on div "Sign out" at bounding box center [1208, 489] width 273 height 48
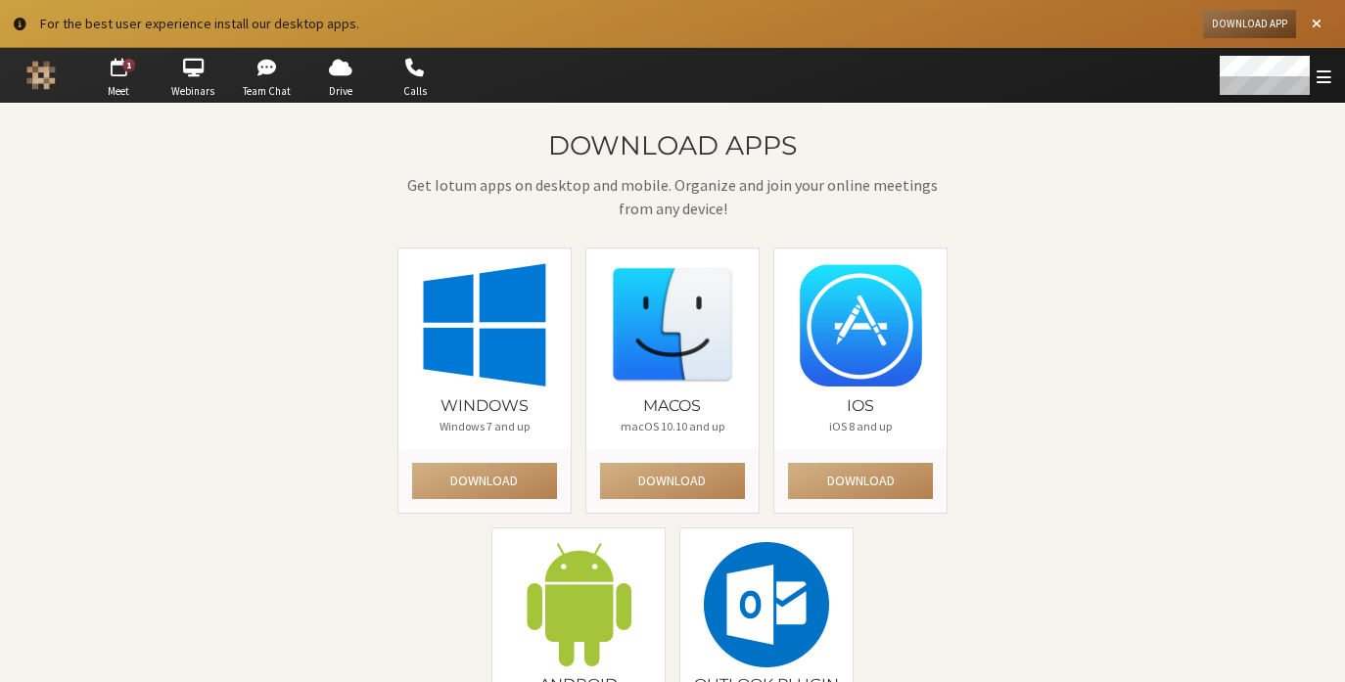
click at [1187, 356] on div "Download apps Get Iotum apps on desktop and mobile. Organize and join your onli…" at bounding box center [673, 469] width 1130 height 676
click at [1331, 64] on div "Open menu" at bounding box center [1273, 75] width 143 height 55
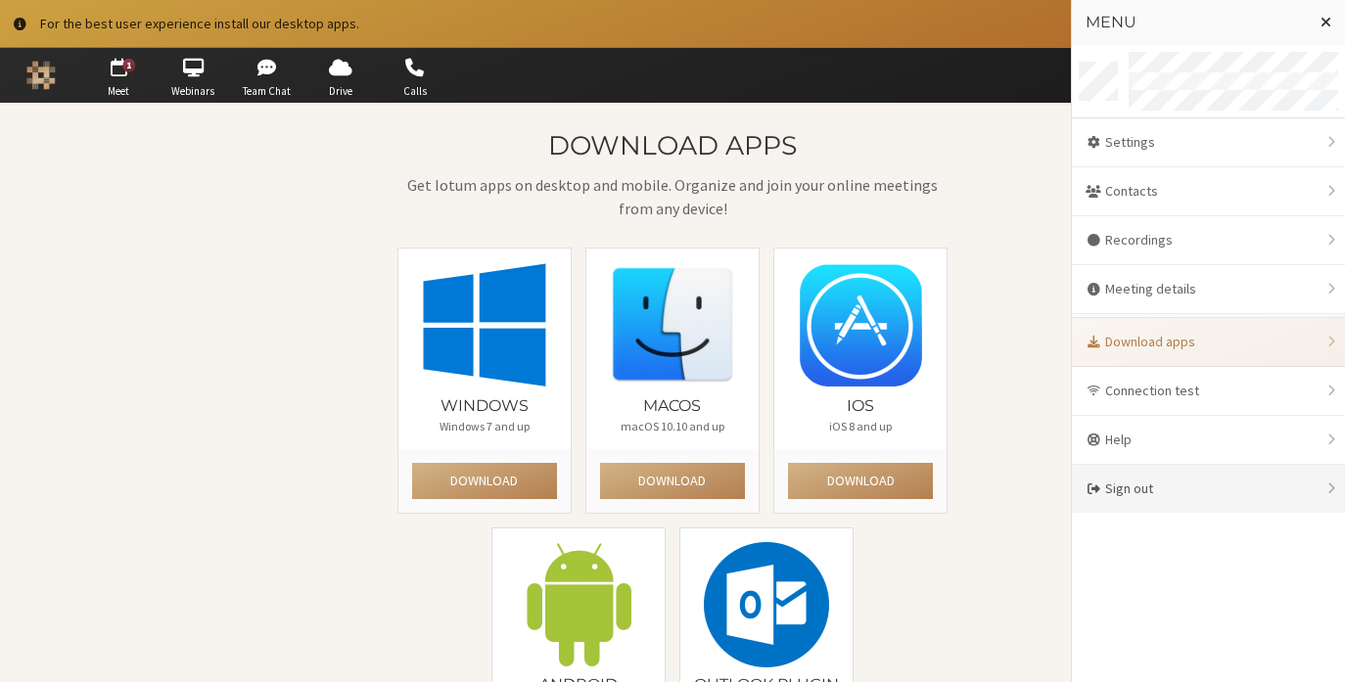
click at [1185, 498] on div "Sign out" at bounding box center [1208, 489] width 273 height 48
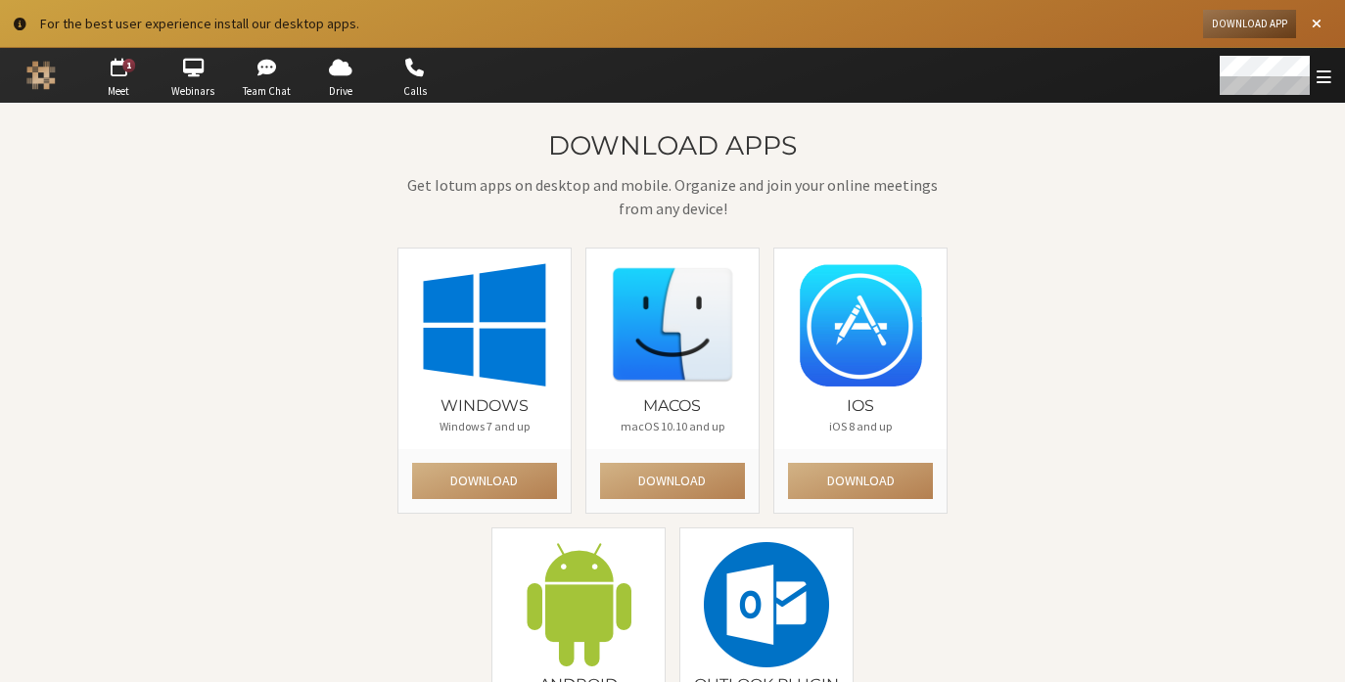
click at [1031, 411] on div "Download apps Get Iotum apps on desktop and mobile. Organize and join your onli…" at bounding box center [673, 469] width 1130 height 676
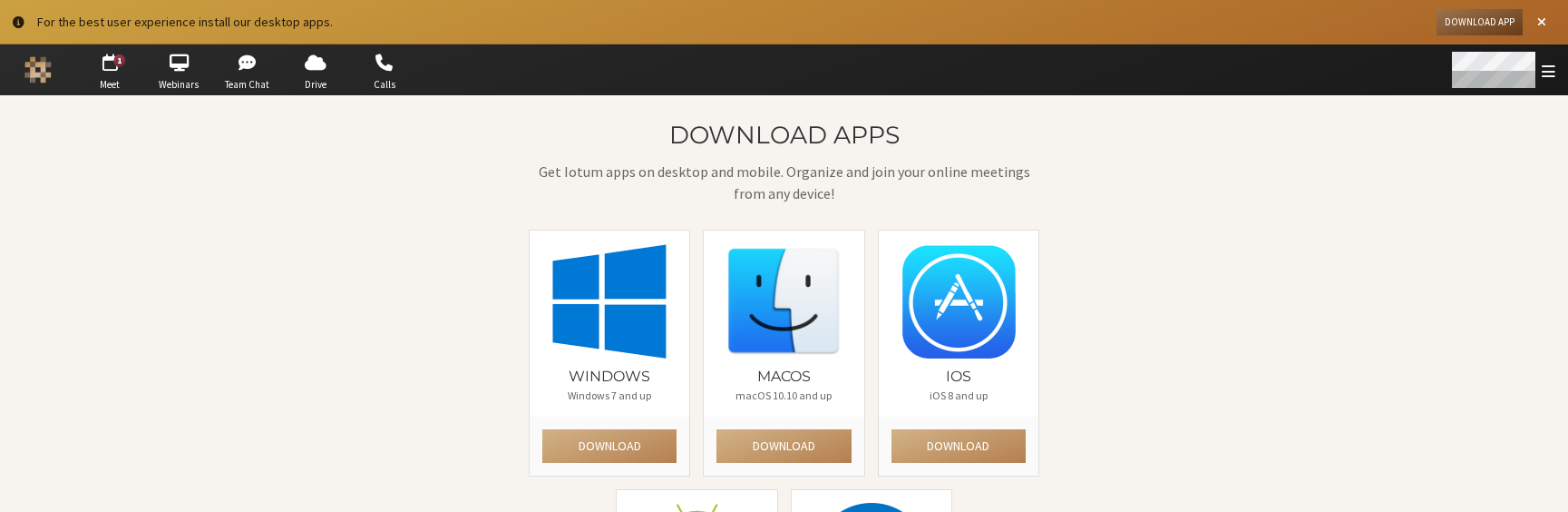
click at [1245, 78] on div "Open menu" at bounding box center [1502, 70] width 133 height 51
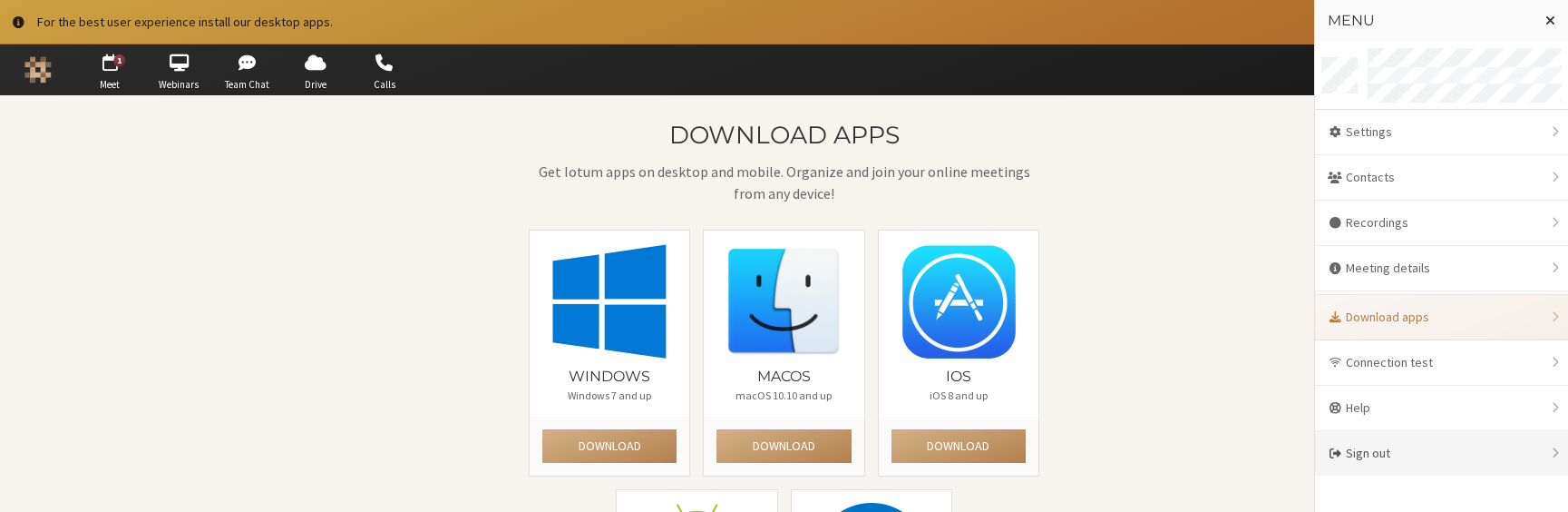
click at [1245, 451] on div "Sign out" at bounding box center [1441, 454] width 253 height 45
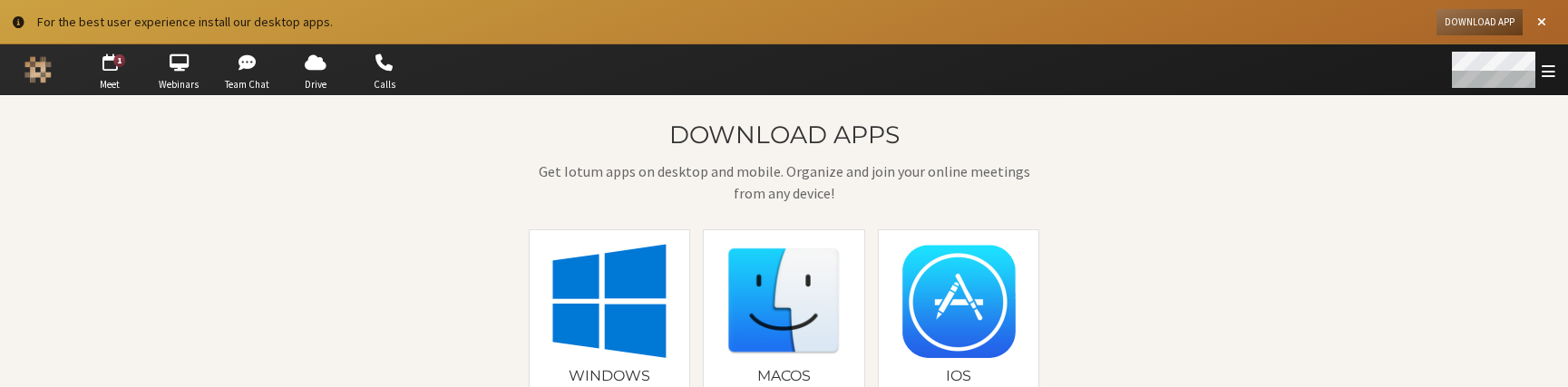
click at [1245, 69] on div "Open menu" at bounding box center [1502, 69] width 133 height 51
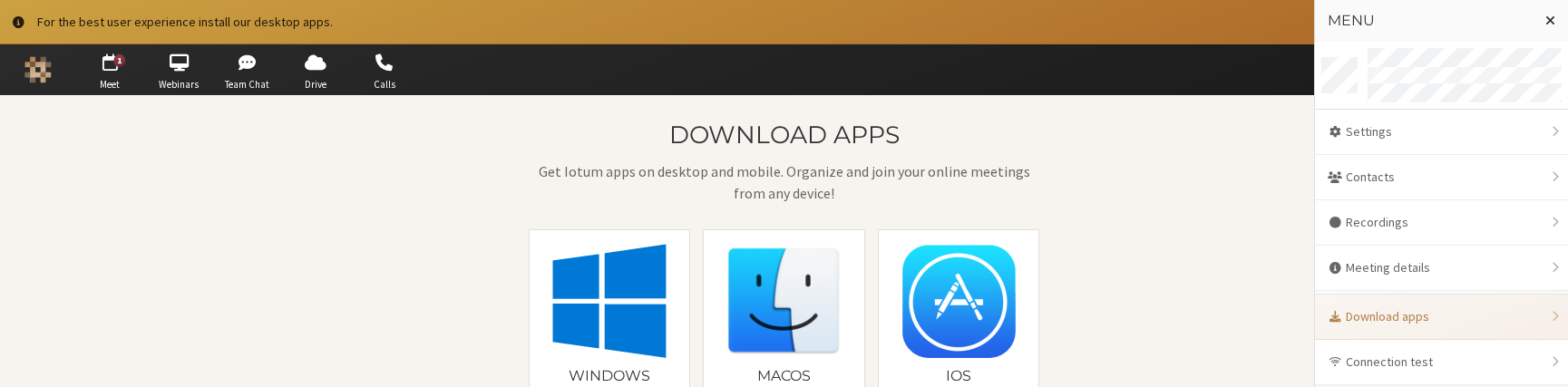
scroll to position [88, 0]
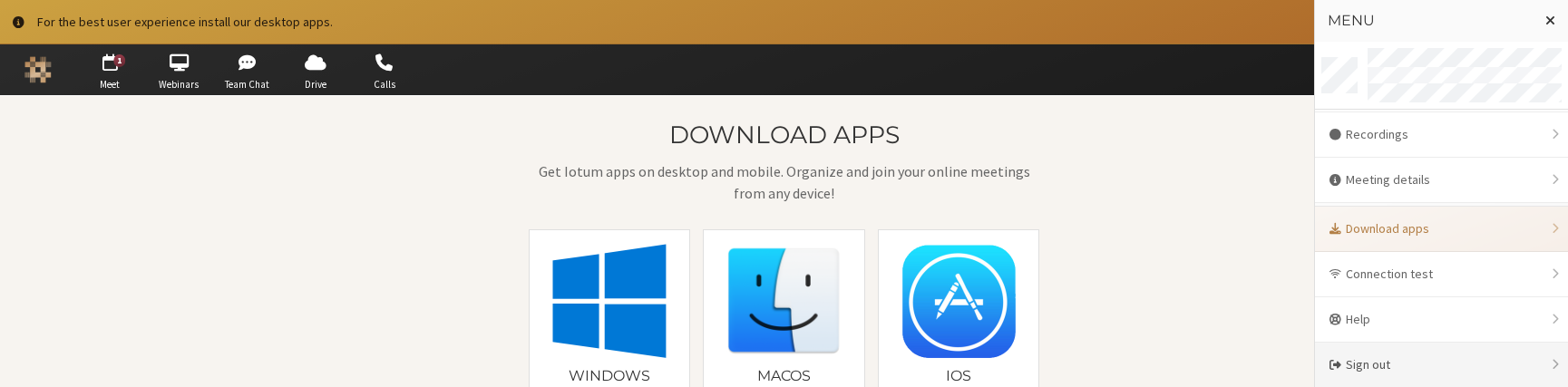
click at [1245, 362] on div "Sign out" at bounding box center [1441, 365] width 253 height 44
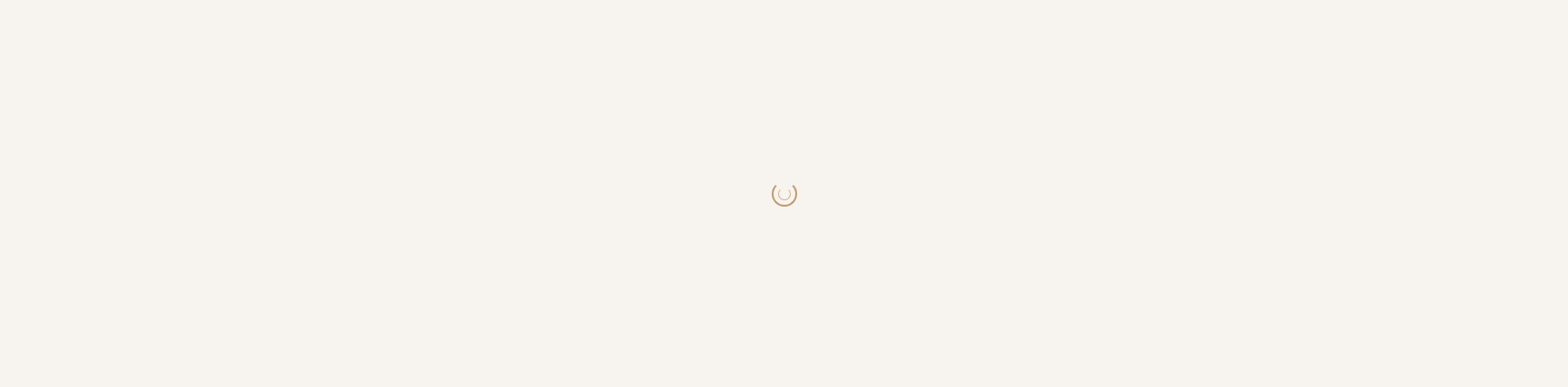
click at [698, 237] on html at bounding box center [784, 194] width 1568 height 387
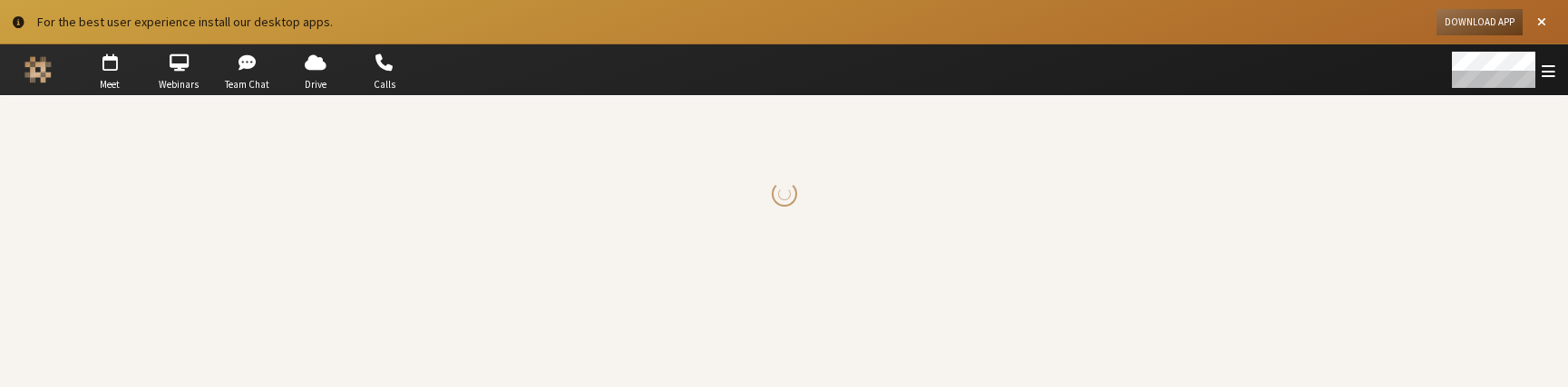
scroll to position [69, 0]
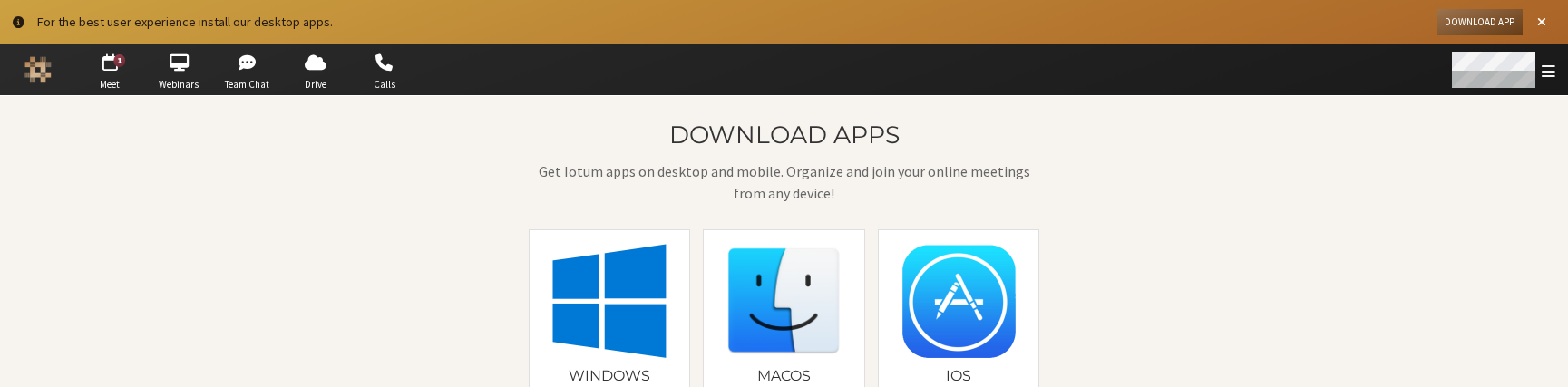
click at [1553, 68] on span "Open menu" at bounding box center [1549, 71] width 14 height 18
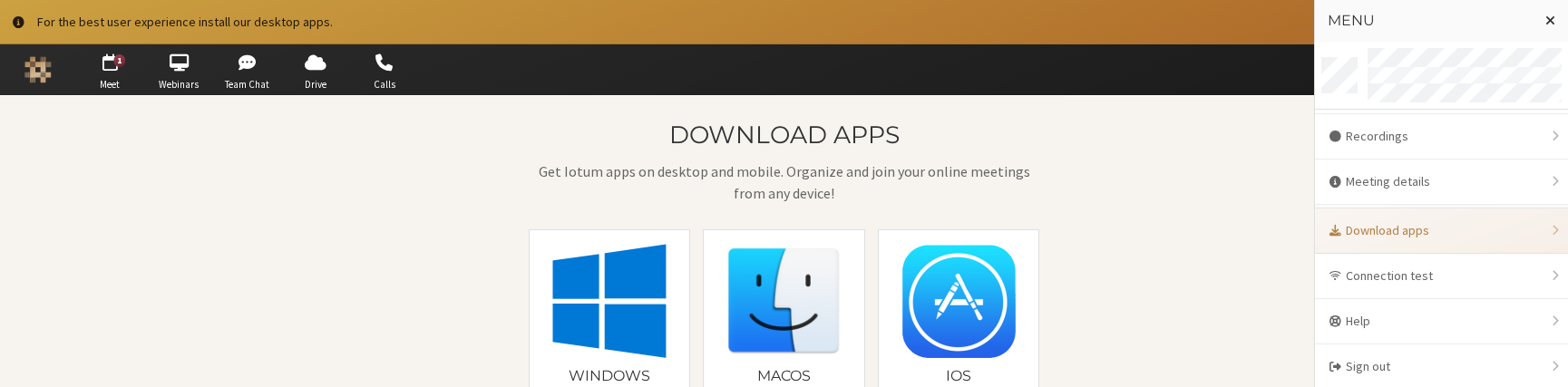
scroll to position [88, 0]
click at [1376, 372] on div "Sign out" at bounding box center [1441, 365] width 253 height 44
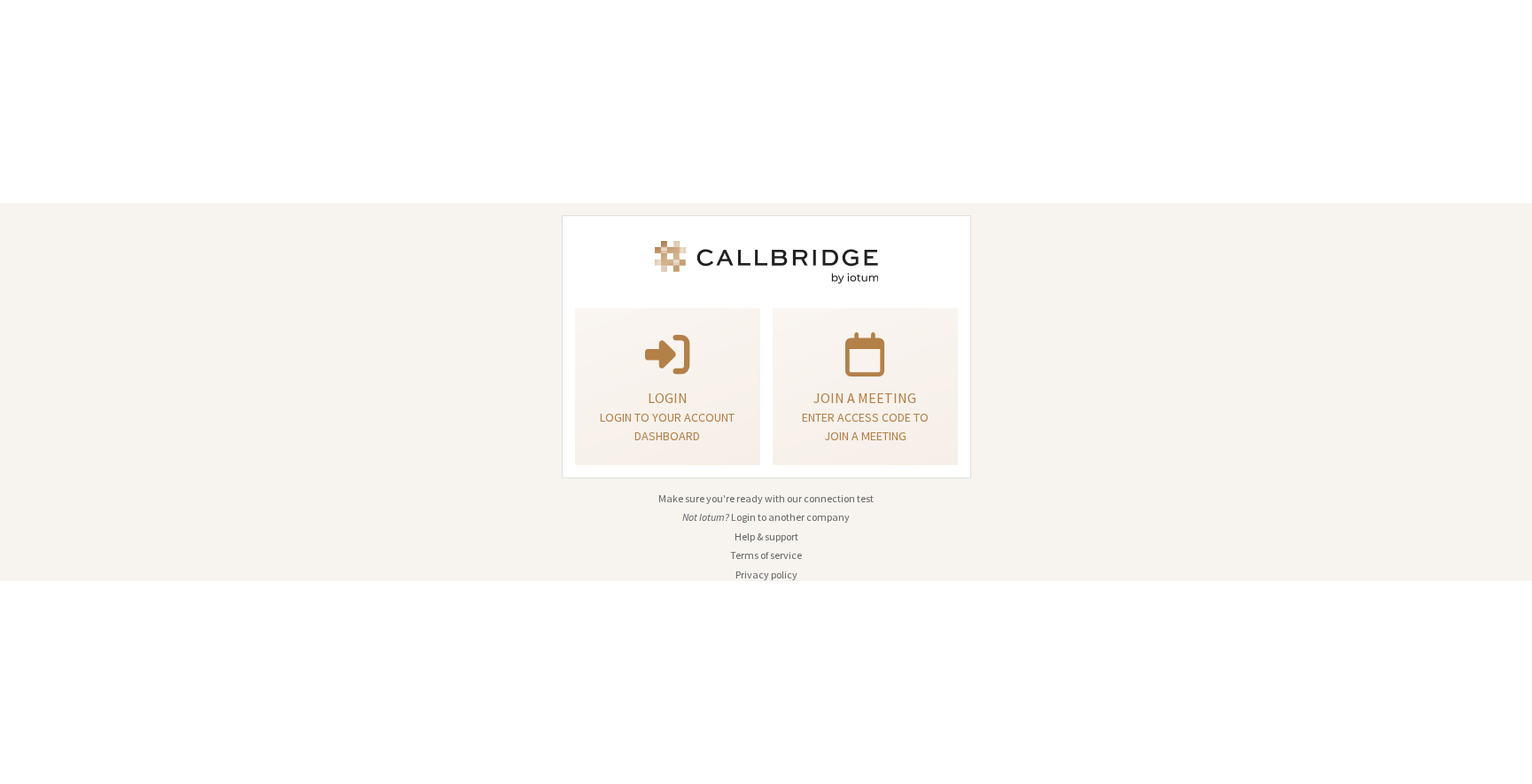
scroll to position [45, 0]
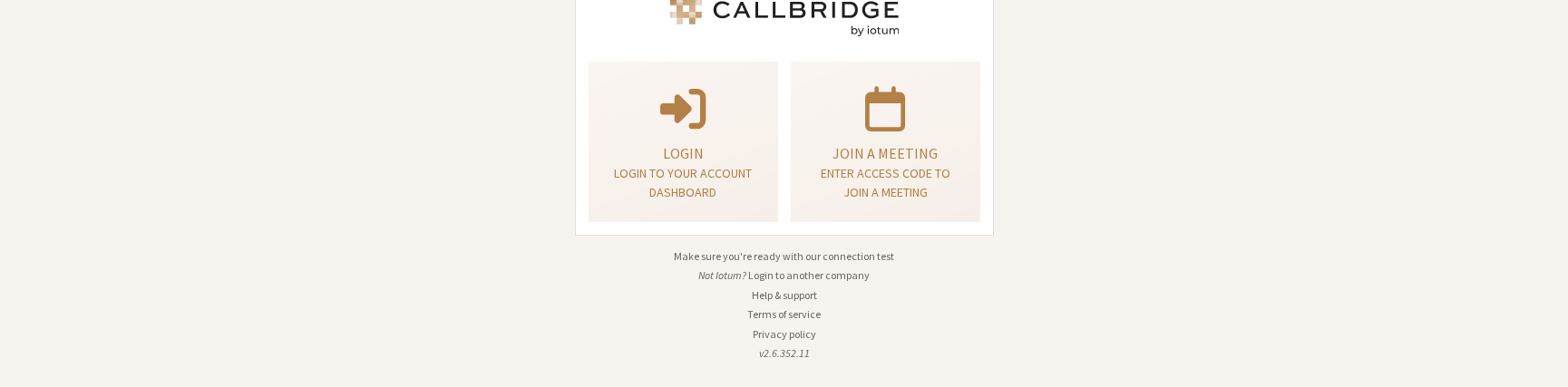
click at [1157, 362] on div "Login Login to your account dashboard Join a meeting Enter access code to join …" at bounding box center [784, 194] width 1568 height 387
click at [378, 314] on div "Login Login to your account dashboard Join a meeting Enter access code to join …" at bounding box center [784, 194] width 1568 height 387
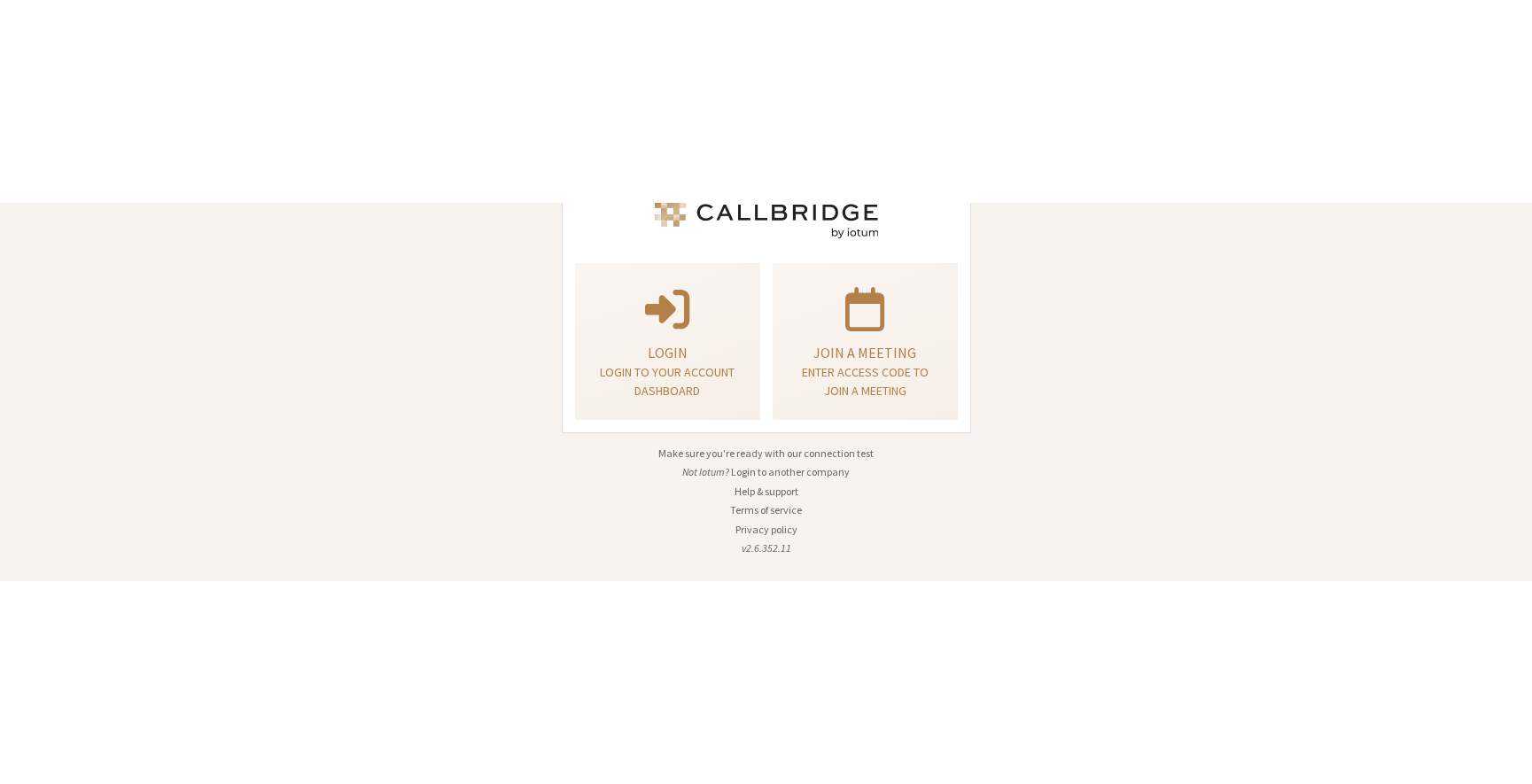
scroll to position [0, 0]
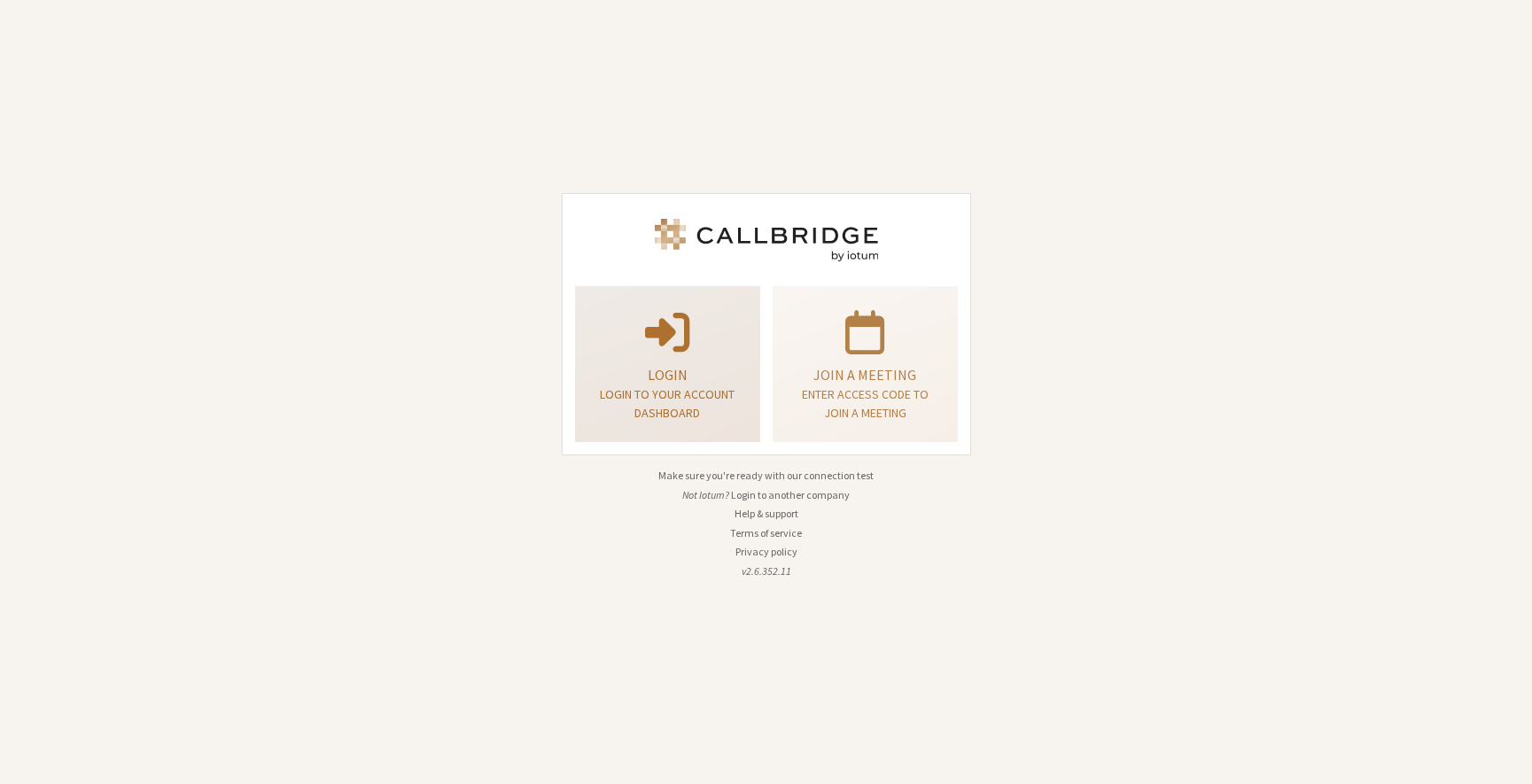
click at [712, 360] on div "Login Login to your account dashboard" at bounding box center [667, 365] width 166 height 143
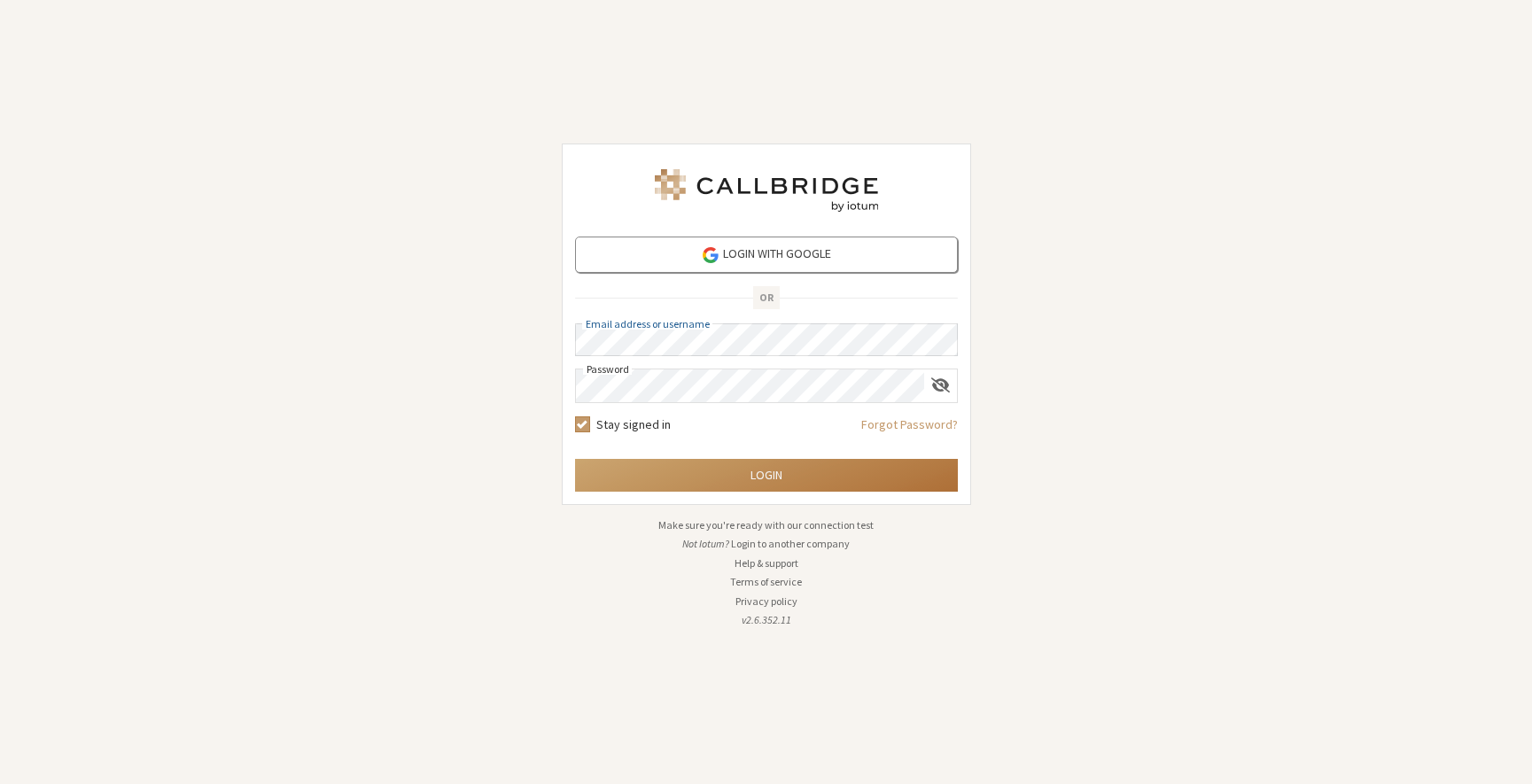
click at [752, 378] on button "Login" at bounding box center [766, 475] width 383 height 33
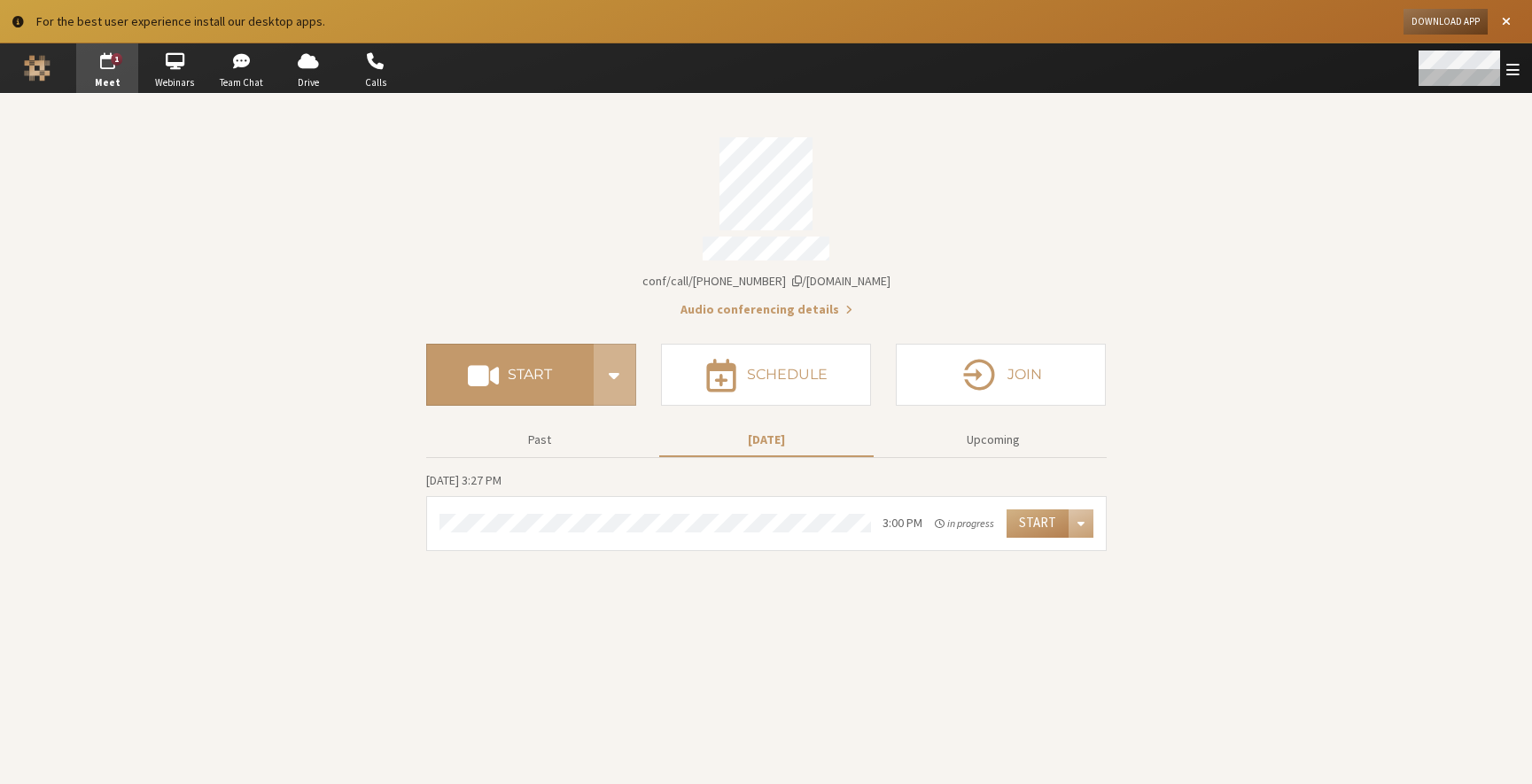
click at [1529, 59] on div "Open menu" at bounding box center [1468, 68] width 129 height 50
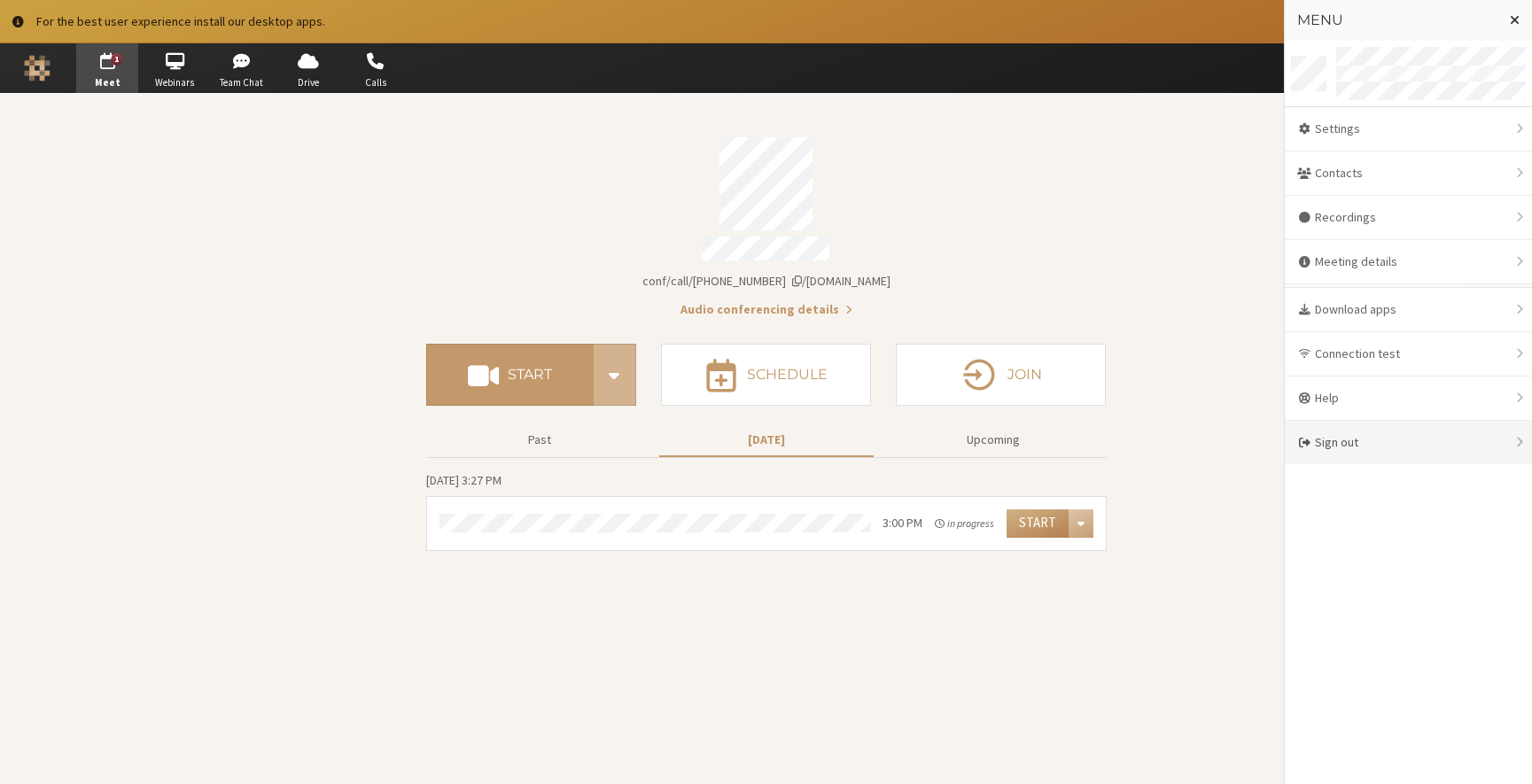
click at [1370, 378] on div "Sign out" at bounding box center [1408, 443] width 247 height 43
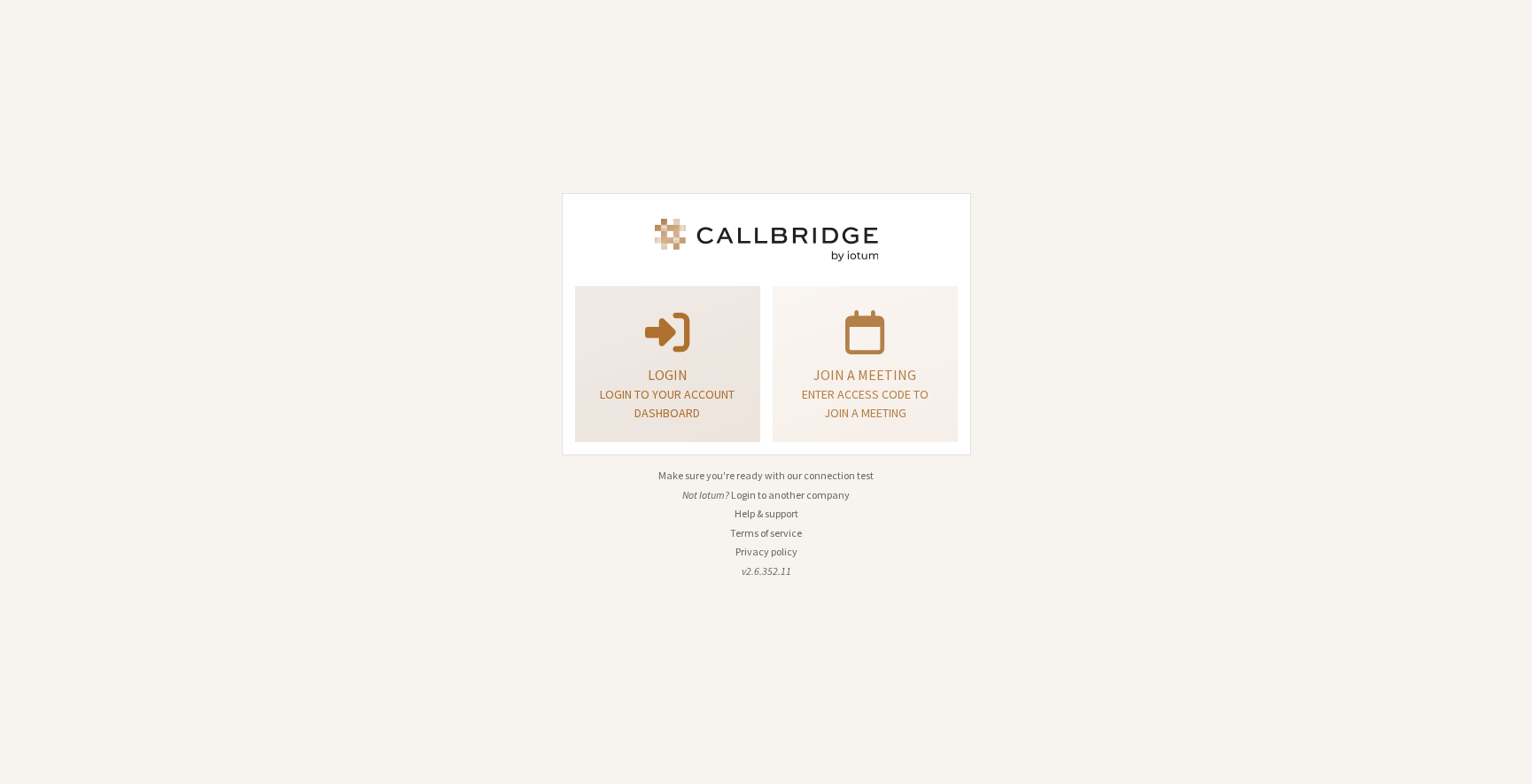
click at [622, 339] on p at bounding box center [668, 330] width 141 height 50
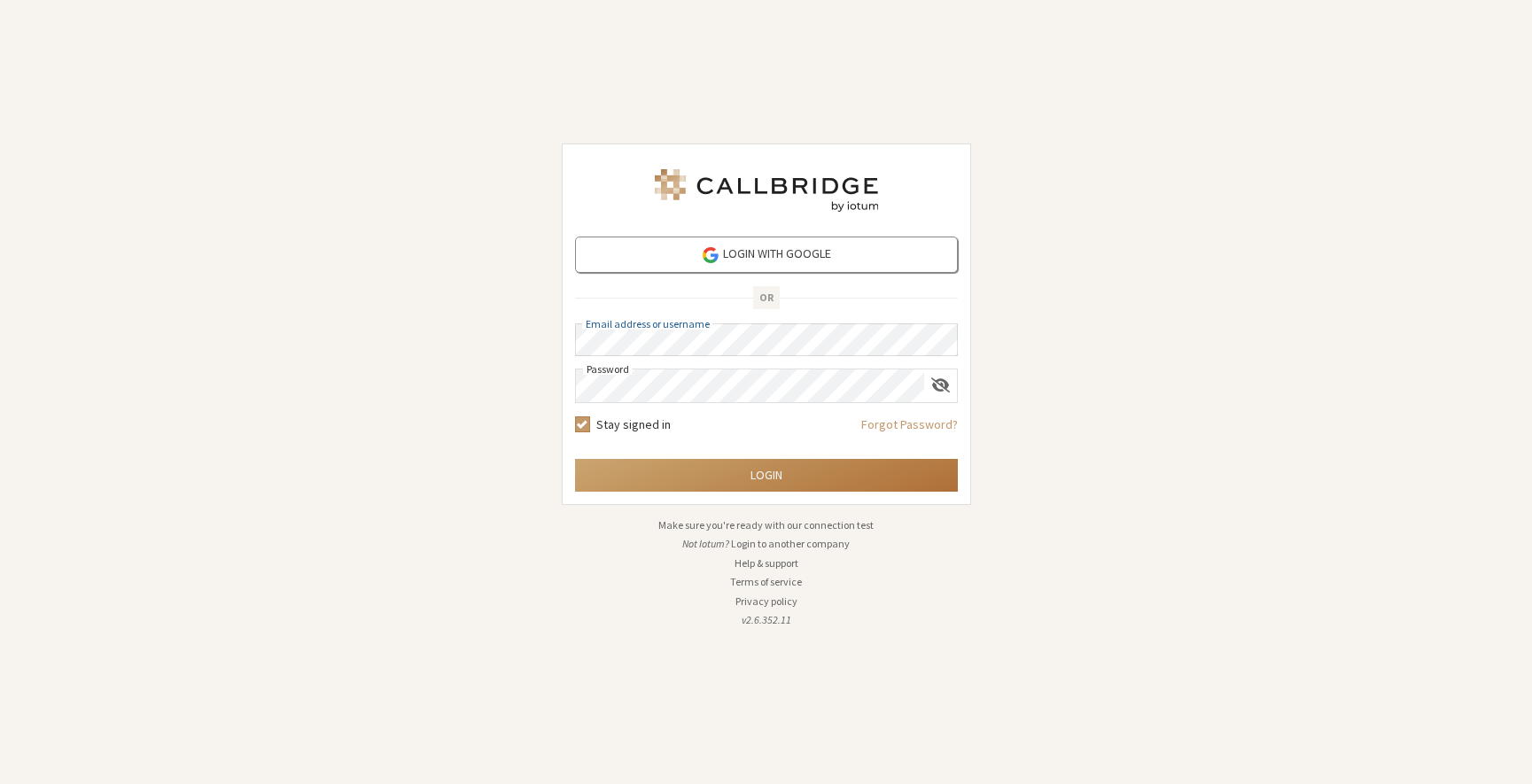
click at [764, 473] on button "Login" at bounding box center [766, 475] width 383 height 33
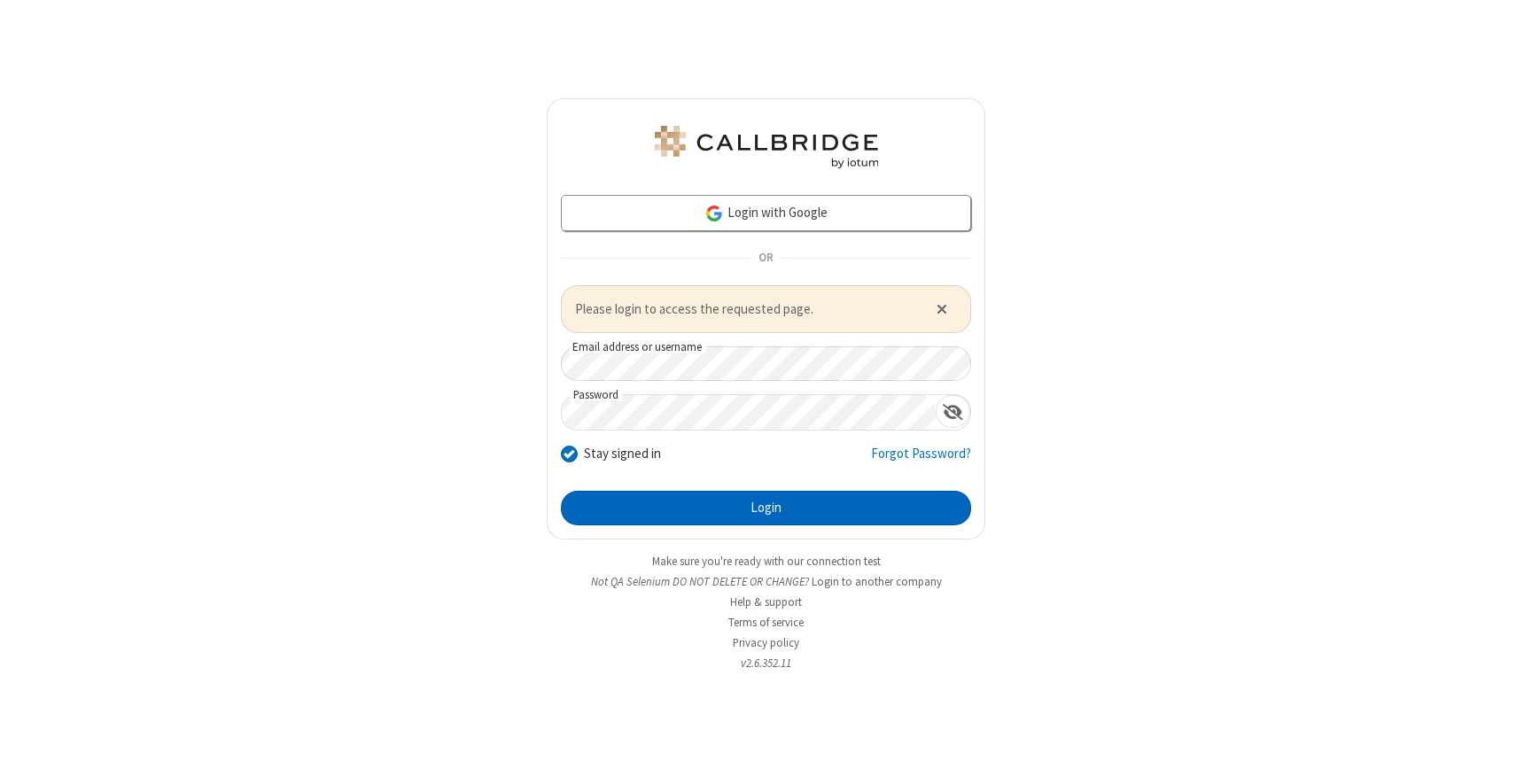
click at [835, 512] on button "Login" at bounding box center [766, 508] width 410 height 35
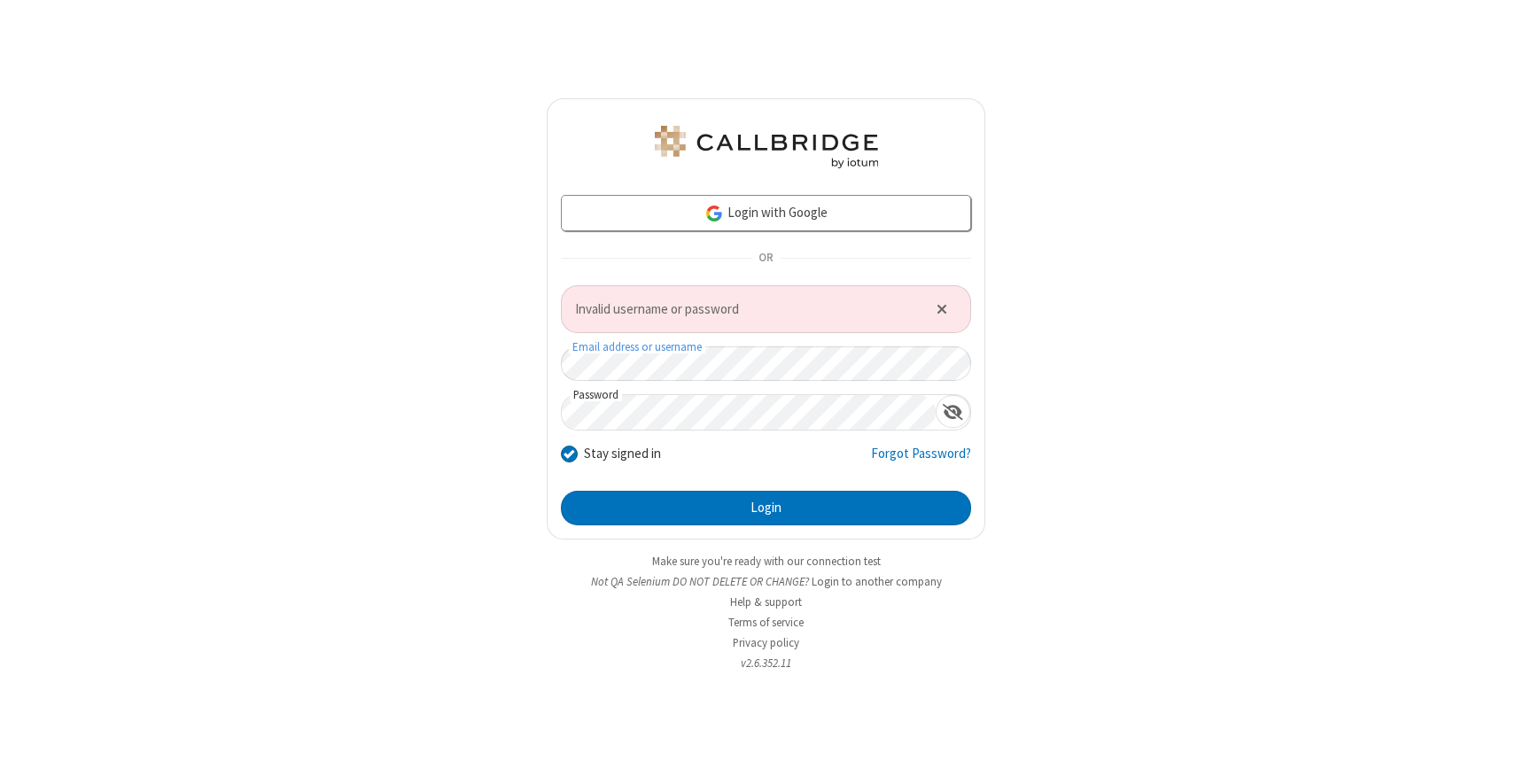
click at [474, 349] on div "Login with Google OR Invalid username or password Email address or username Pas…" at bounding box center [766, 392] width 1532 height 784
click button "Close alert" at bounding box center [943, 309] width 29 height 26
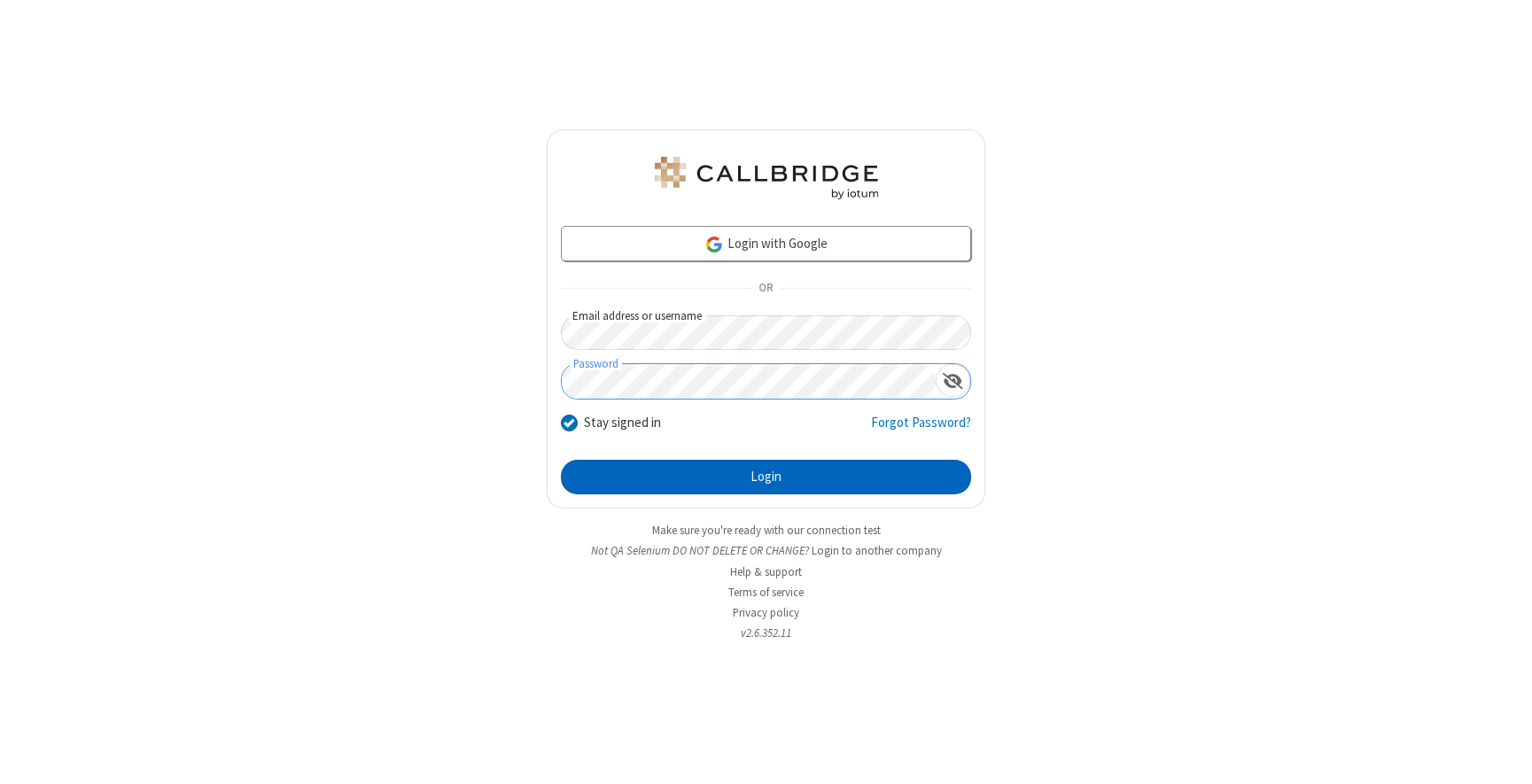
click at [637, 472] on button "Login" at bounding box center [766, 477] width 410 height 35
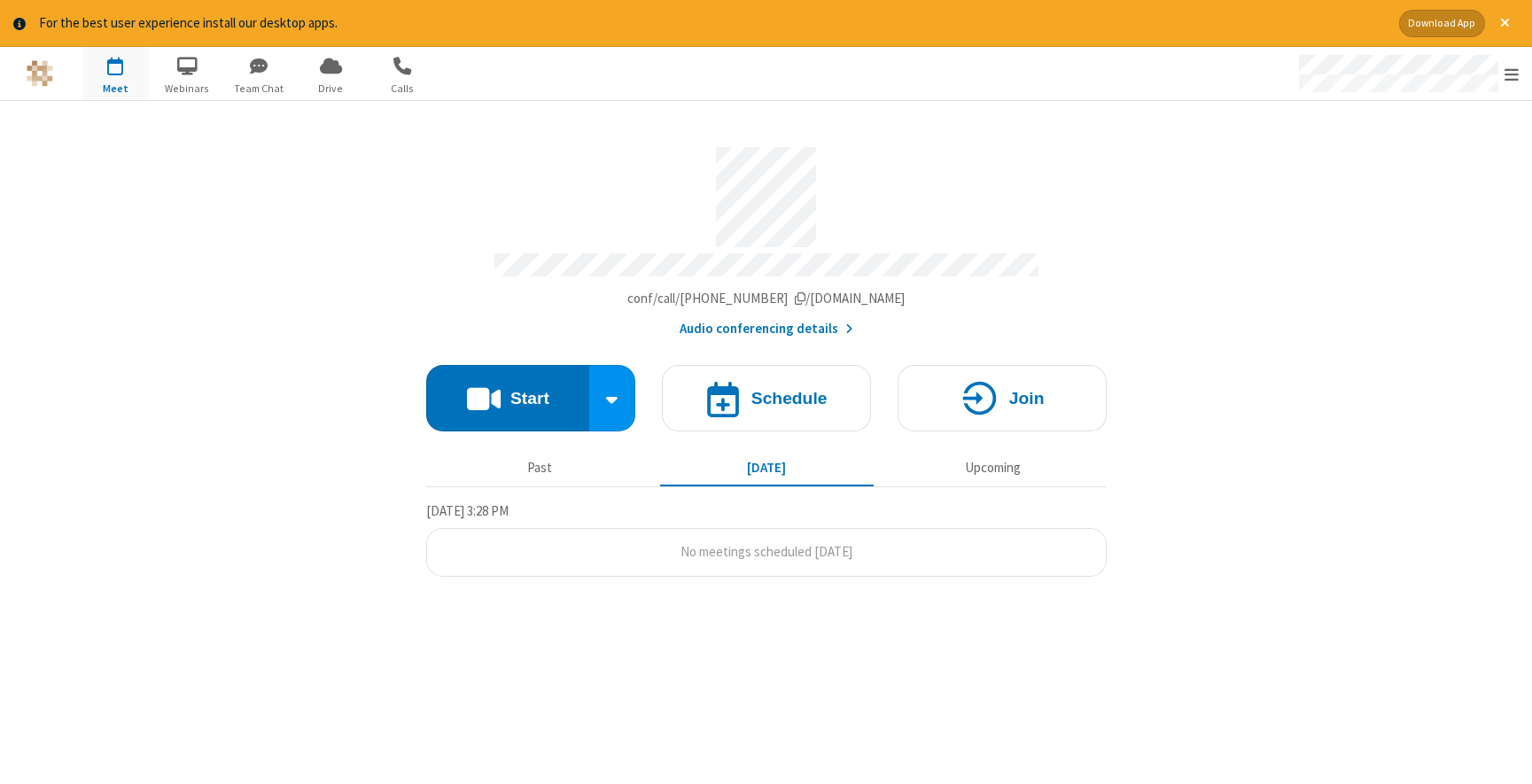
drag, startPoint x: 445, startPoint y: 215, endPoint x: 398, endPoint y: 148, distance: 81.8
click at [445, 215] on div "Account details" at bounding box center [767, 196] width 681 height 100
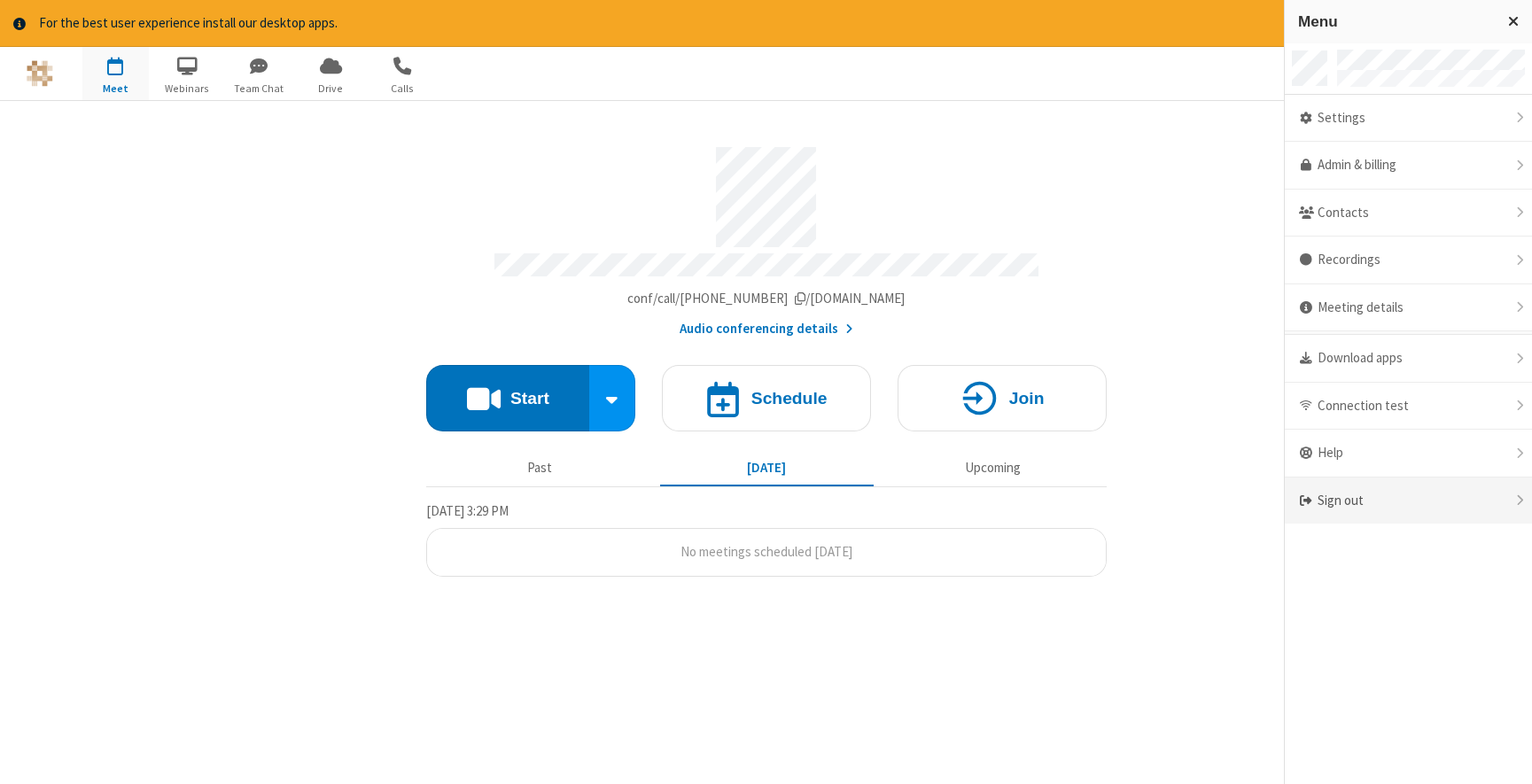
click at [1445, 507] on div "Sign out" at bounding box center [1408, 502] width 247 height 47
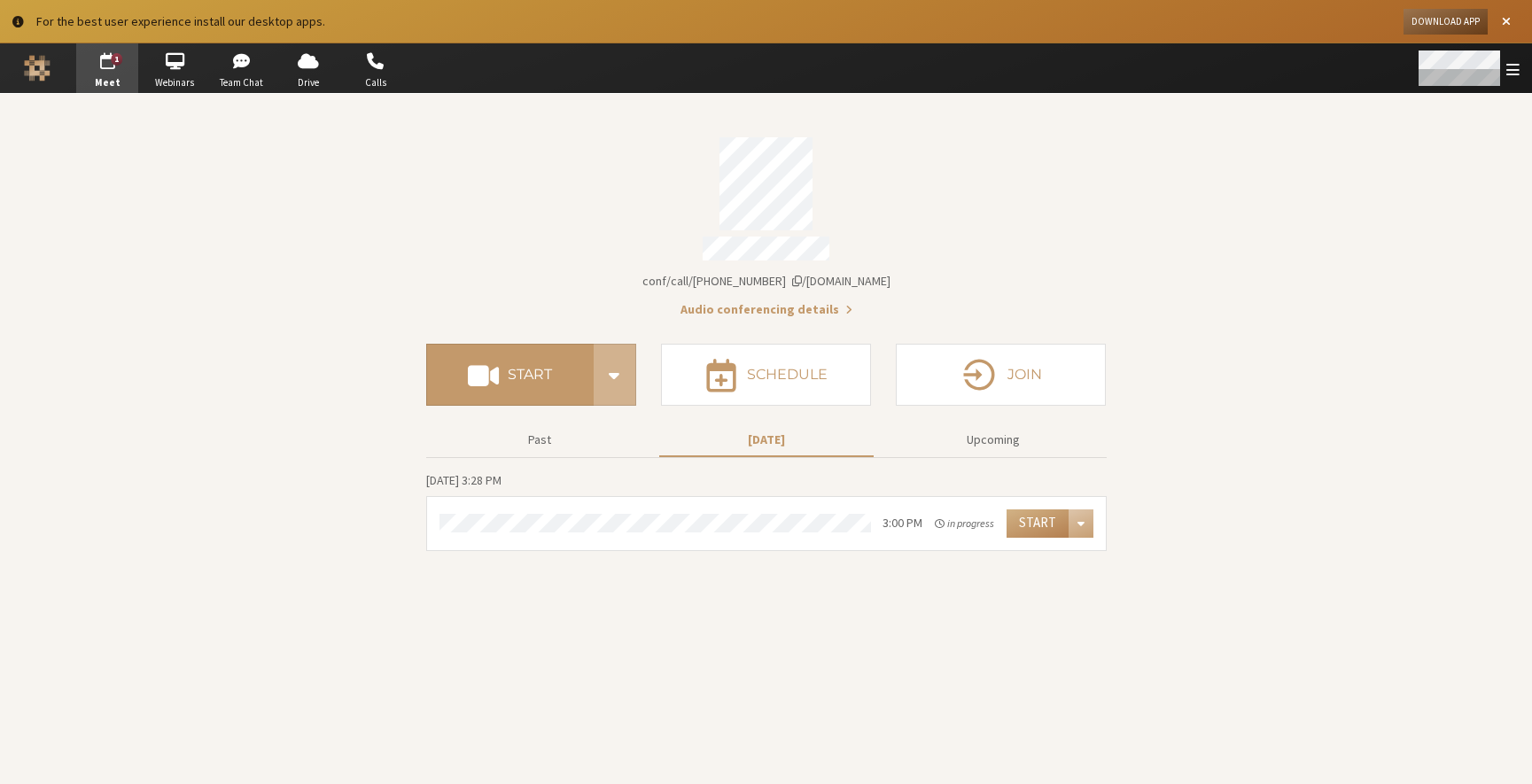
click at [1506, 72] on div "Open menu" at bounding box center [1468, 68] width 129 height 50
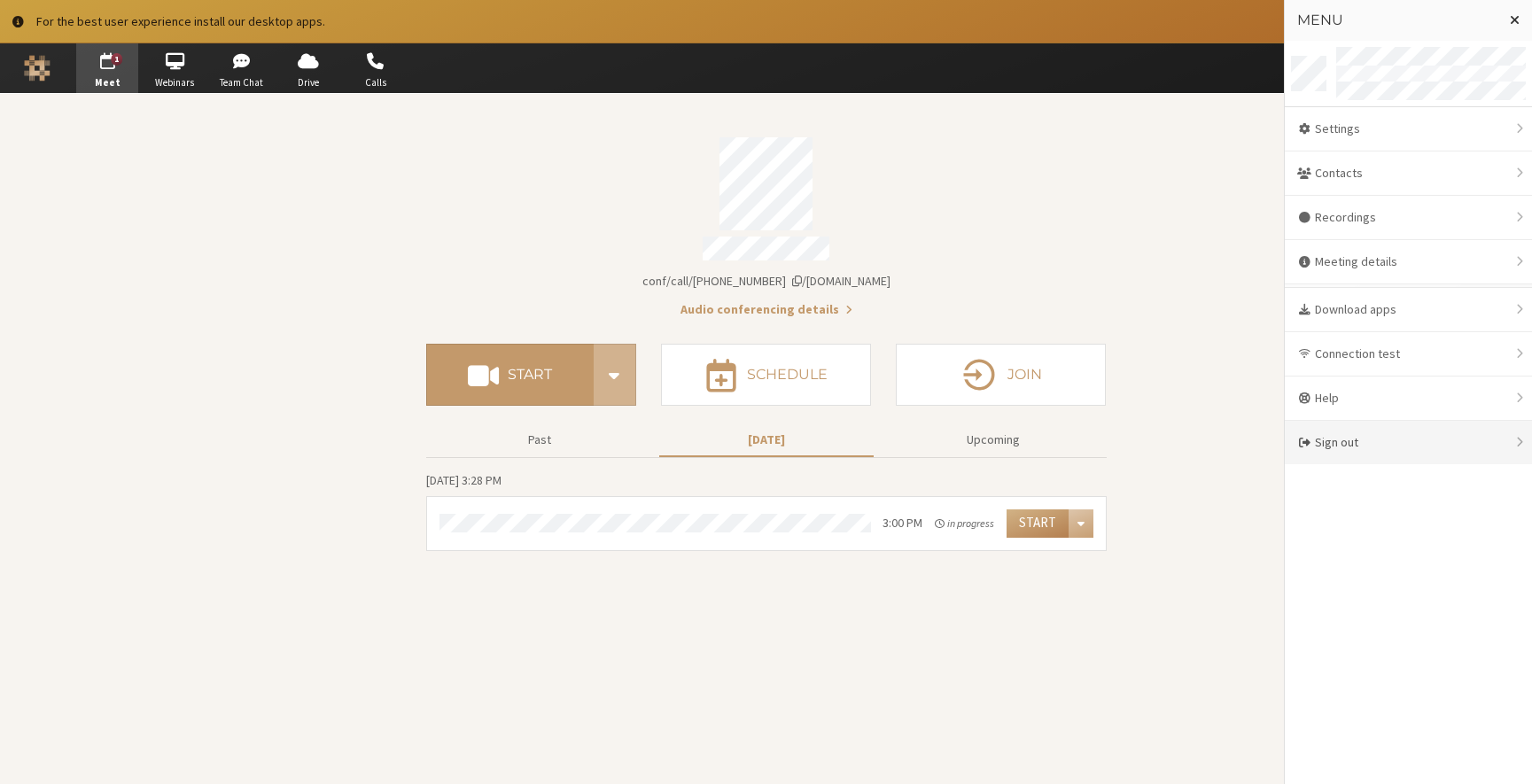
click at [1375, 434] on div "Sign out" at bounding box center [1408, 443] width 247 height 43
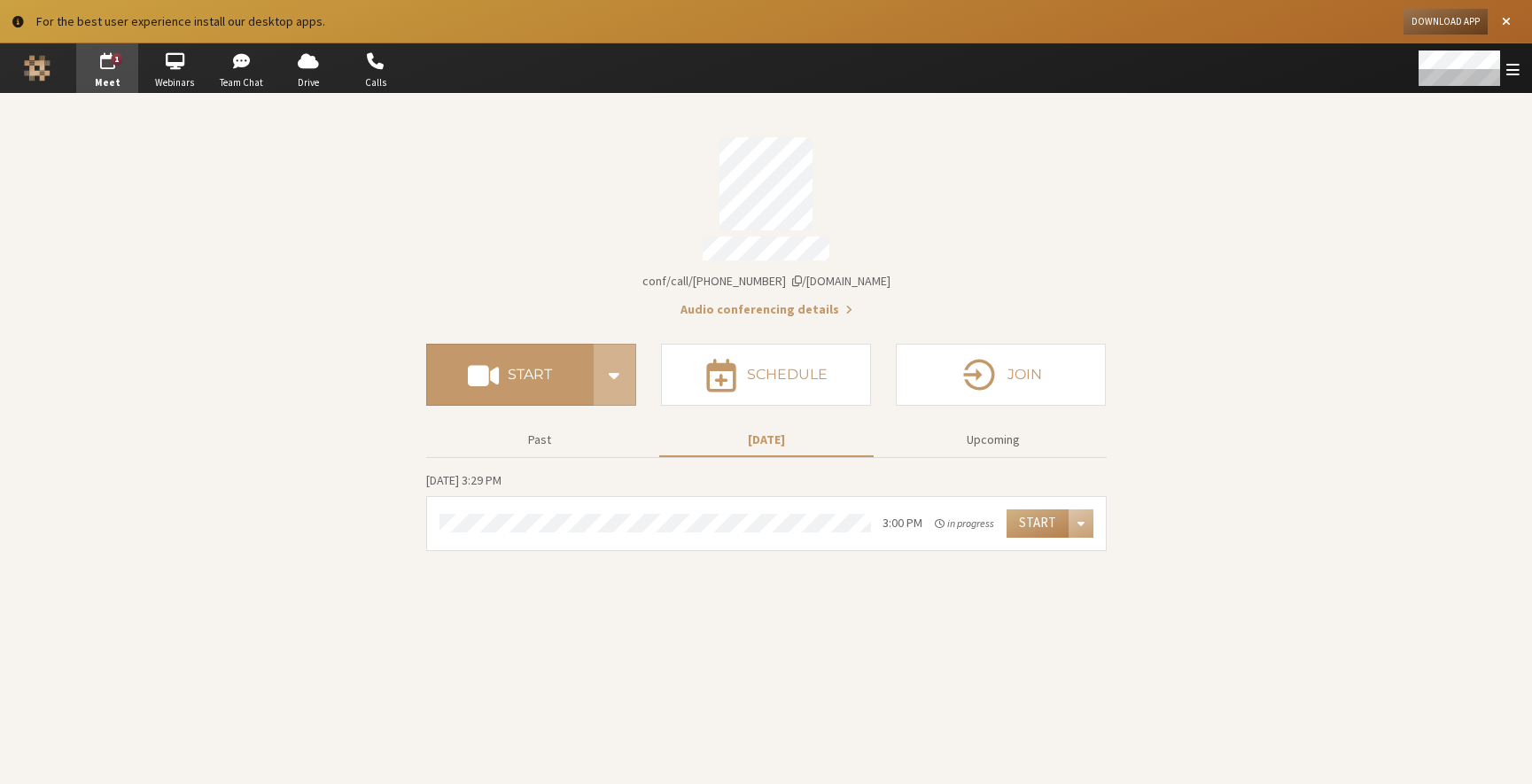
click at [125, 4] on div "For the best user experience install our desktop apps. Download App" at bounding box center [766, 22] width 1532 height 43
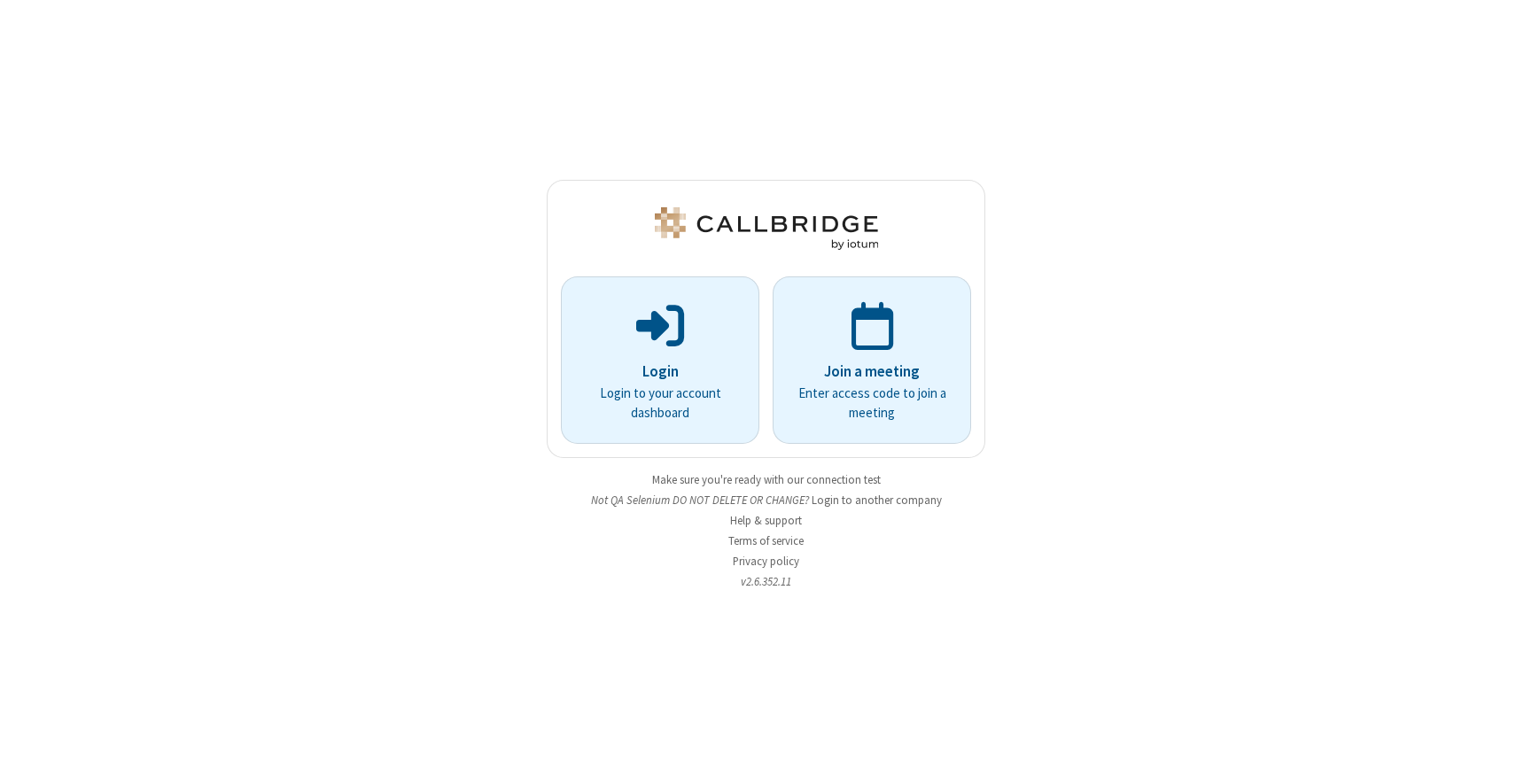
click at [524, 139] on div "Login Login to your account dashboard Join a meeting Enter access code to join …" at bounding box center [766, 392] width 1532 height 784
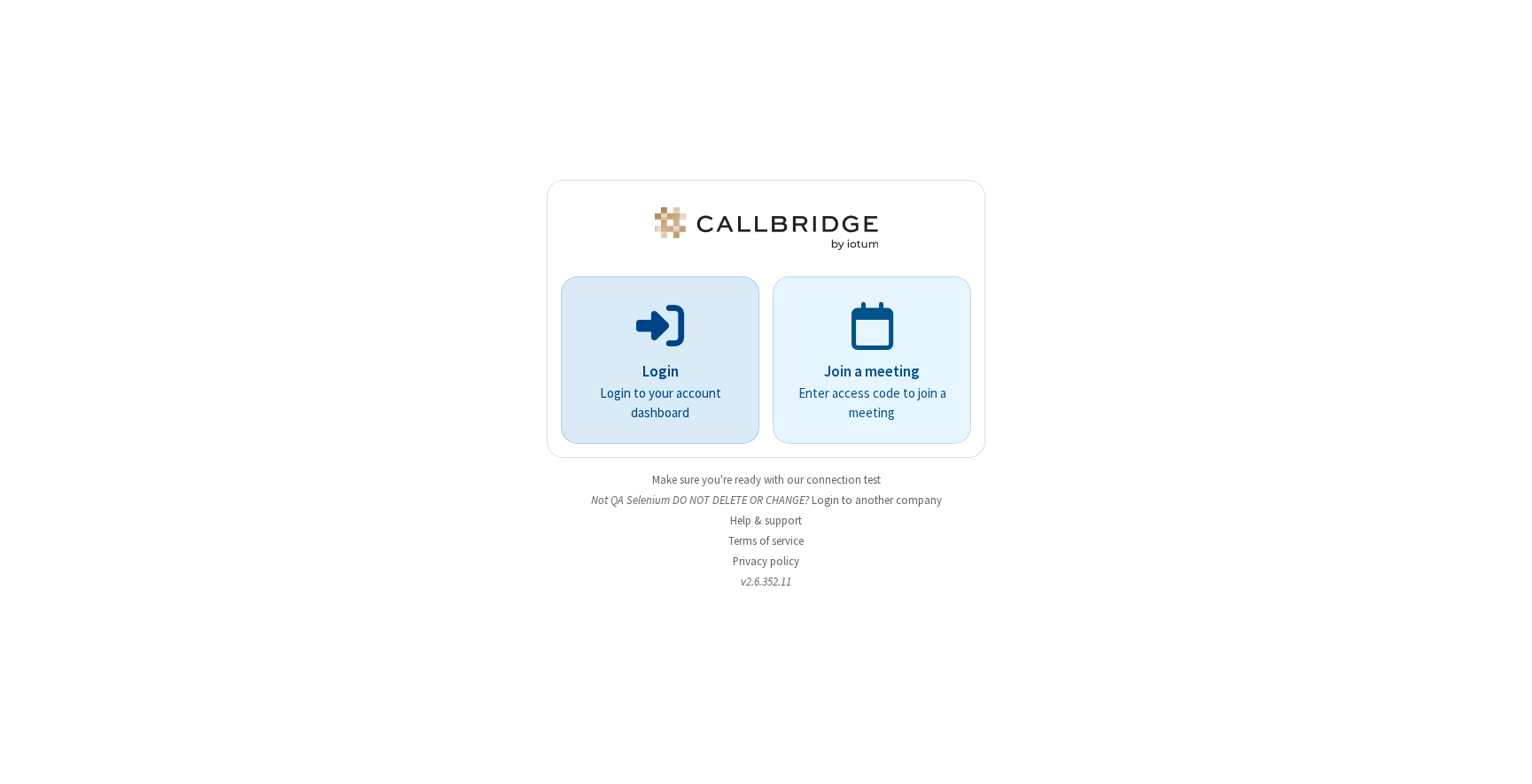
click at [719, 362] on p "Login" at bounding box center [660, 371] width 148 height 23
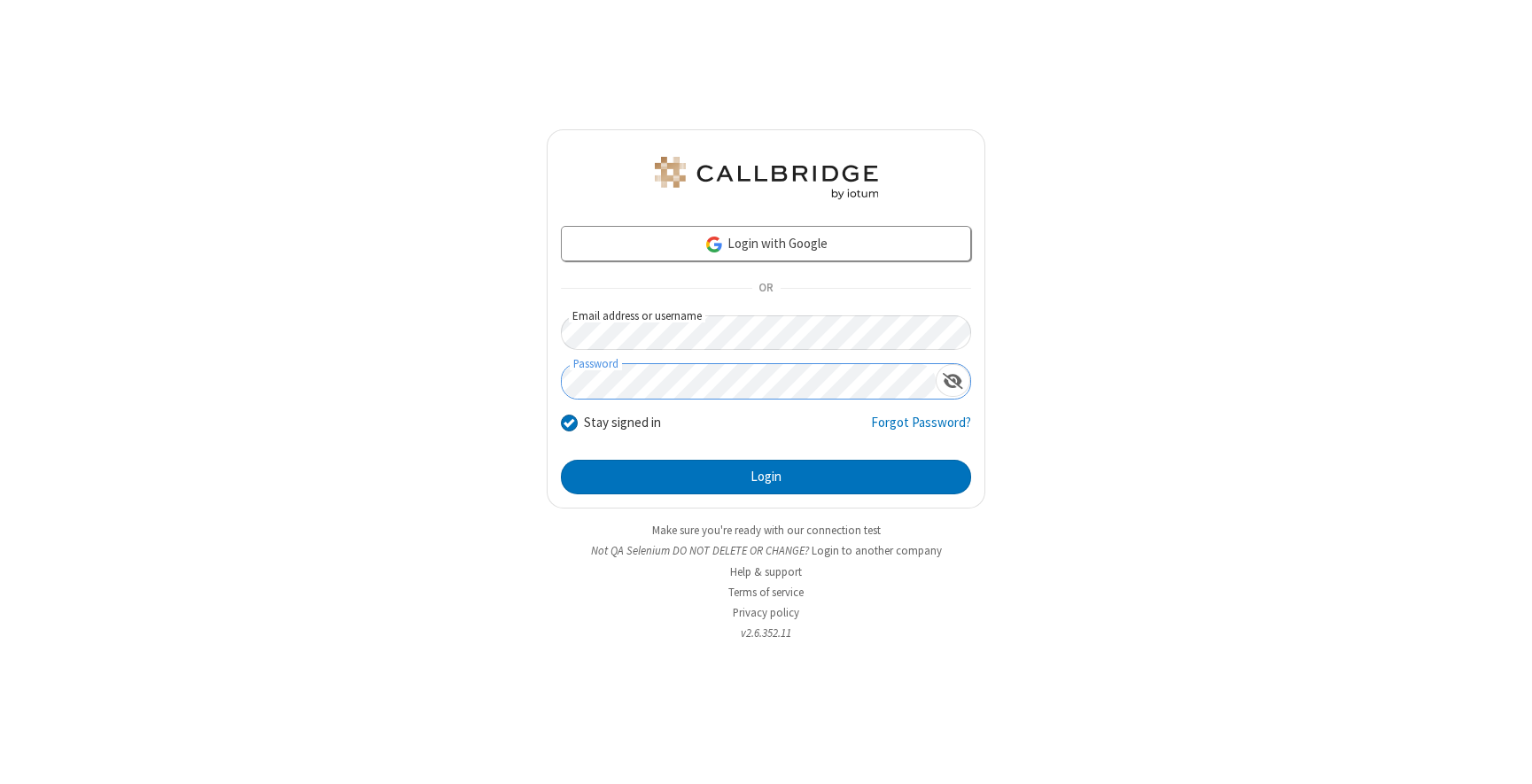
click at [561, 460] on button "Login" at bounding box center [766, 477] width 410 height 35
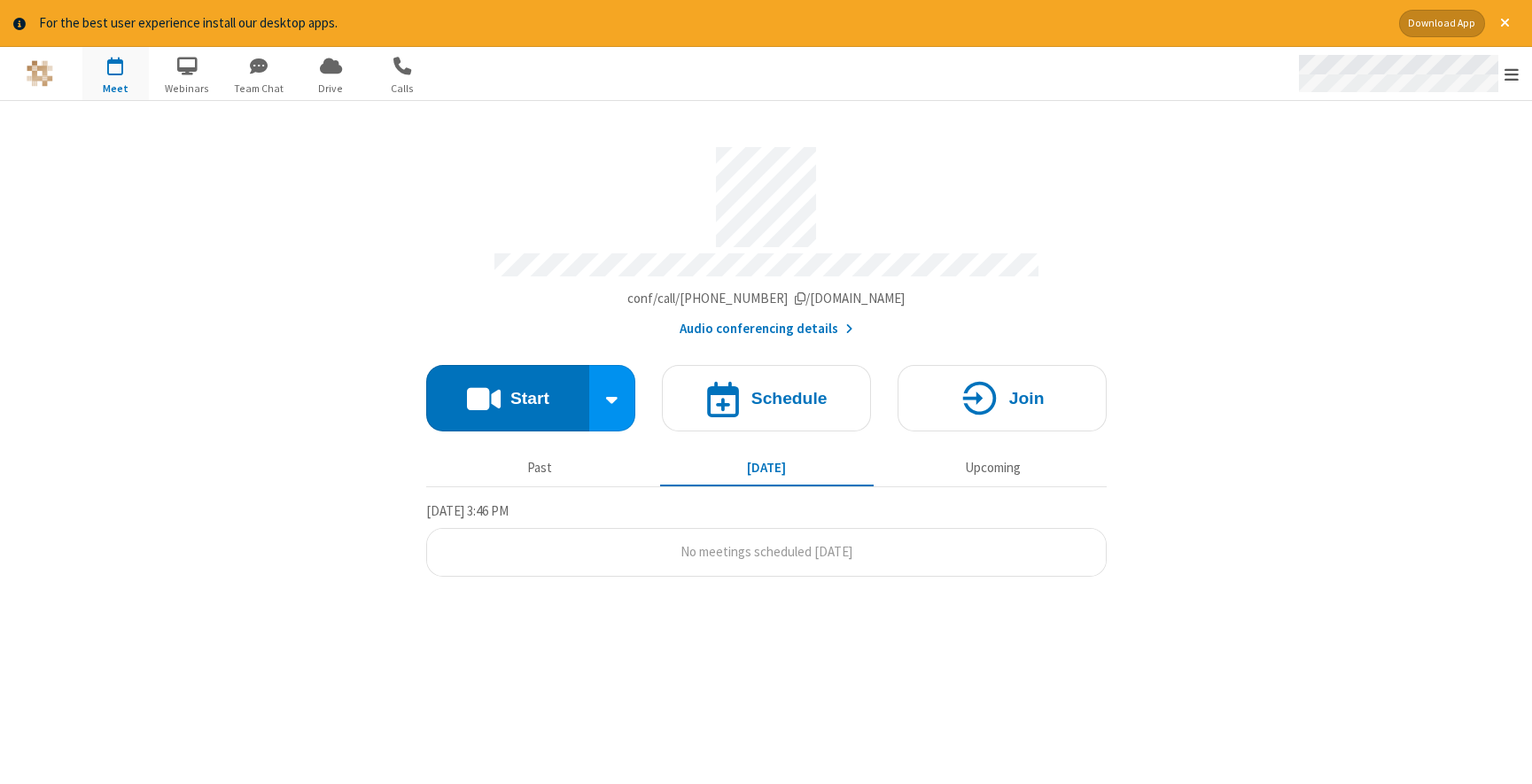
click at [1505, 90] on div "Open menu" at bounding box center [1407, 73] width 250 height 53
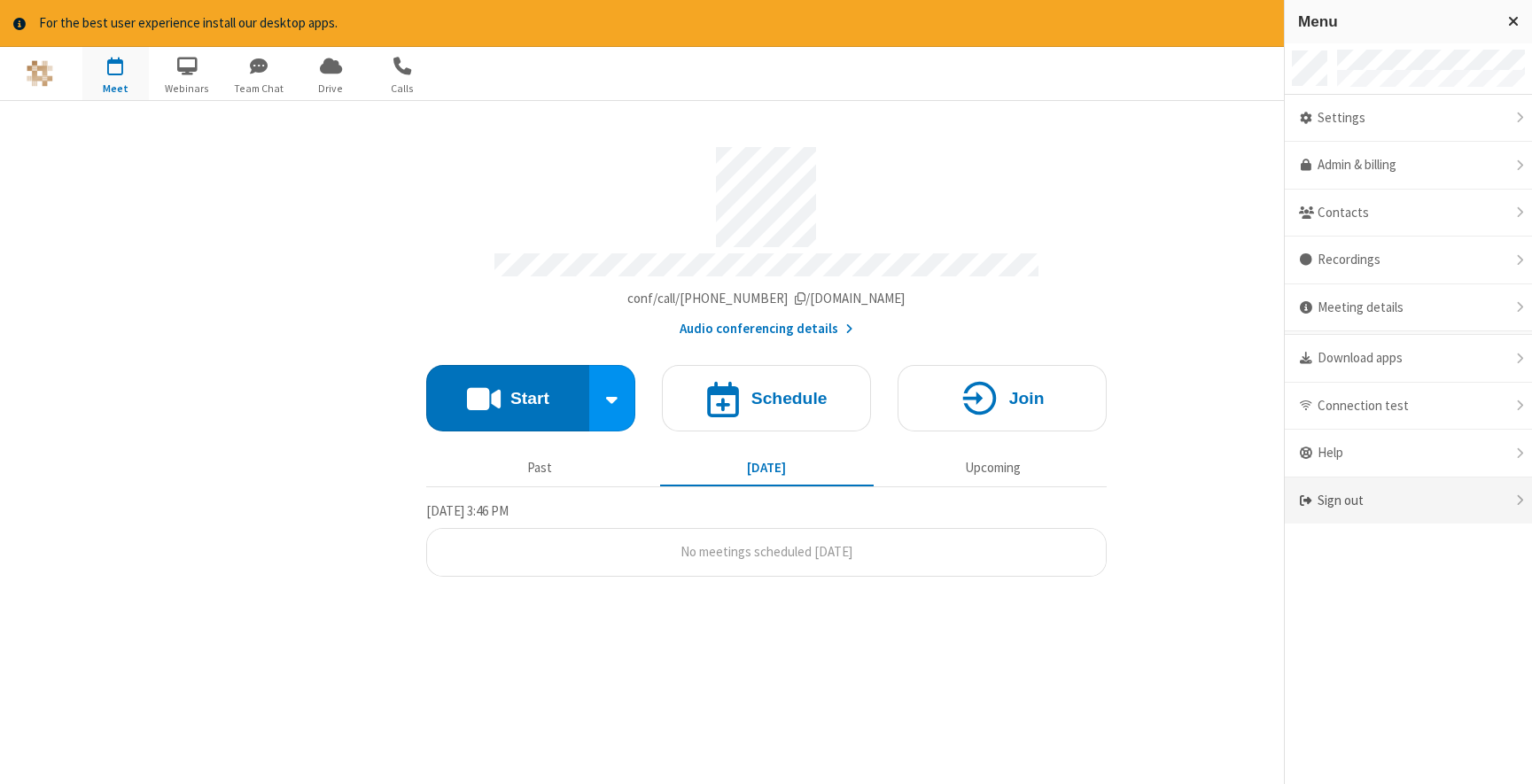
click at [1429, 507] on div "Sign out" at bounding box center [1408, 502] width 247 height 47
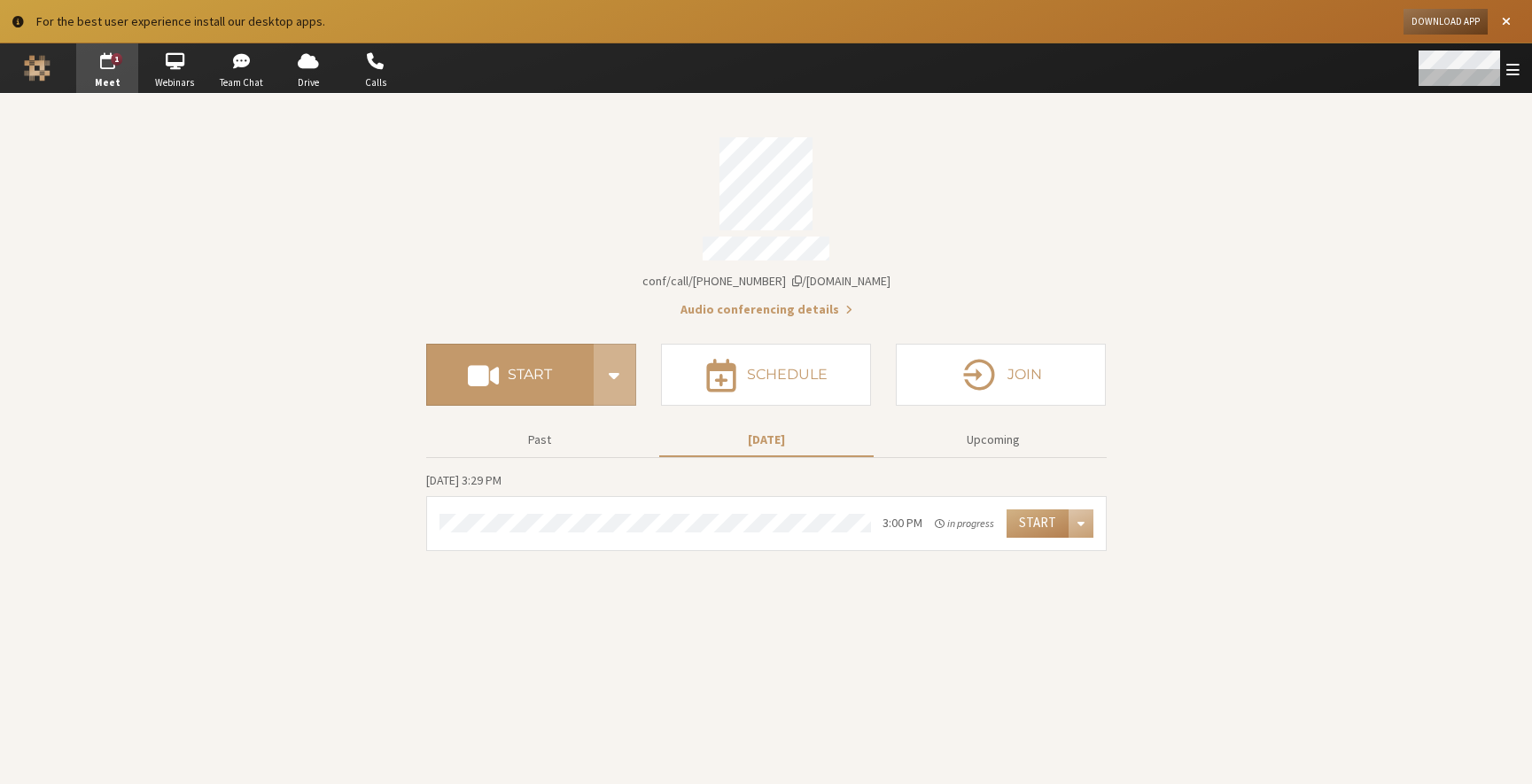
click at [1526, 70] on div "Open menu" at bounding box center [1468, 68] width 129 height 50
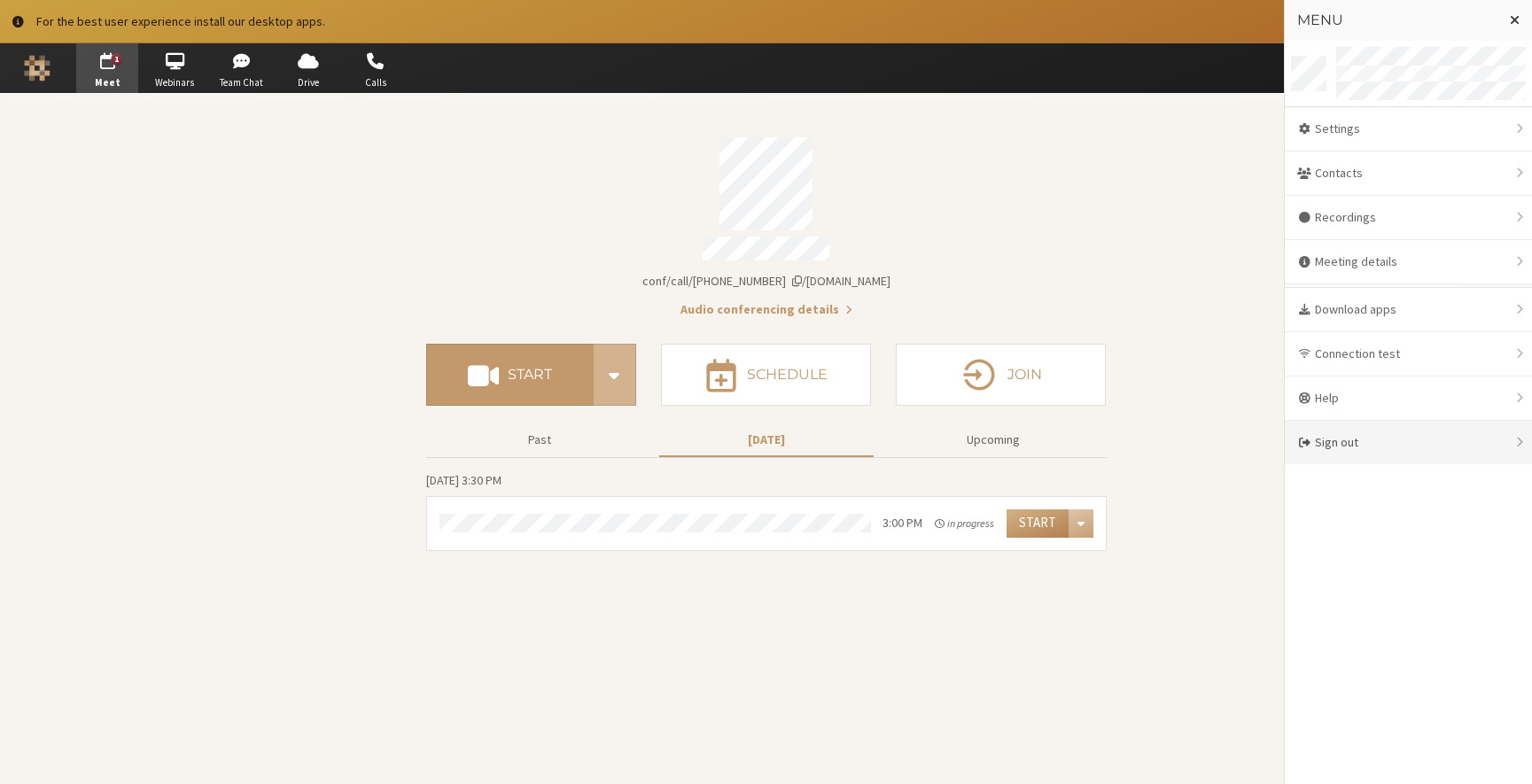
click at [1442, 440] on div "Sign out" at bounding box center [1408, 443] width 247 height 43
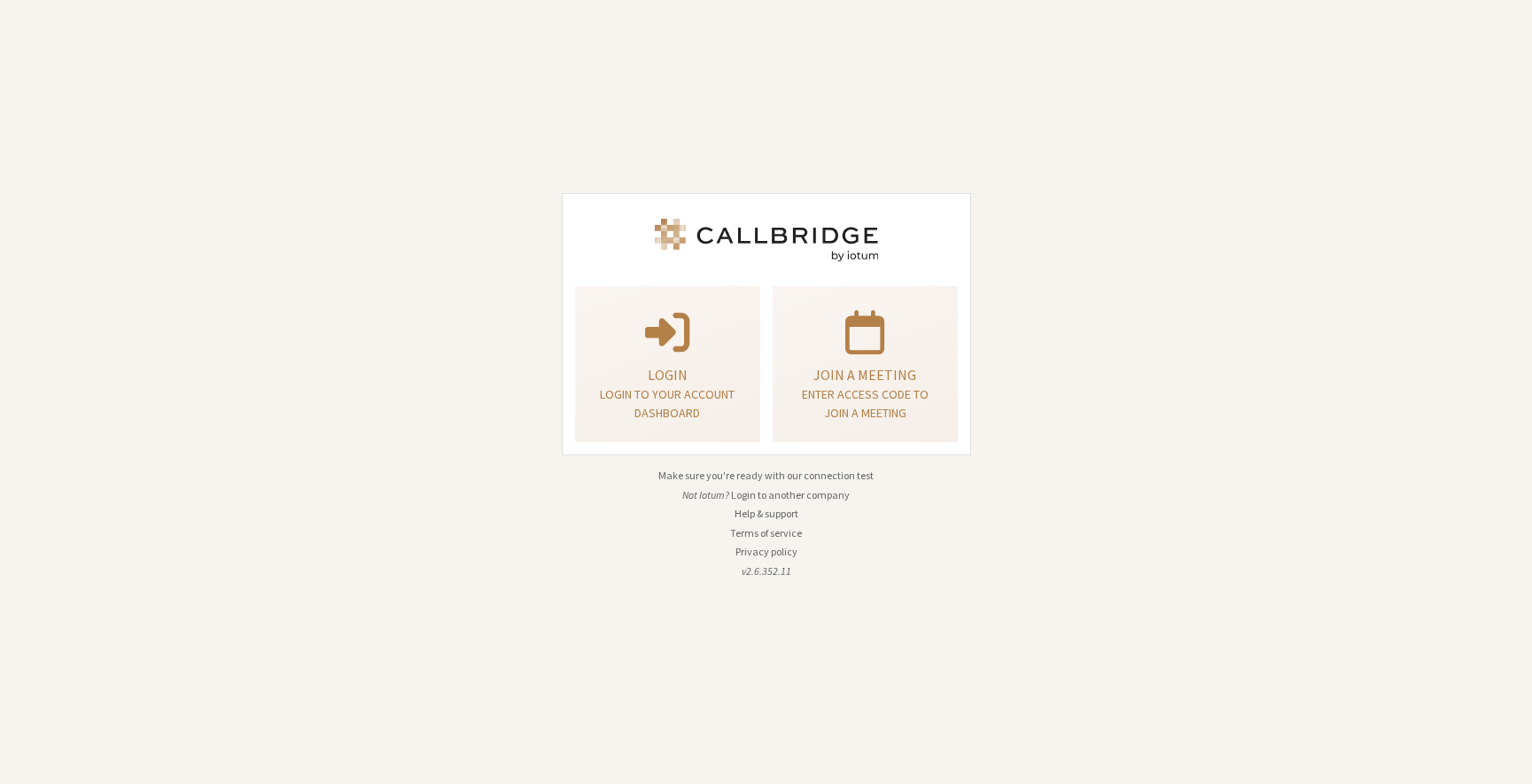
click at [1094, 153] on div "Login Login to your account dashboard Join a meeting Enter access code to join …" at bounding box center [766, 392] width 1532 height 784
click at [1249, 210] on div "Login Login to your account dashboard Join a meeting Enter access code to join …" at bounding box center [766, 392] width 1532 height 784
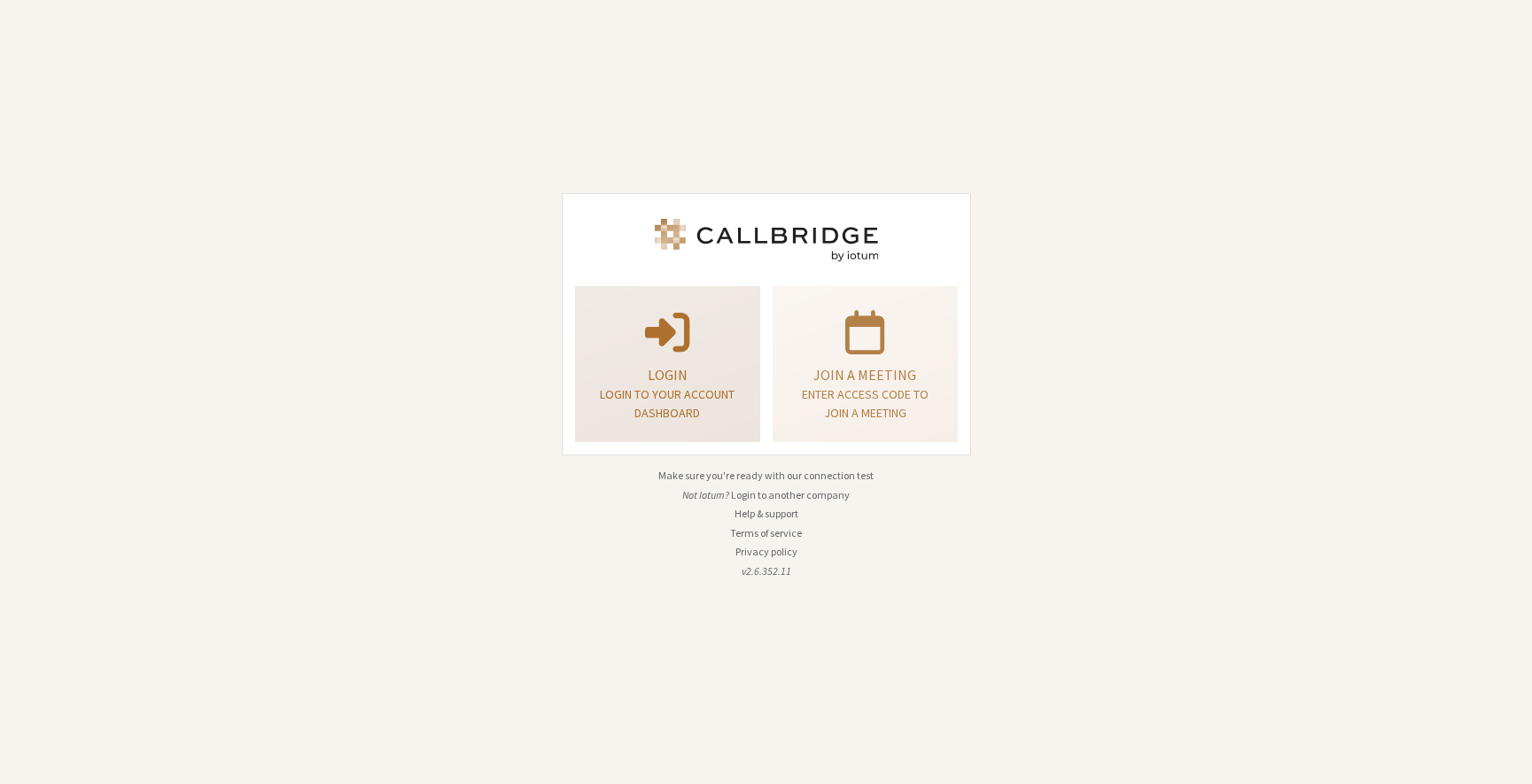
click at [703, 388] on p "Login to your account dashboard" at bounding box center [668, 404] width 141 height 37
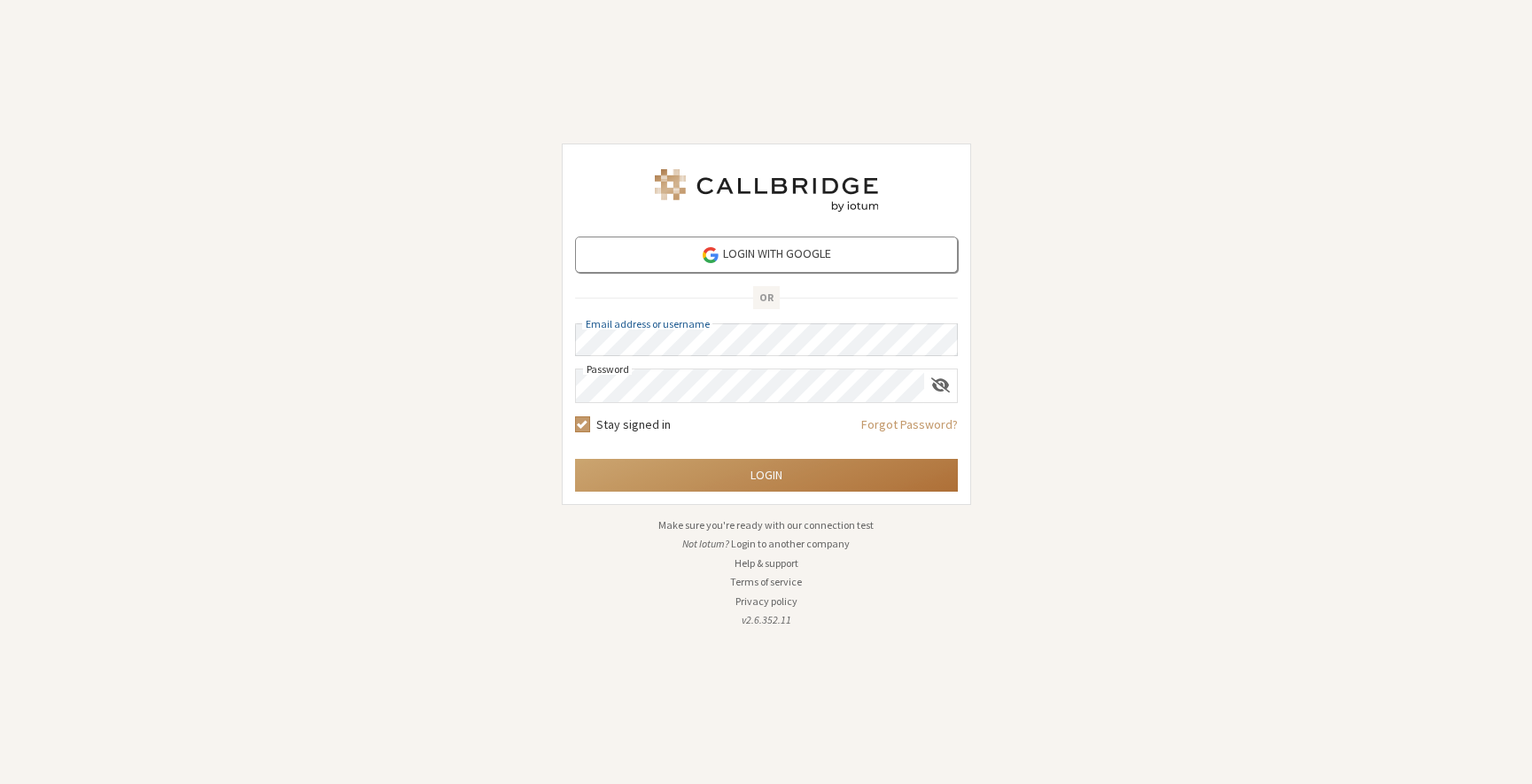
click at [732, 479] on button "Login" at bounding box center [766, 475] width 383 height 33
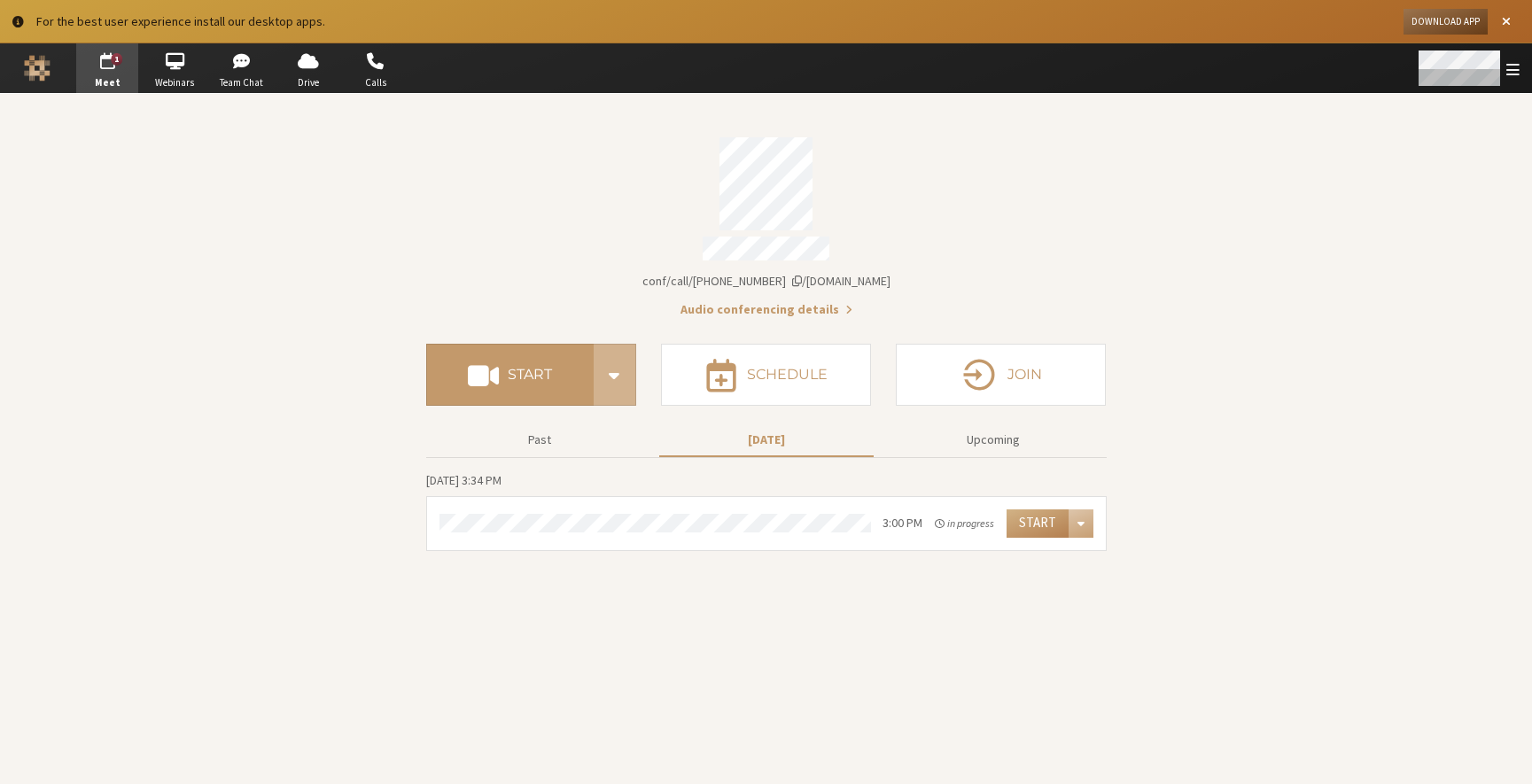
click at [1525, 79] on div "Open menu" at bounding box center [1468, 68] width 129 height 50
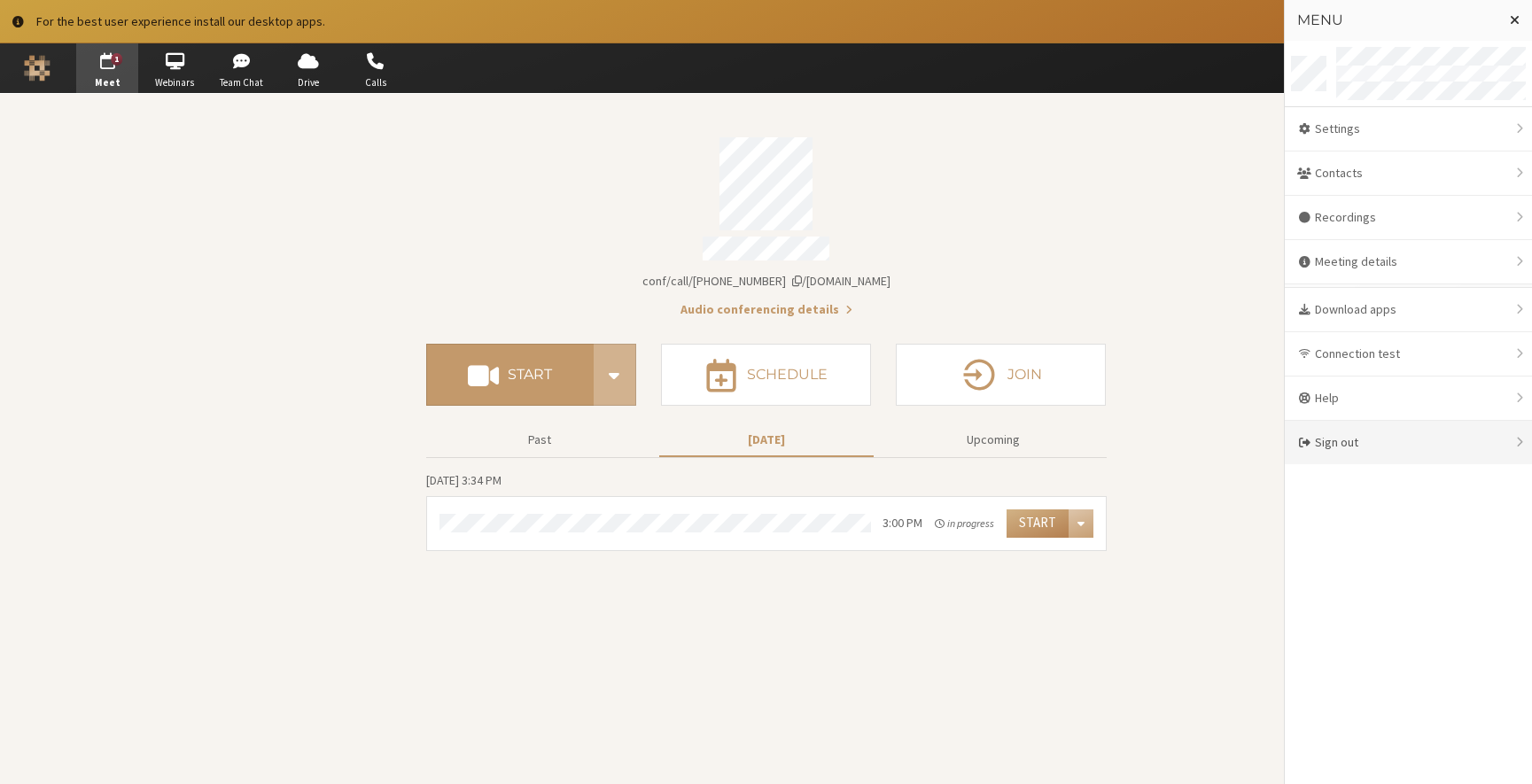
click at [1379, 444] on div "Sign out" at bounding box center [1408, 443] width 247 height 43
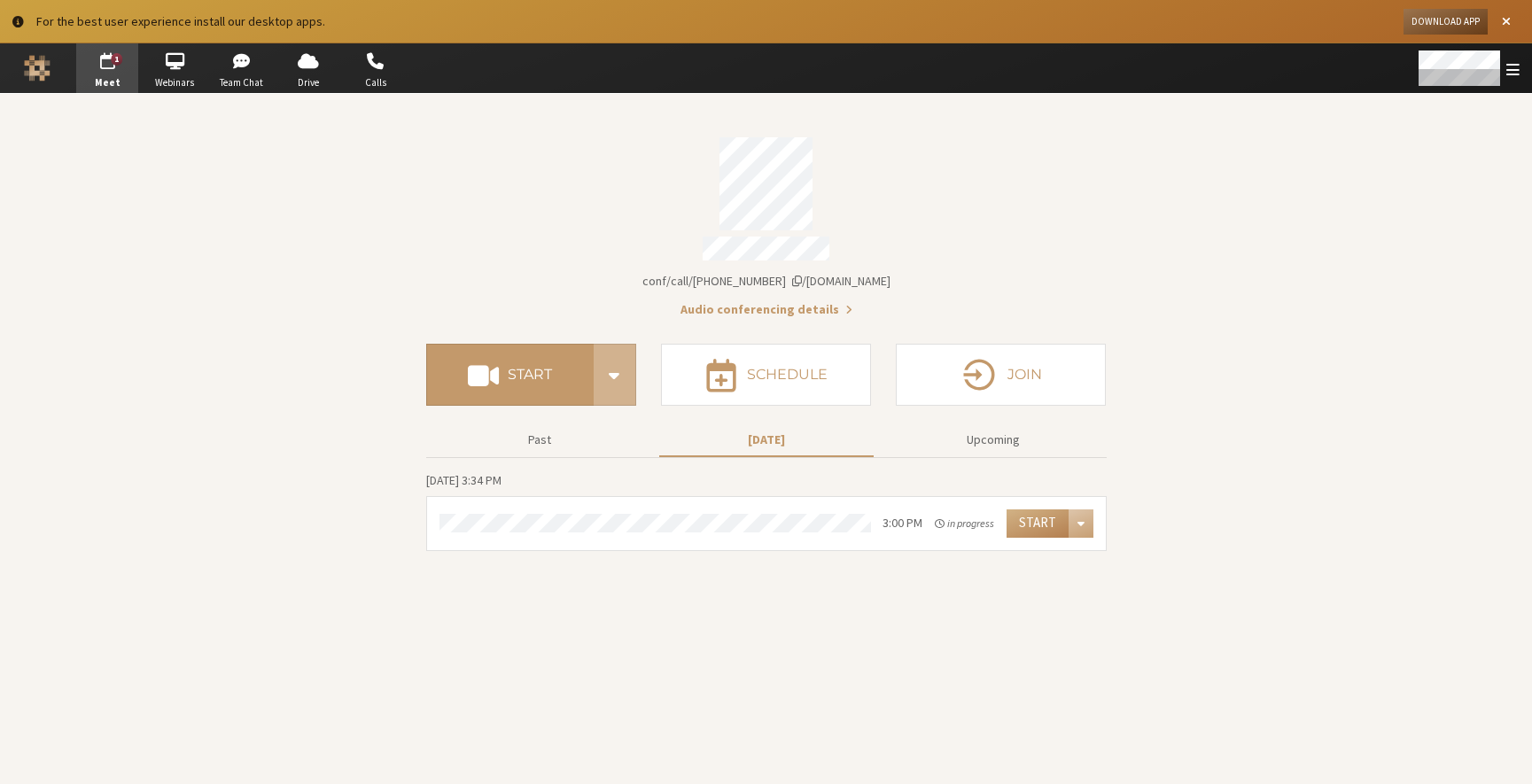
click at [398, 197] on section "Meeting link iotum.callbridge.rocks/conf/call/8587695 Audio conferencing detail…" at bounding box center [766, 439] width 1532 height 691
click at [1521, 74] on div "Open menu" at bounding box center [1468, 68] width 129 height 50
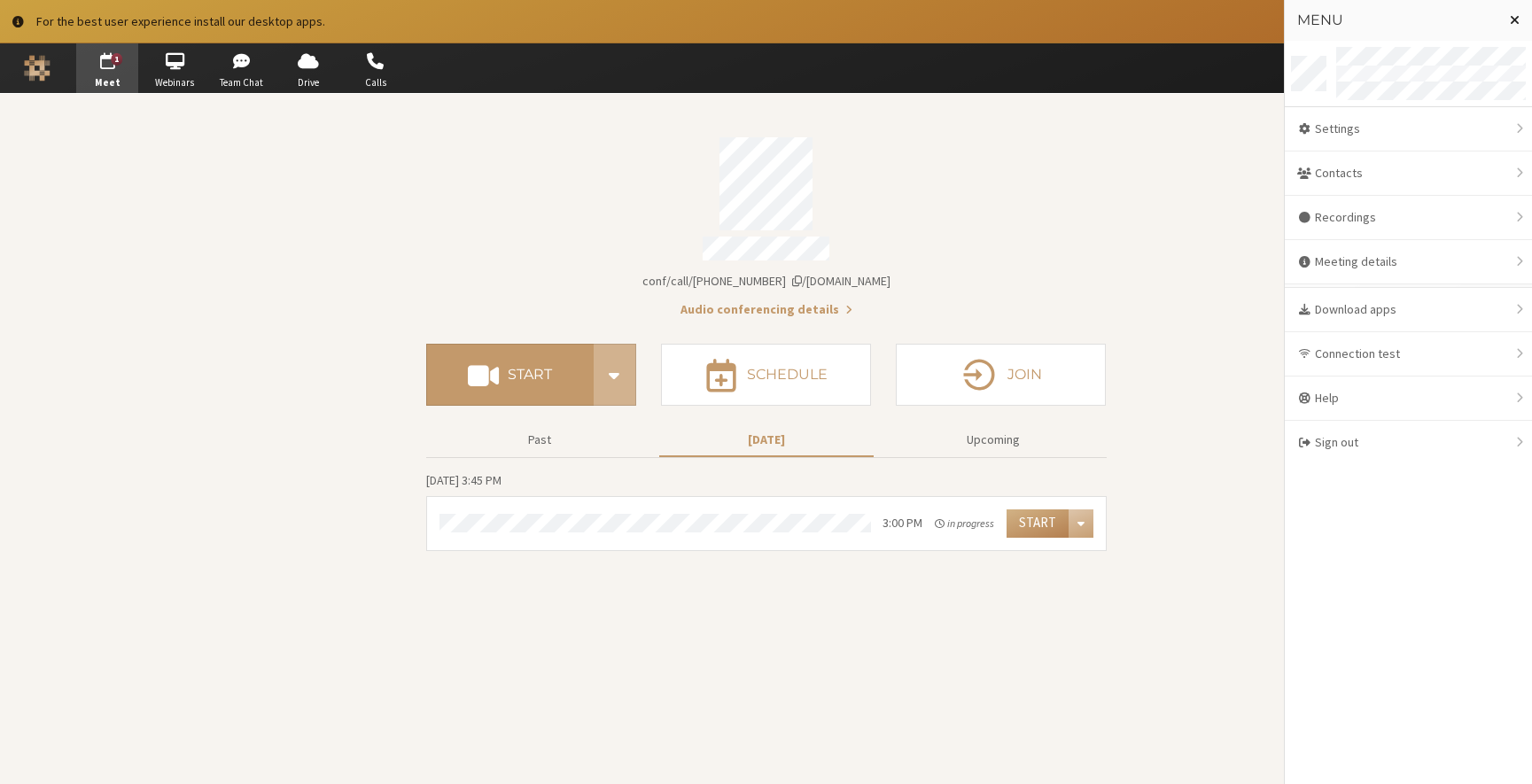
click at [1511, 18] on span "Close menu" at bounding box center [1515, 20] width 10 height 14
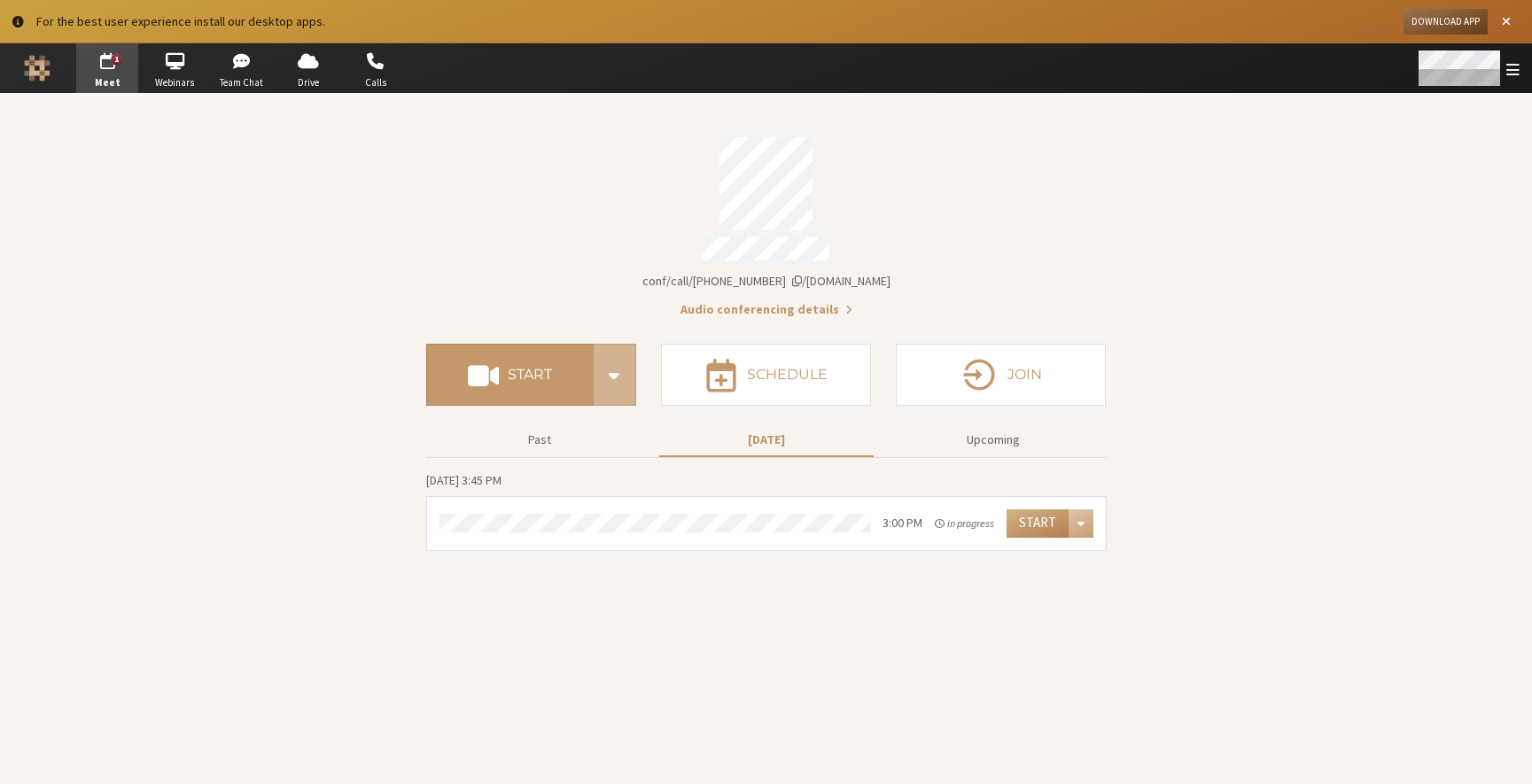
click at [1510, 81] on div "Open menu" at bounding box center [1468, 68] width 129 height 50
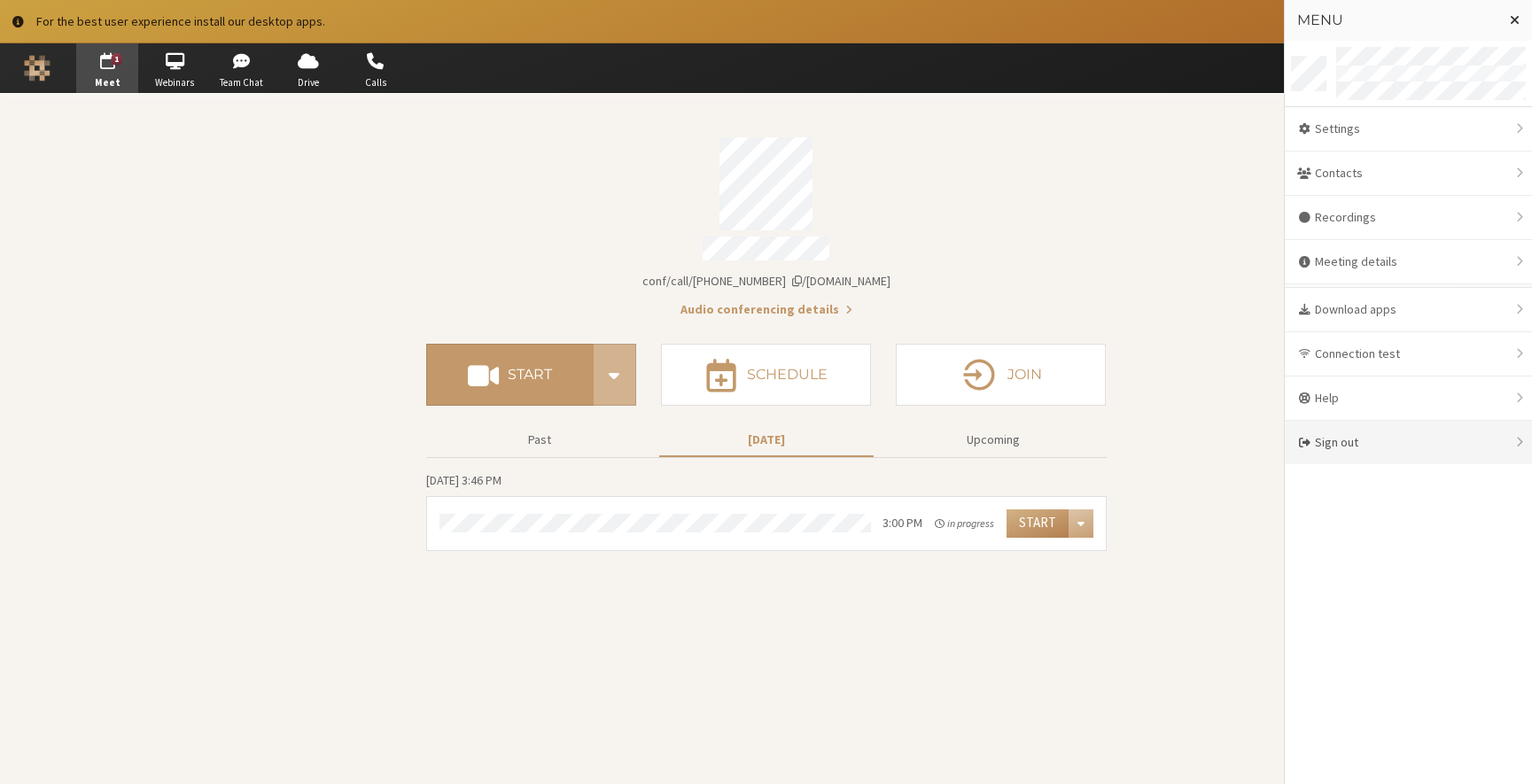
click at [1431, 453] on div "Sign out" at bounding box center [1408, 443] width 247 height 43
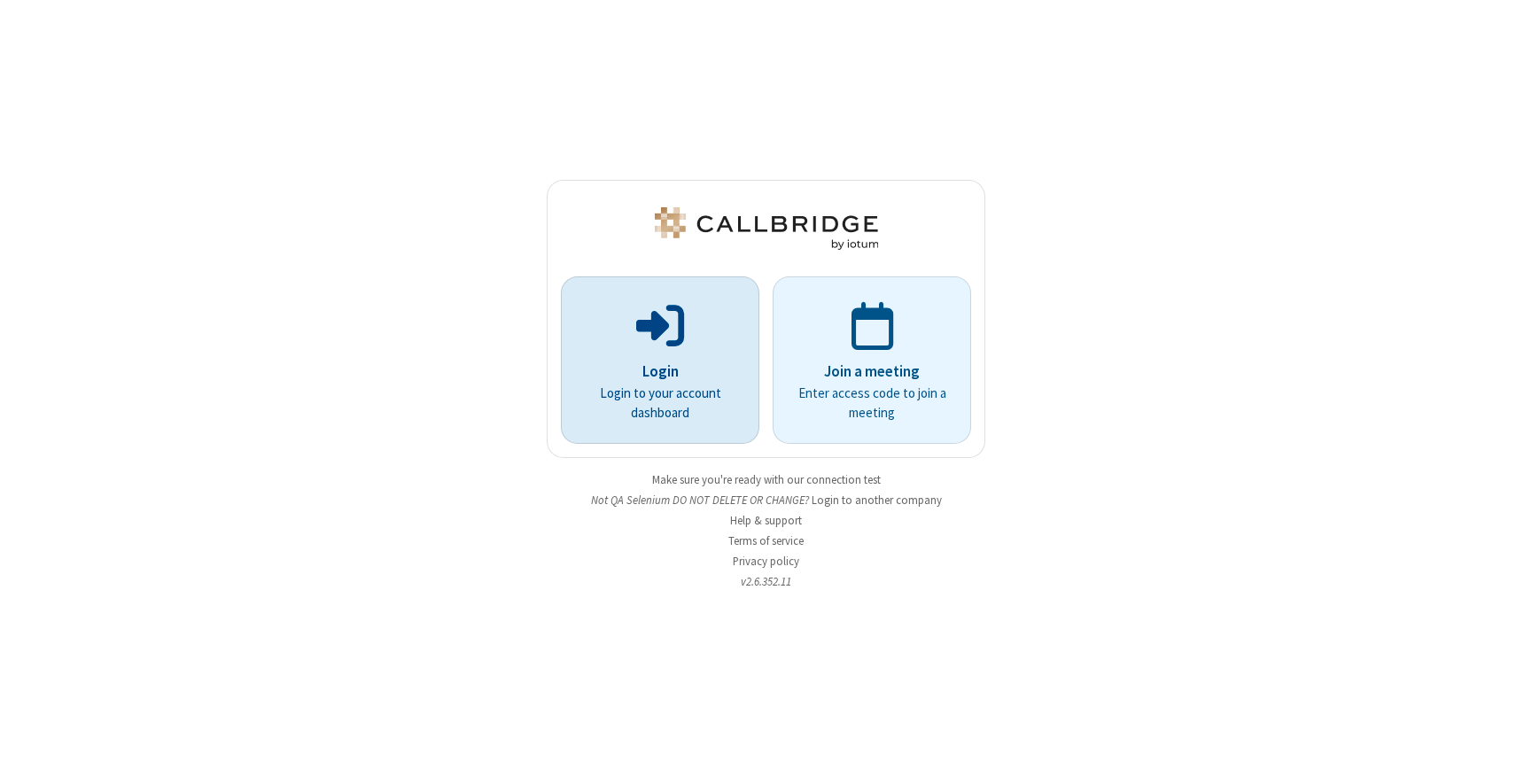
click at [658, 410] on p "Login to your account dashboard" at bounding box center [660, 404] width 148 height 40
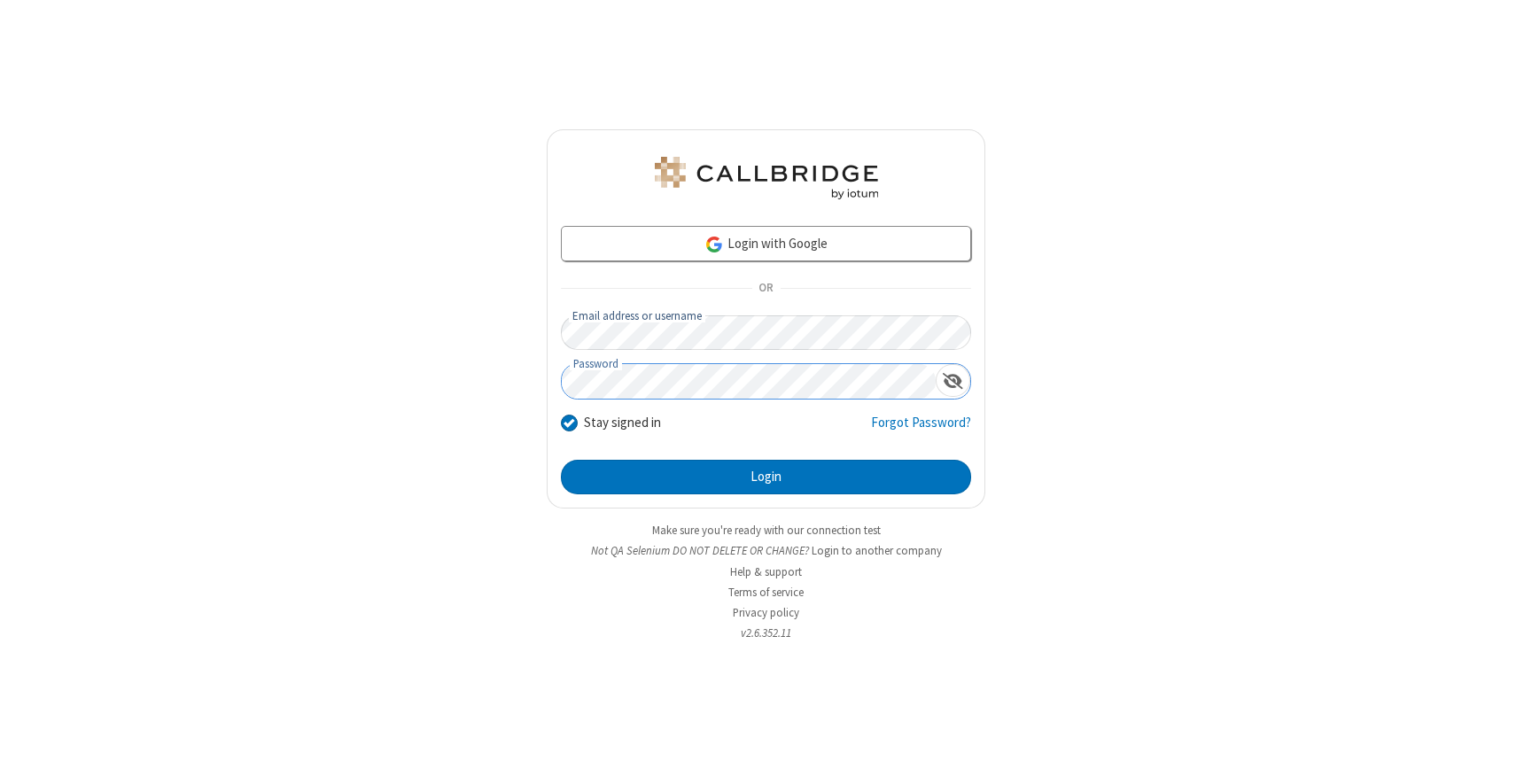
click at [561, 460] on button "Login" at bounding box center [766, 477] width 410 height 35
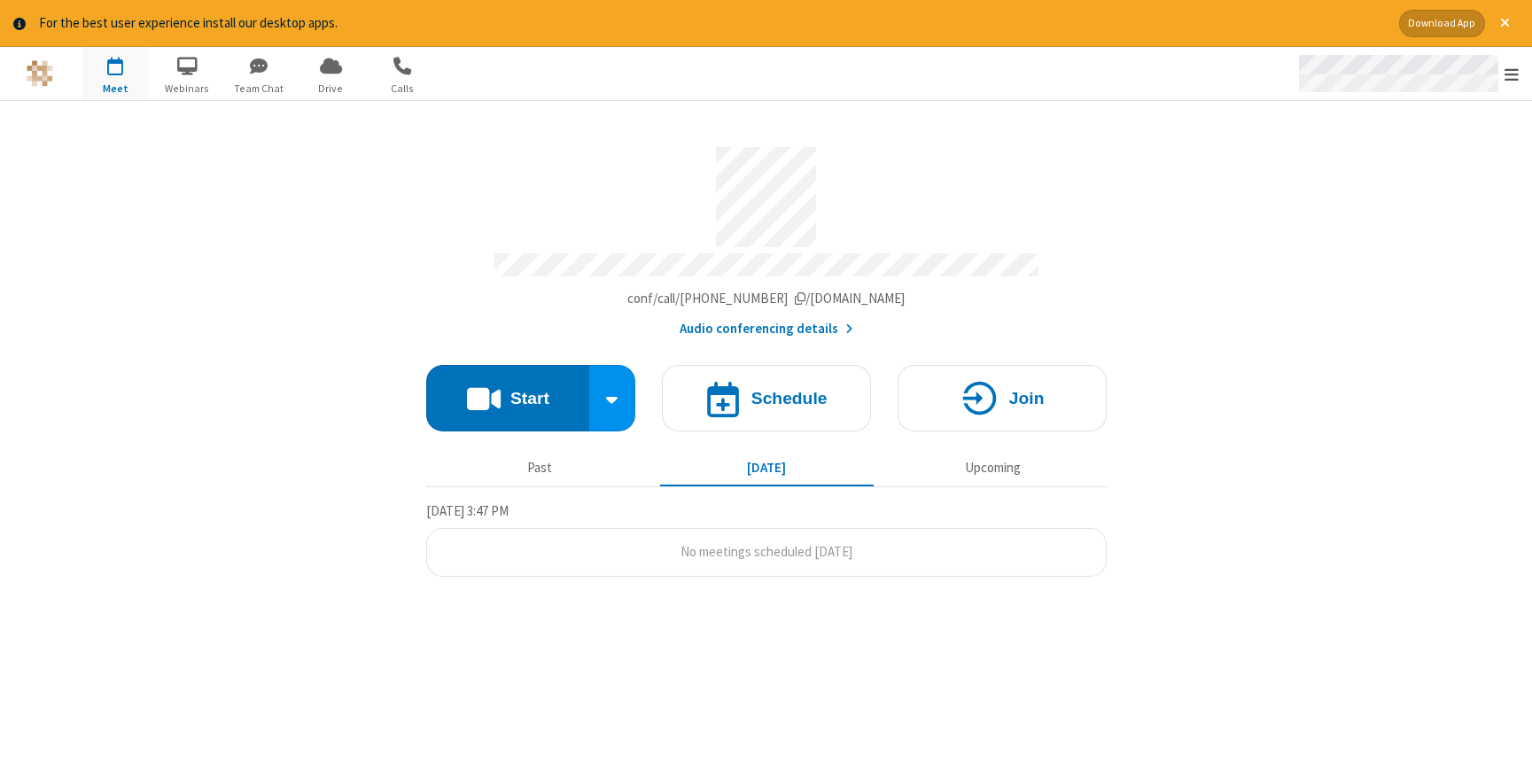
click at [1508, 70] on span "Open menu" at bounding box center [1512, 74] width 14 height 18
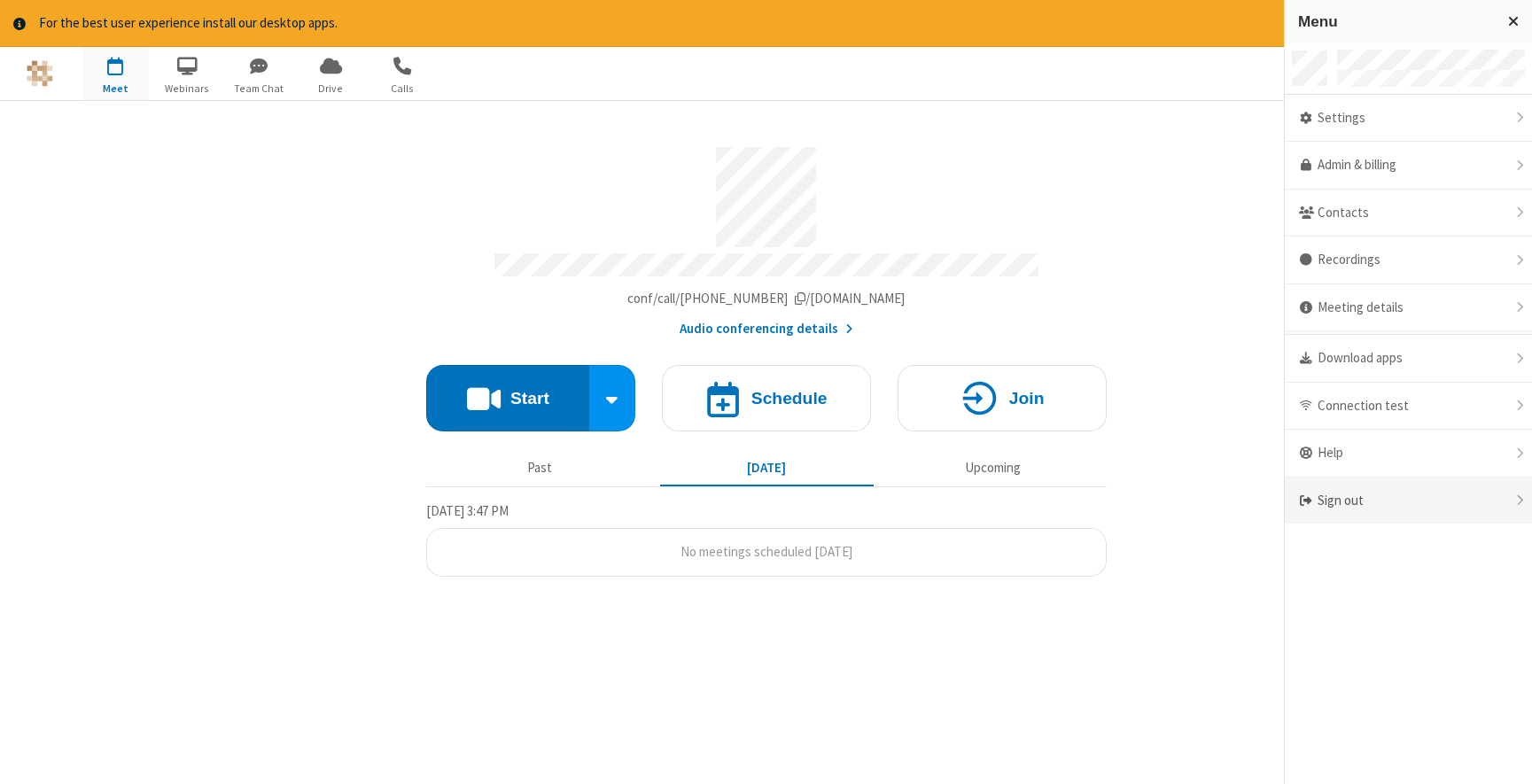
click at [1384, 505] on div "Sign out" at bounding box center [1408, 502] width 247 height 47
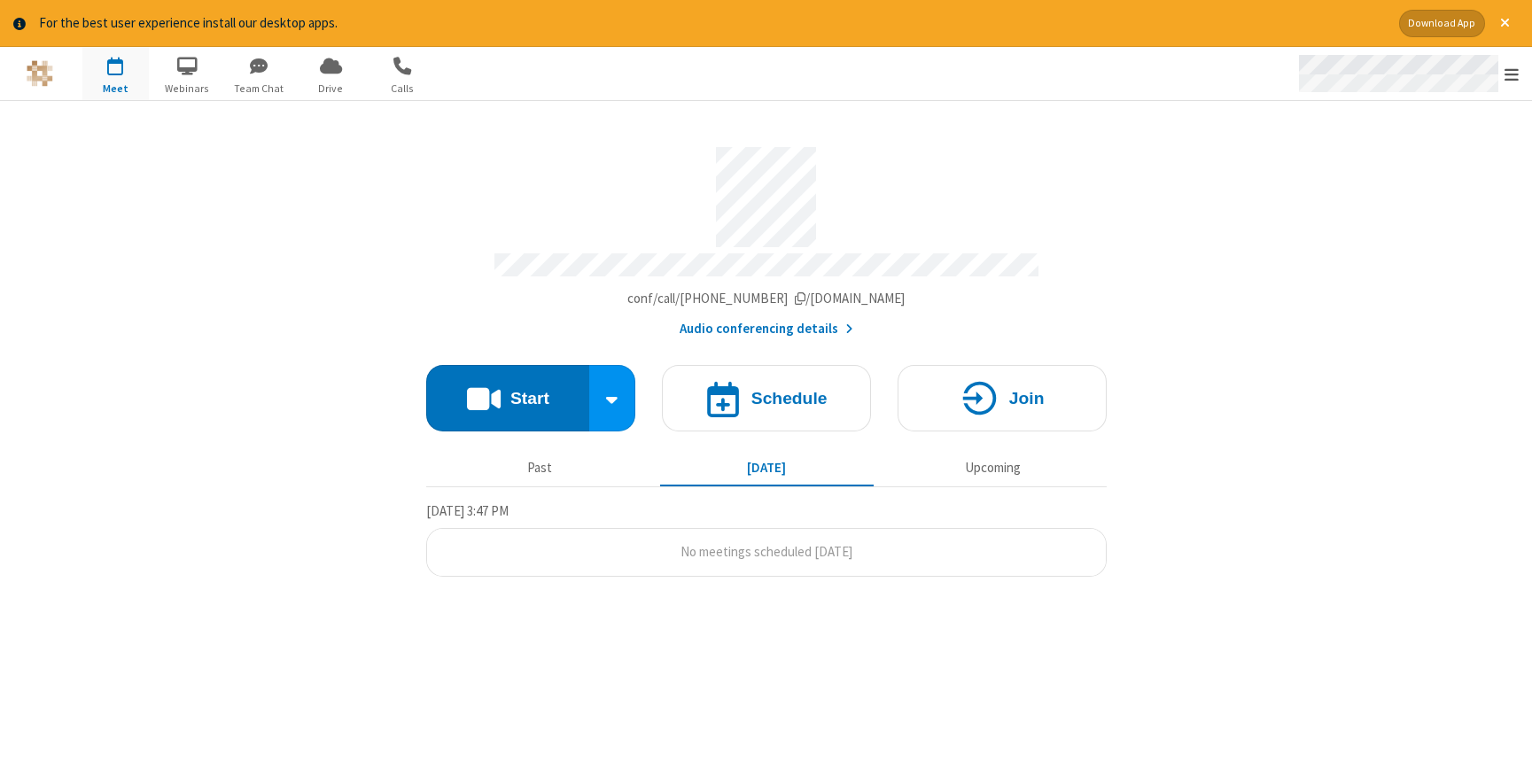
click at [1526, 72] on div "Open menu" at bounding box center [1407, 73] width 250 height 53
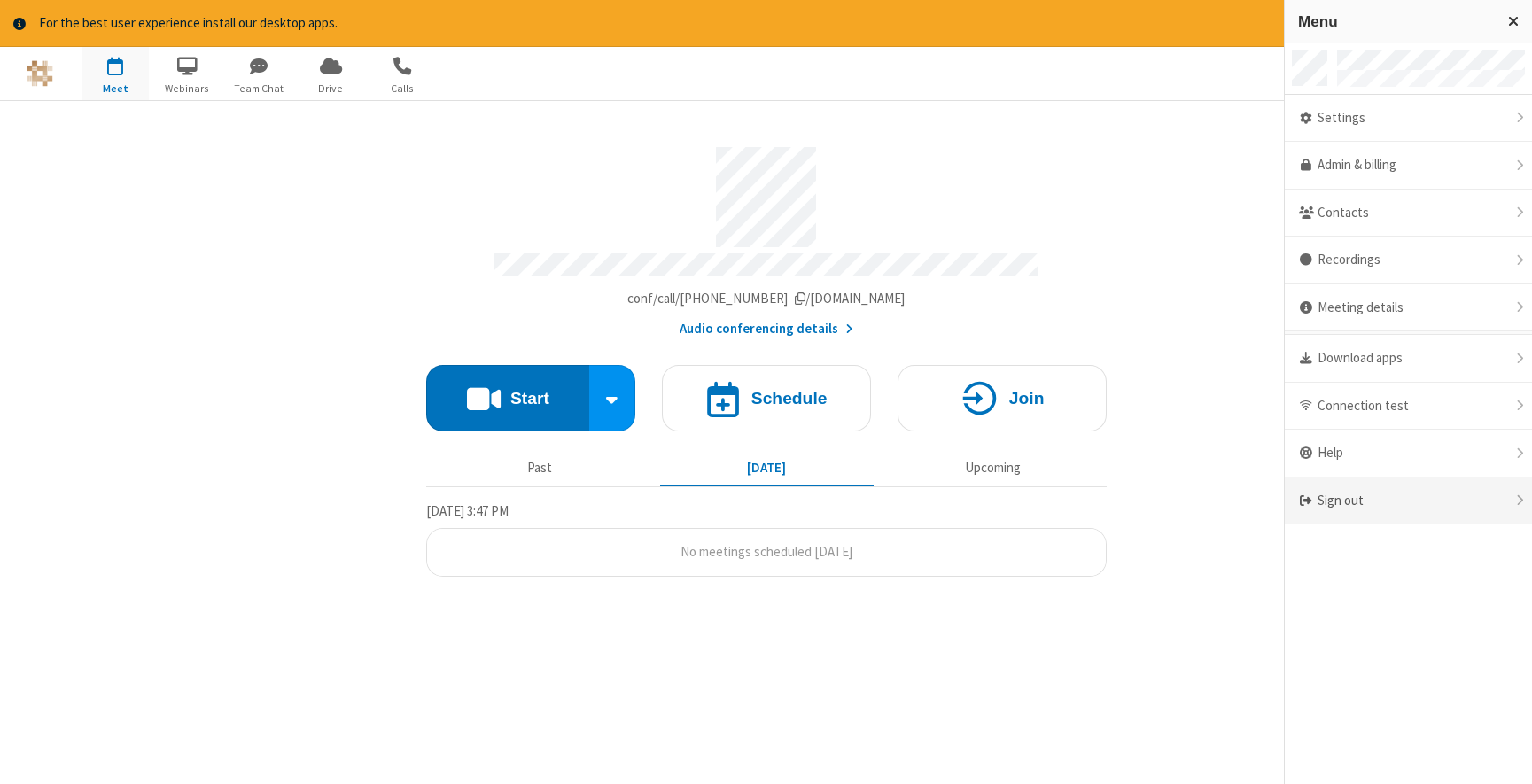
click at [1435, 486] on div "Sign out" at bounding box center [1408, 502] width 247 height 47
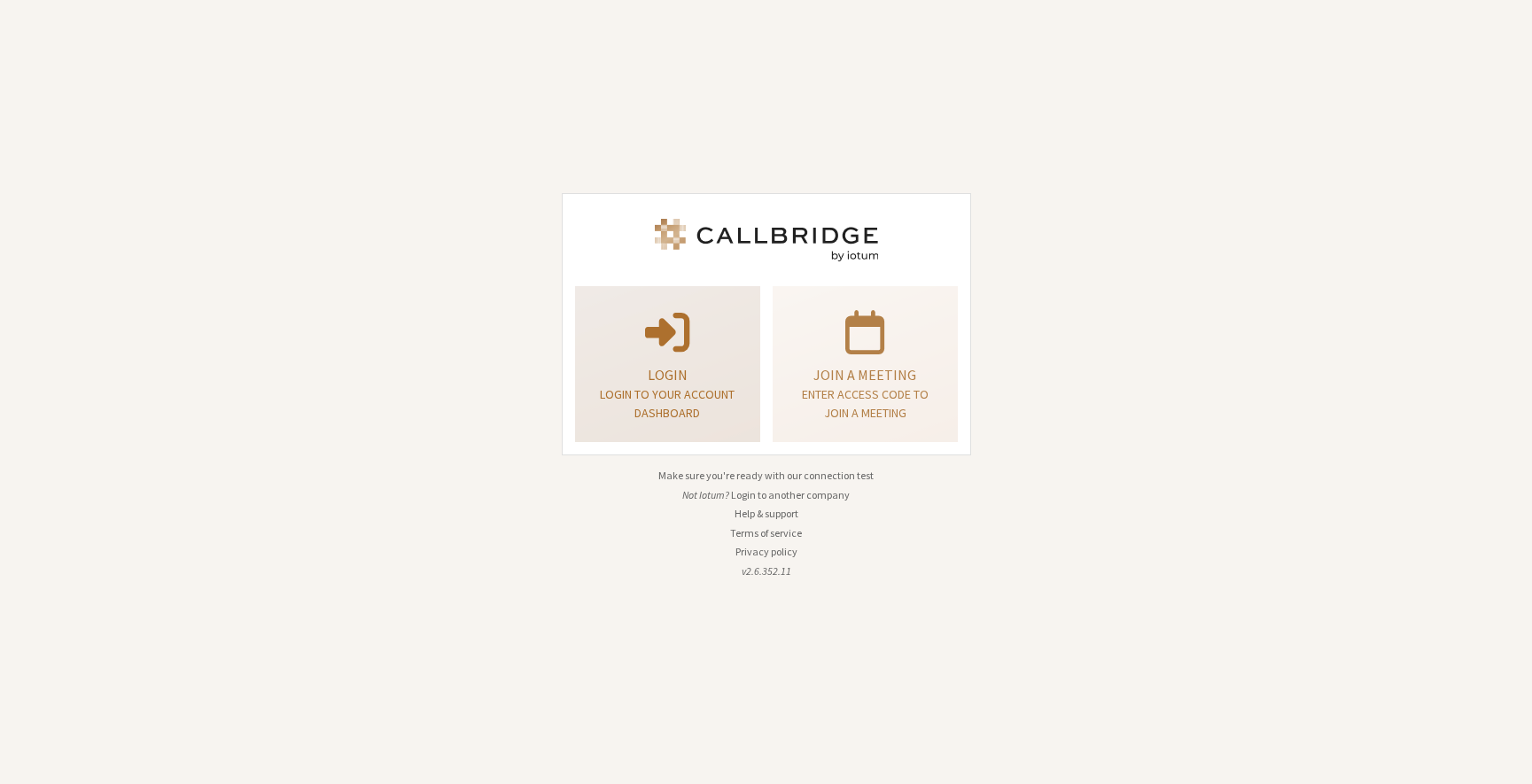
click at [695, 362] on div "Login Login to your account dashboard" at bounding box center [667, 365] width 166 height 143
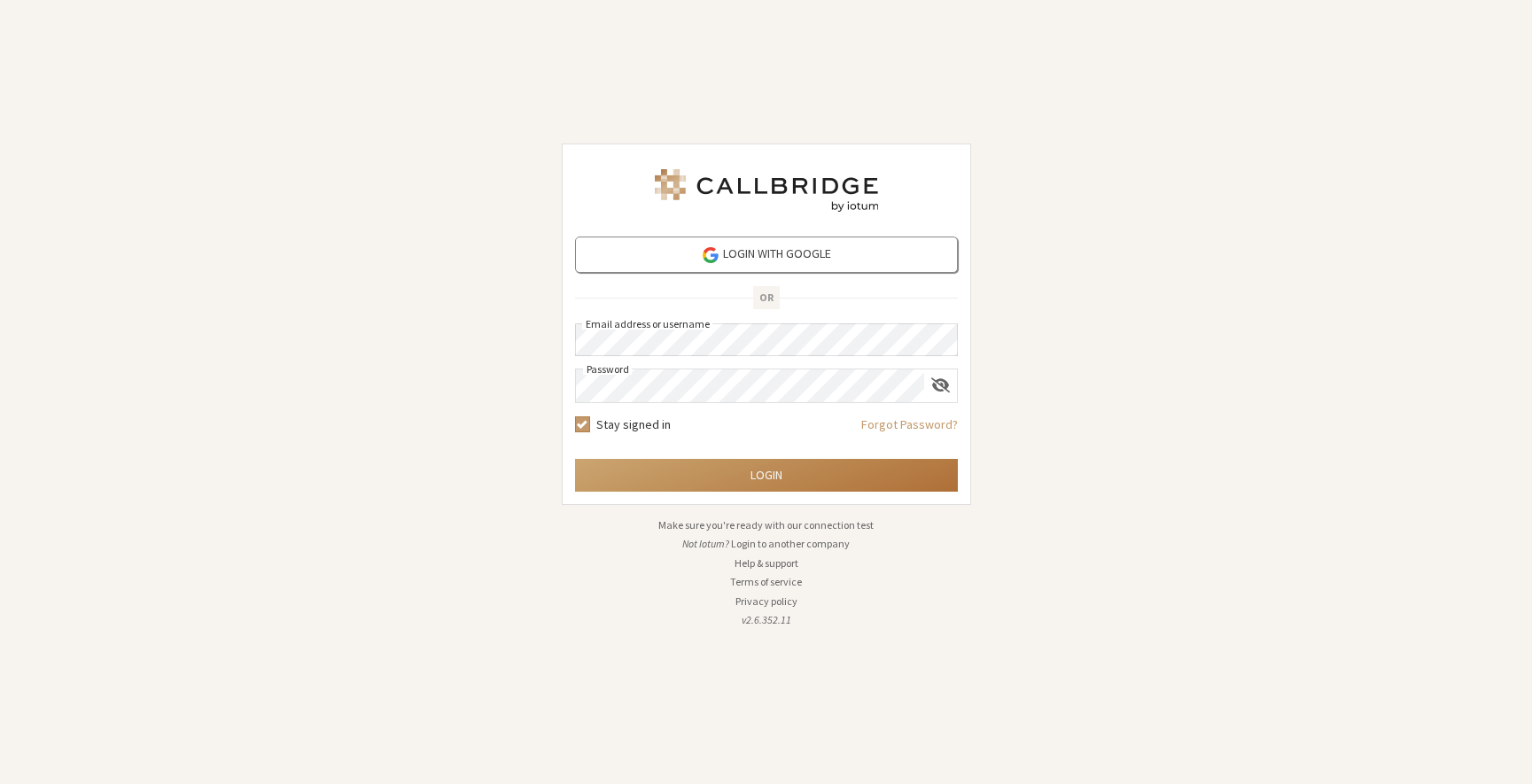
click at [775, 474] on button "Login" at bounding box center [766, 475] width 383 height 33
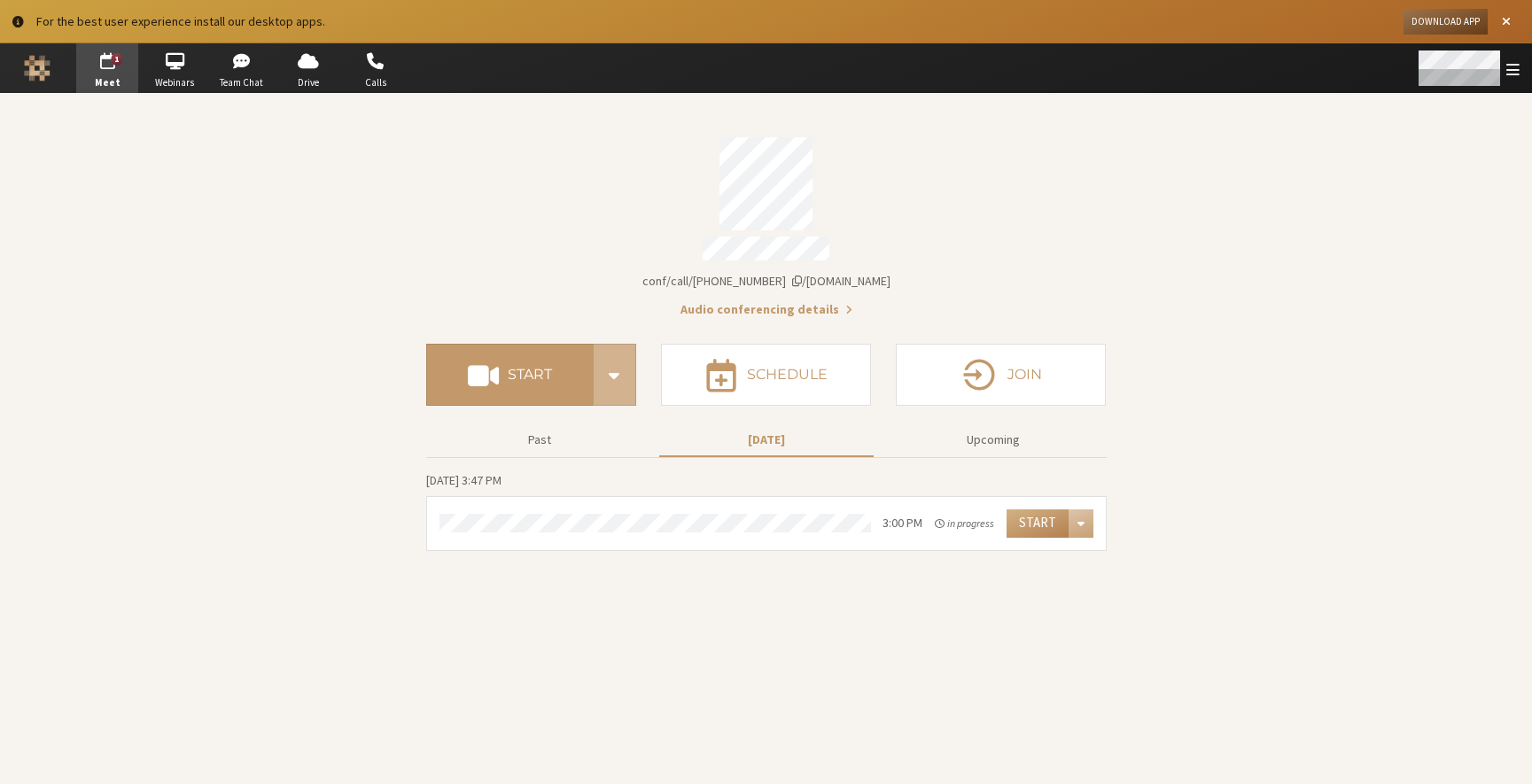
click at [1505, 76] on div "Open menu" at bounding box center [1468, 68] width 129 height 50
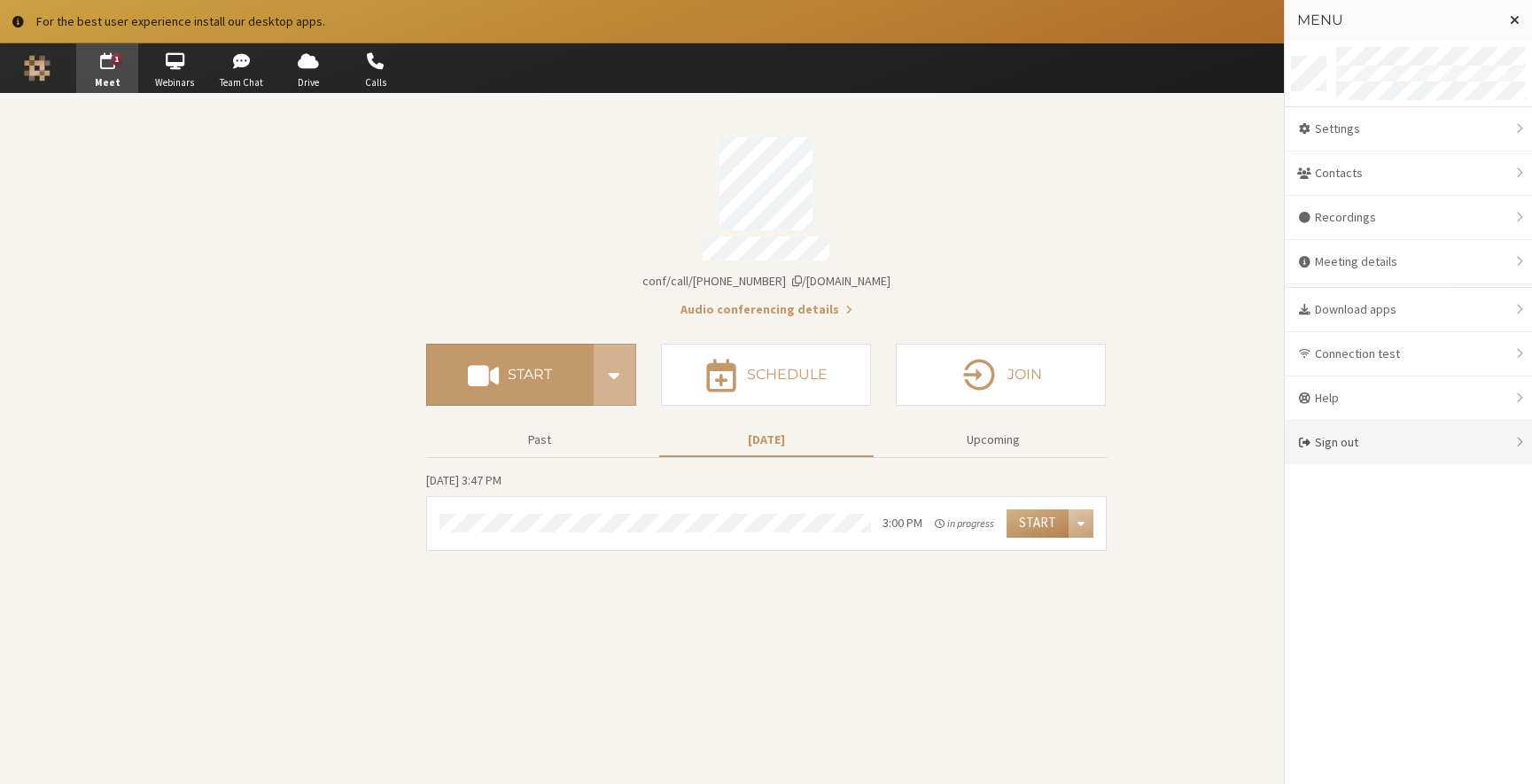
click at [1394, 458] on div "Sign out" at bounding box center [1408, 443] width 247 height 43
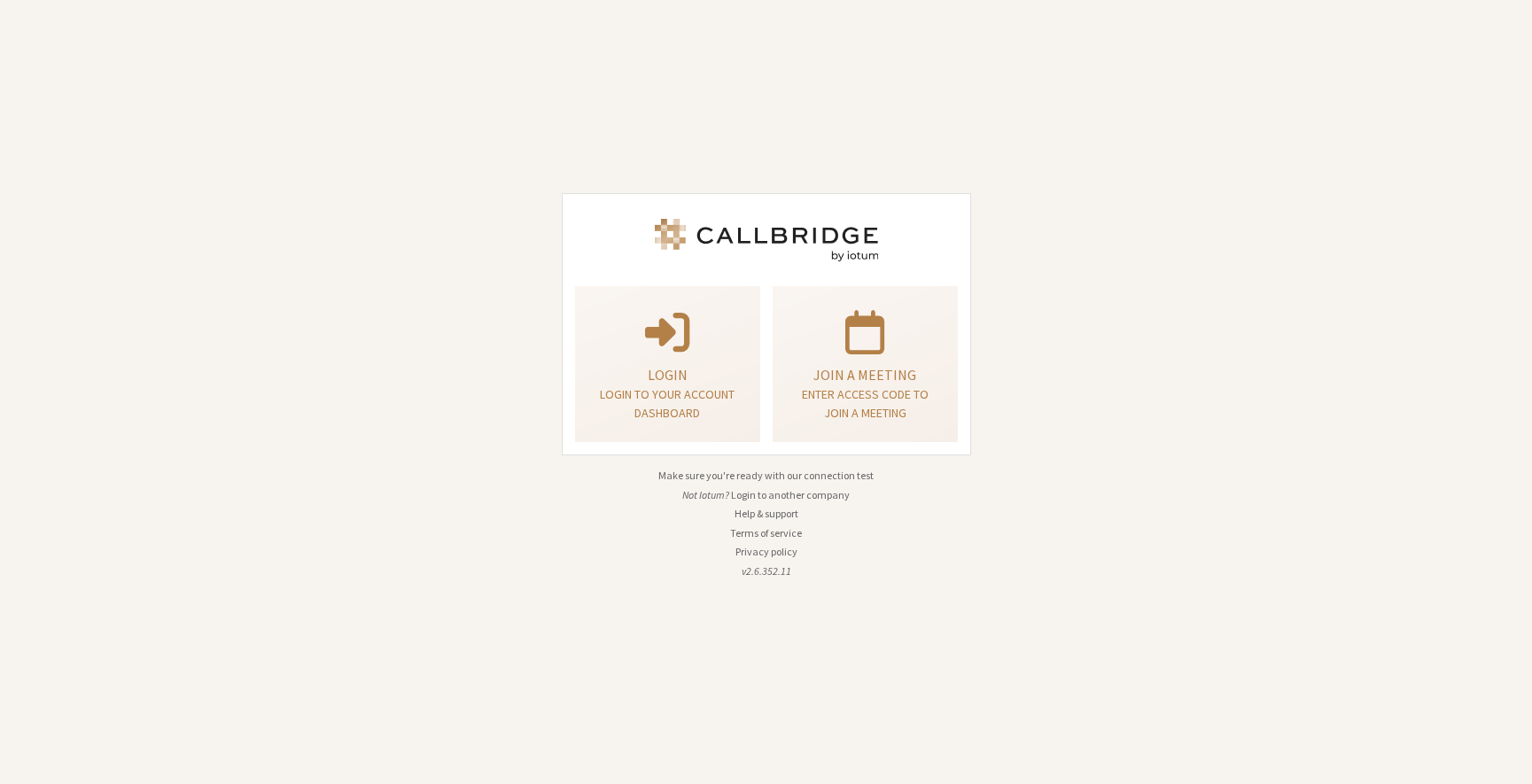
click at [1007, 221] on div "Login Login to your account dashboard Join a meeting Enter access code to join …" at bounding box center [766, 392] width 1532 height 784
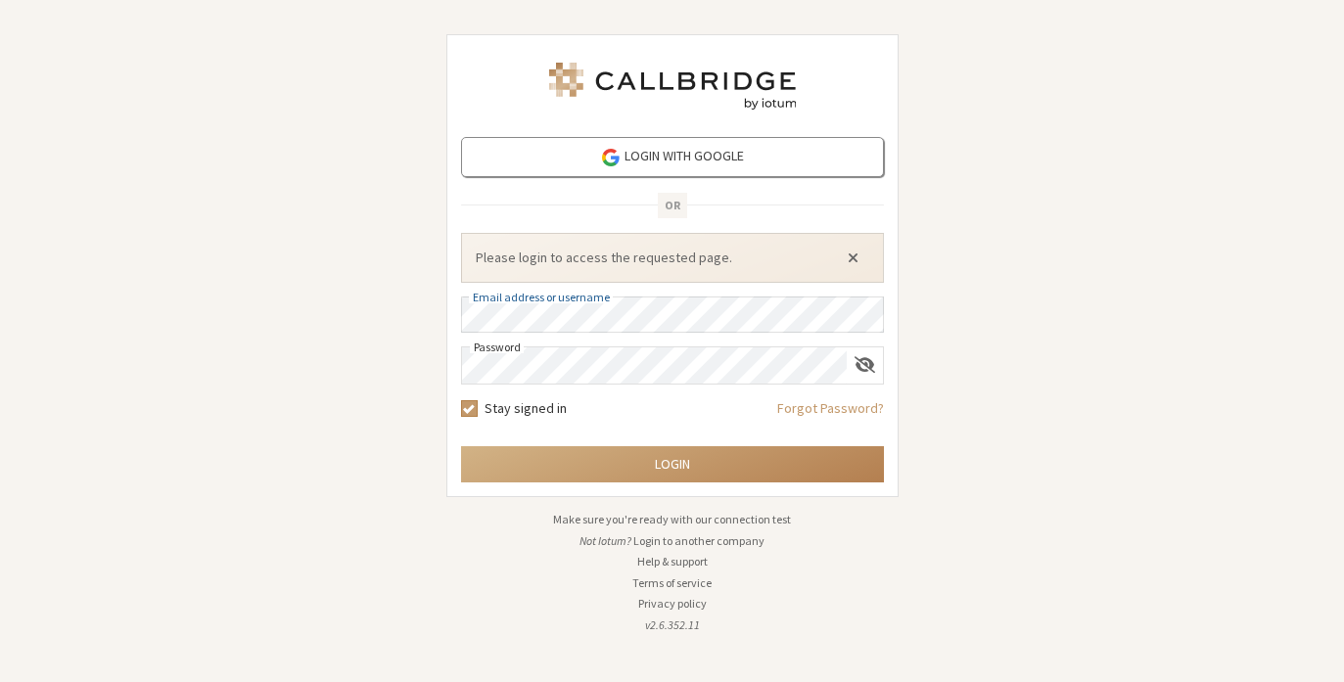
click button "Close alert" at bounding box center [853, 258] width 31 height 29
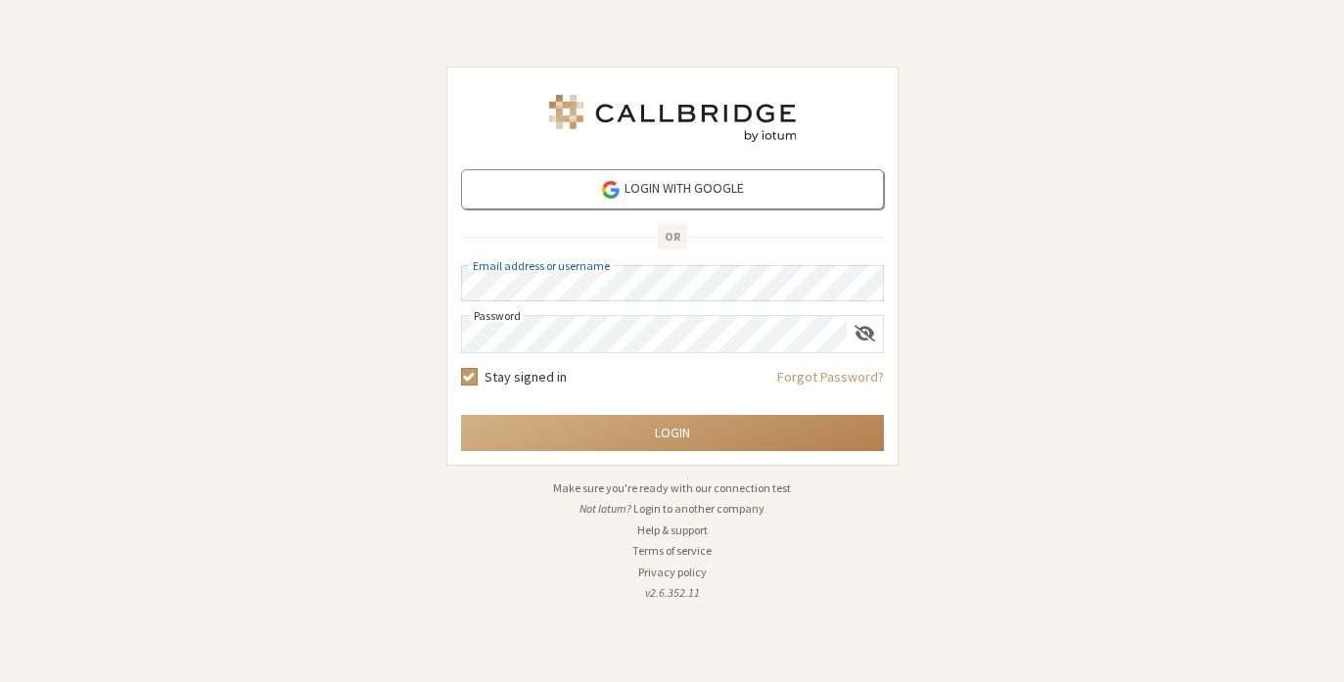
click at [461, 415] on button "Login" at bounding box center [672, 433] width 423 height 36
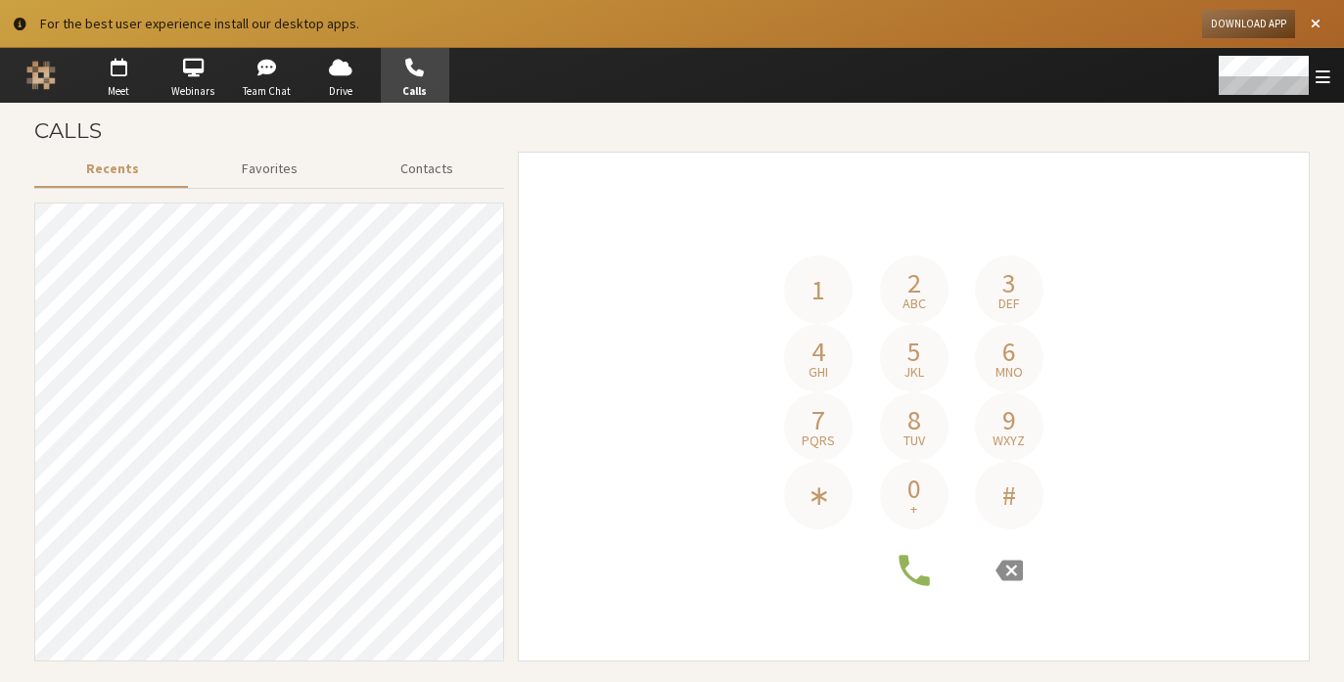
click at [549, 239] on h4 "Phone number" at bounding box center [913, 229] width 763 height 54
click at [639, 260] on div "1 2 abc 3 def 4 ghi 5 jkl 6 mno 7 pqrs 8 tuv 9 wxyz ∗ 0 + #" at bounding box center [913, 407] width 763 height 410
